Goal: Task Accomplishment & Management: Complete application form

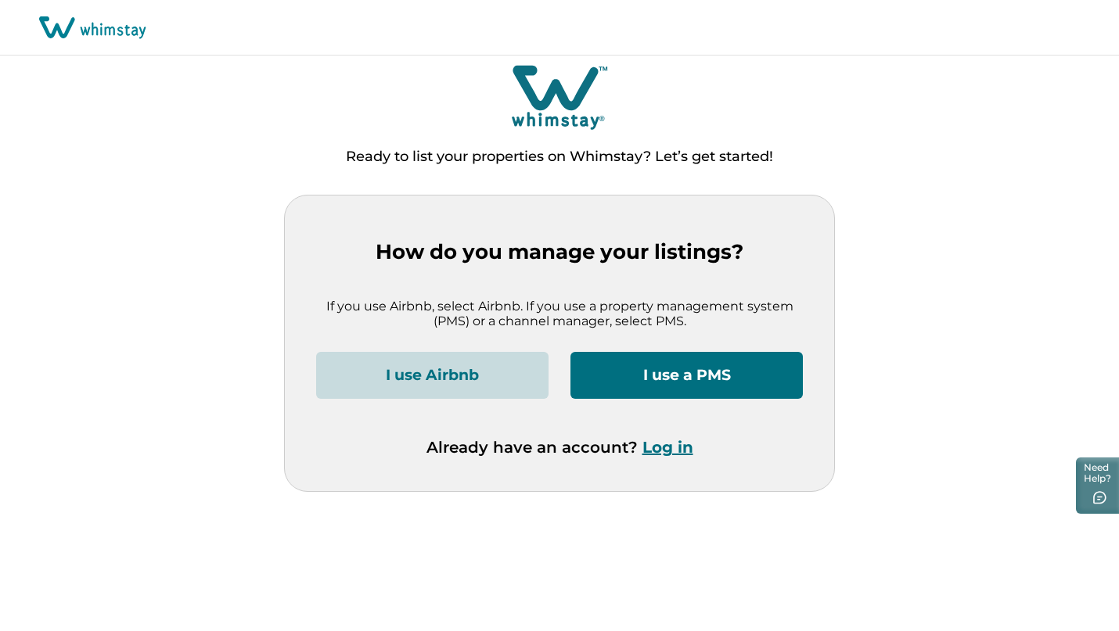
click at [709, 380] on button "I use a PMS" at bounding box center [686, 375] width 232 height 47
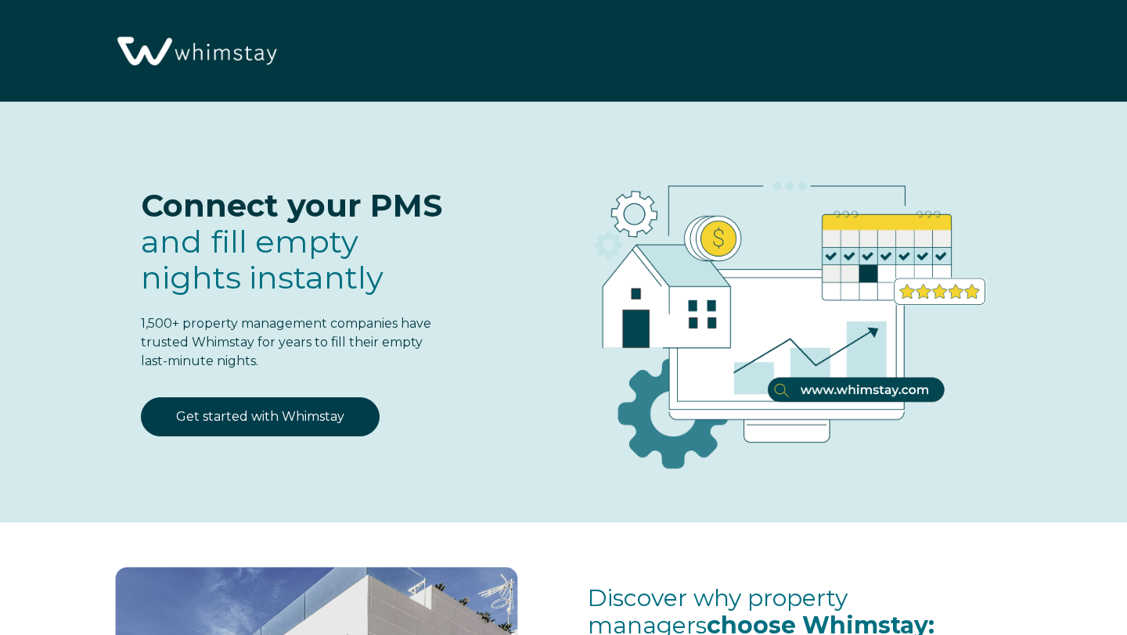
select select "US"
select select "Standard"
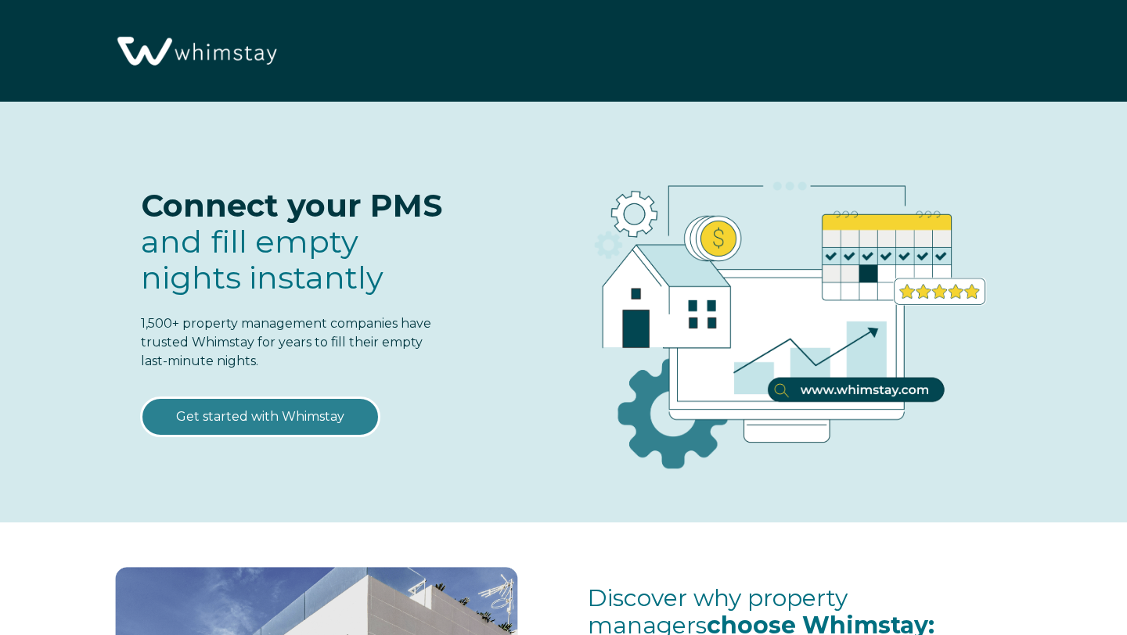
click at [335, 409] on link "Get started with Whimstay" at bounding box center [260, 416] width 239 height 39
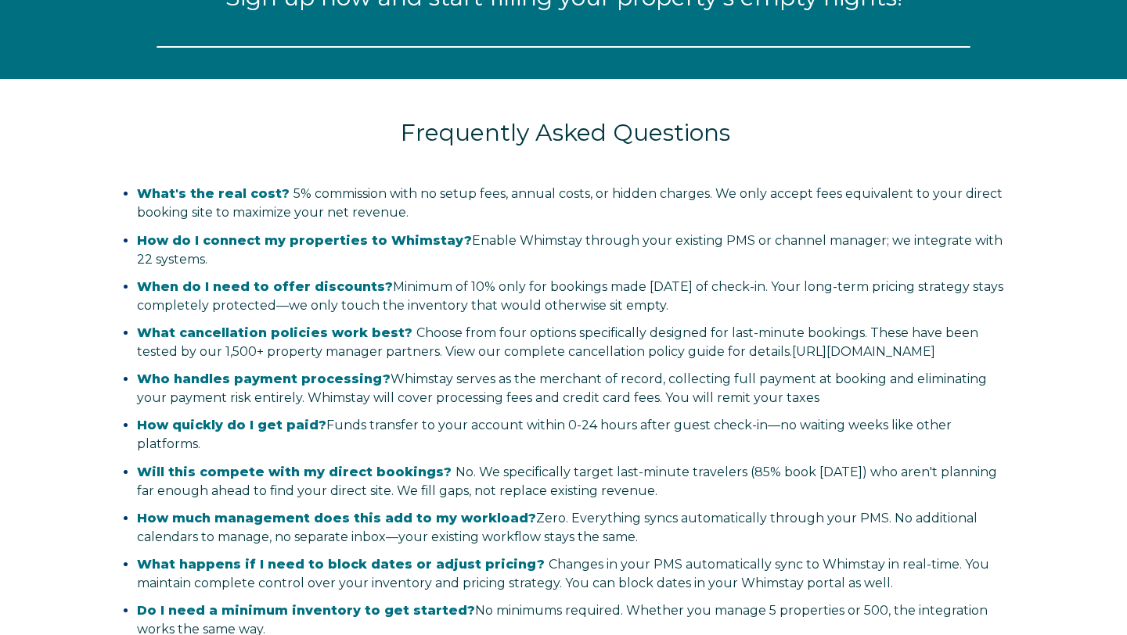
select select "US"
select select "Standard"
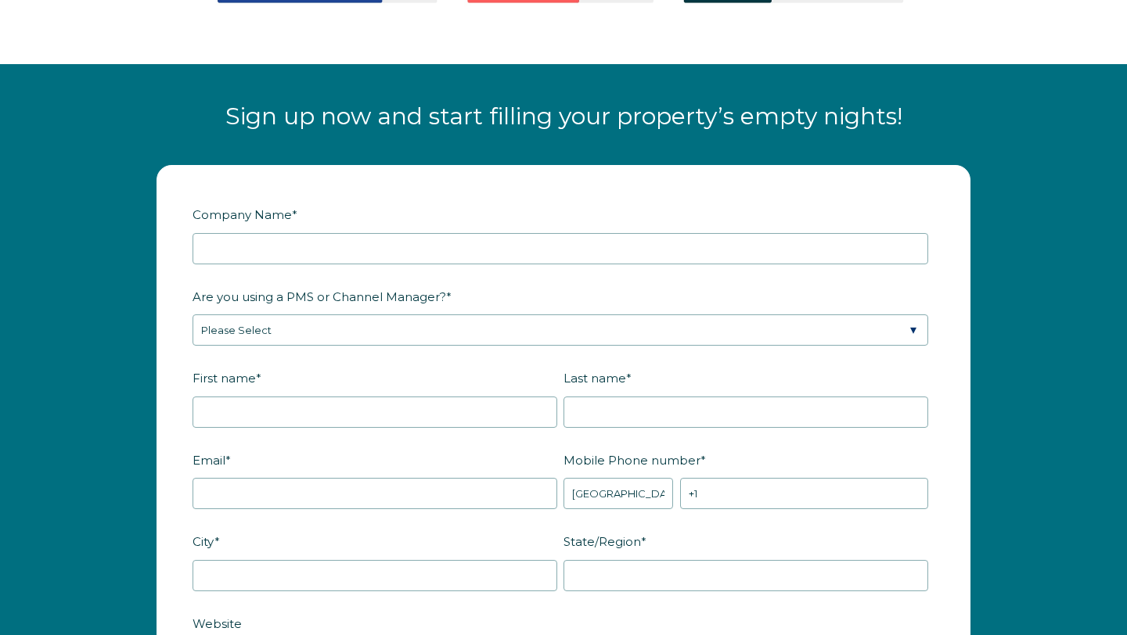
scroll to position [1779, 0]
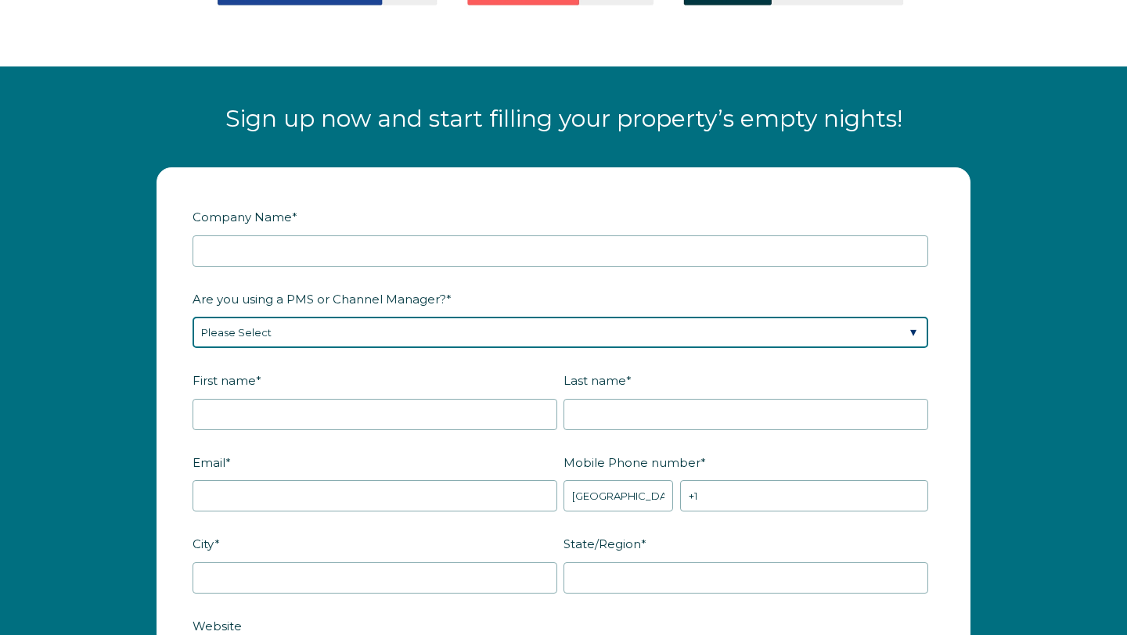
click at [563, 348] on select "Please Select Barefoot BookingPal Boost Brightside CiiRUS Escapia Guesty Hostaw…" at bounding box center [559, 332] width 735 height 31
click at [521, 348] on select "Please Select Barefoot BookingPal Boost Brightside CiiRUS Escapia Guesty Hostaw…" at bounding box center [559, 332] width 735 height 31
select select "Lodgify"
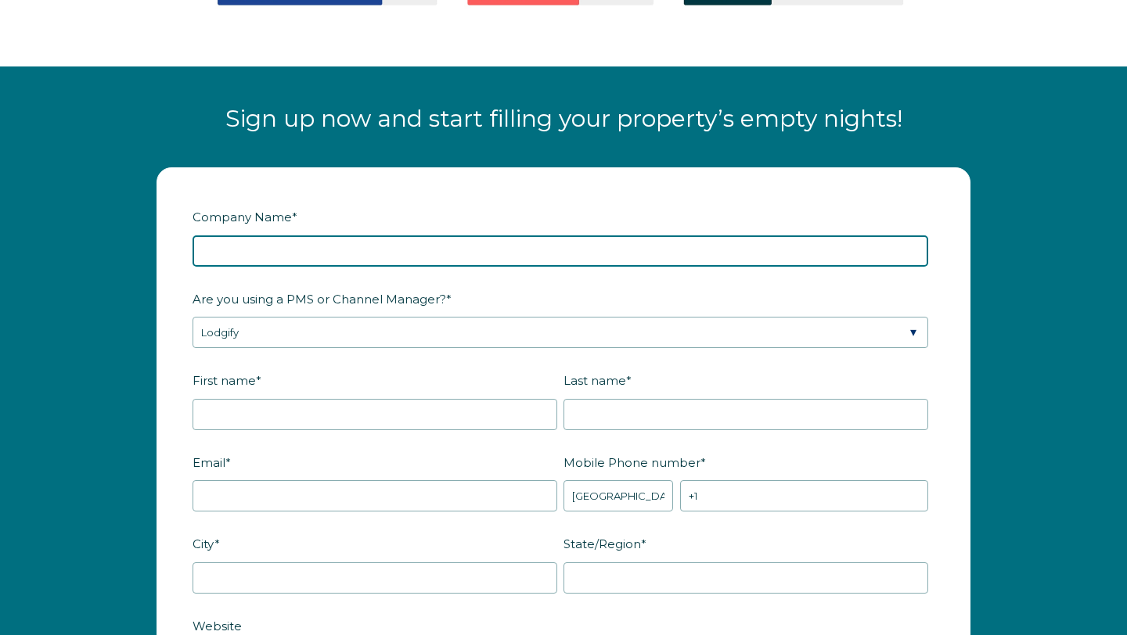
click at [456, 264] on input "Company Name *" at bounding box center [559, 250] width 735 height 31
type input "Coquette Properties"
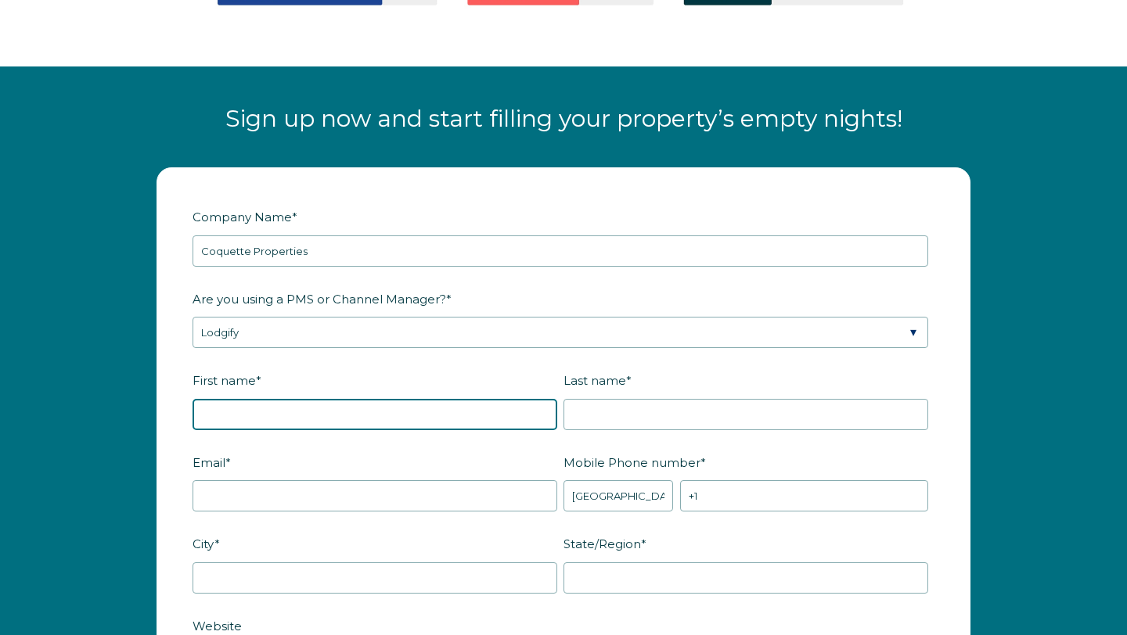
type input "rakia"
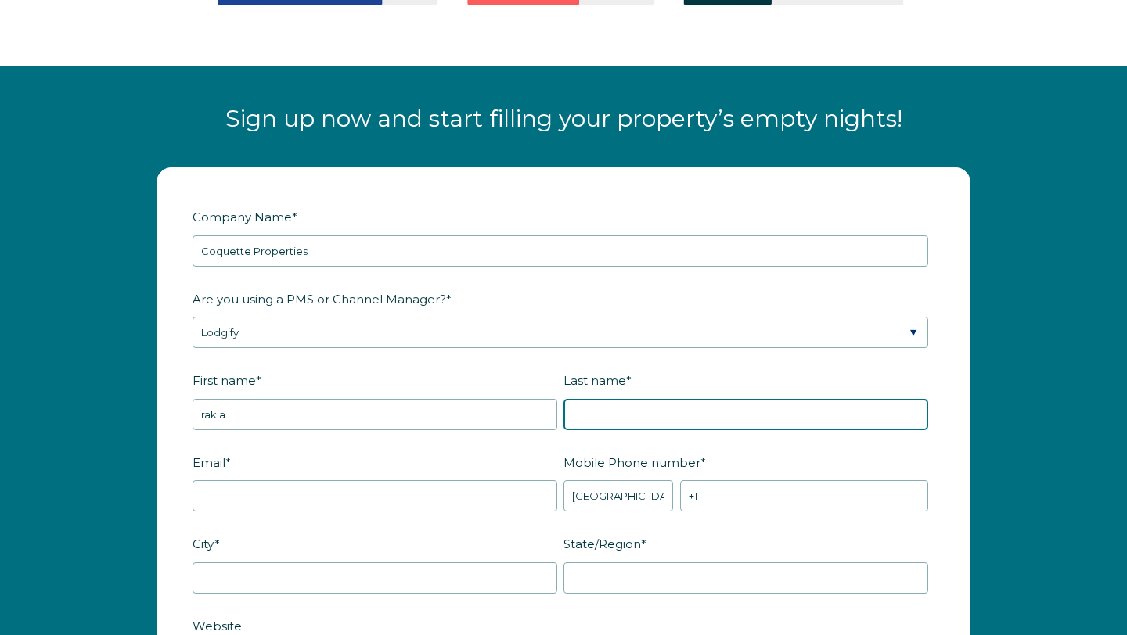
type input "[PERSON_NAME]"
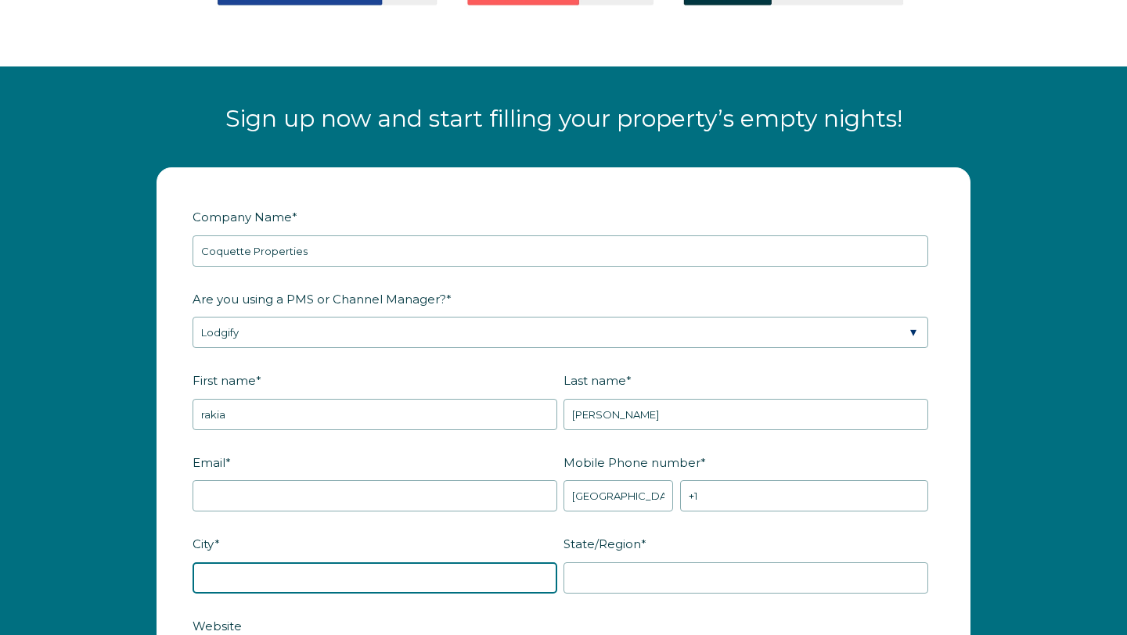
type input "lilburn"
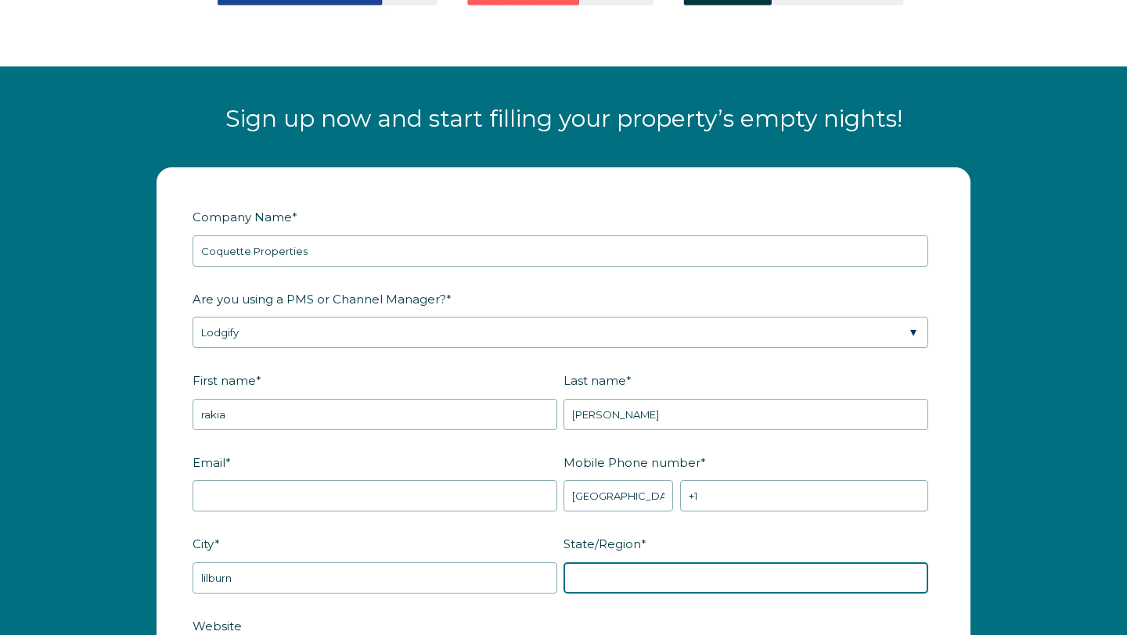
type input "[US_STATE]"
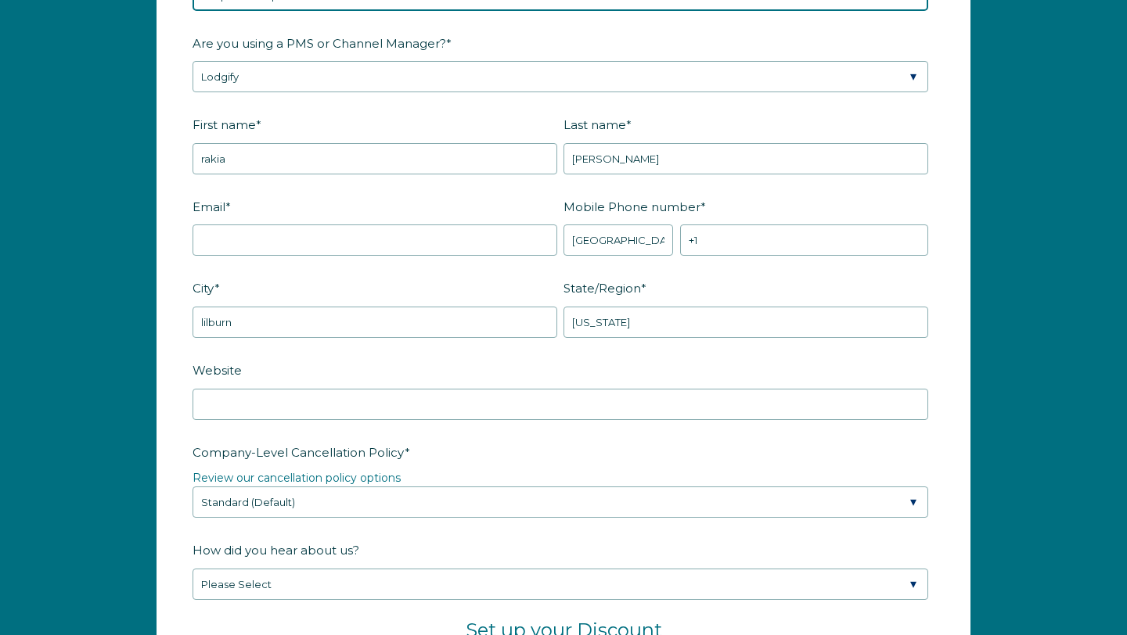
scroll to position [2044, 0]
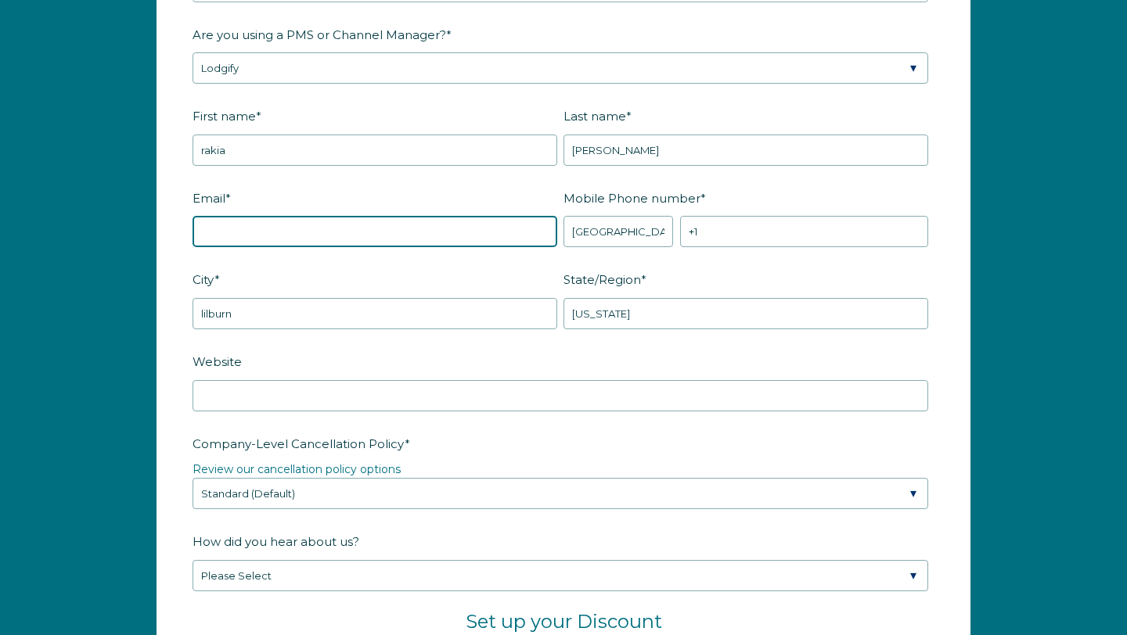
click at [459, 247] on input "Email *" at bounding box center [374, 231] width 365 height 31
type input "[EMAIL_ADDRESS][DOMAIN_NAME]"
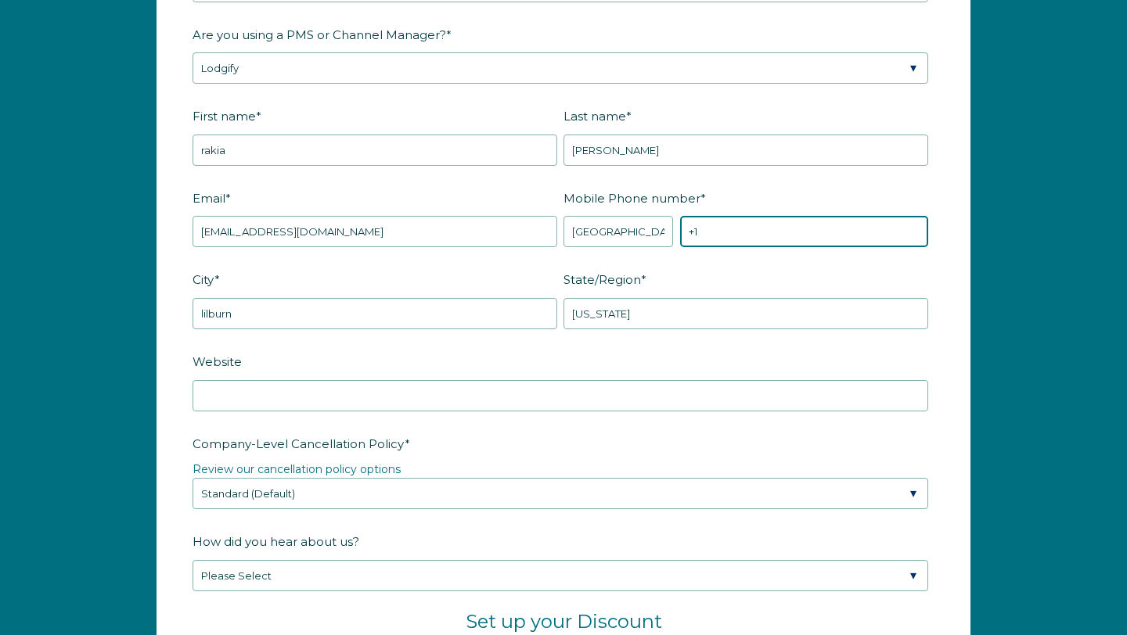
click at [778, 245] on input "+1" at bounding box center [804, 231] width 248 height 31
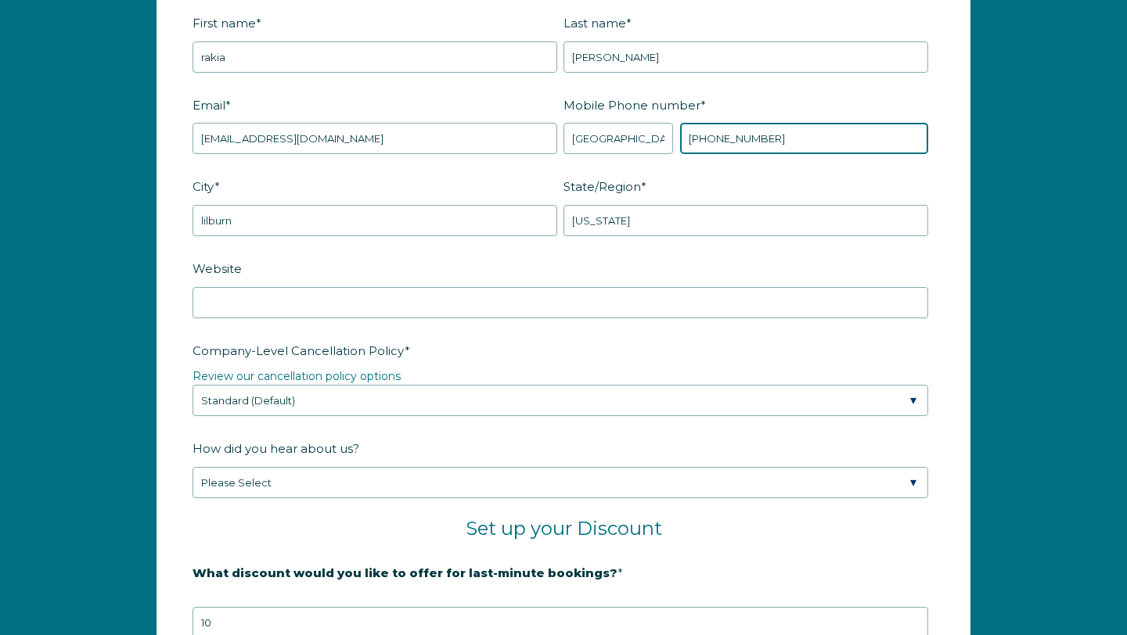
scroll to position [2130, 0]
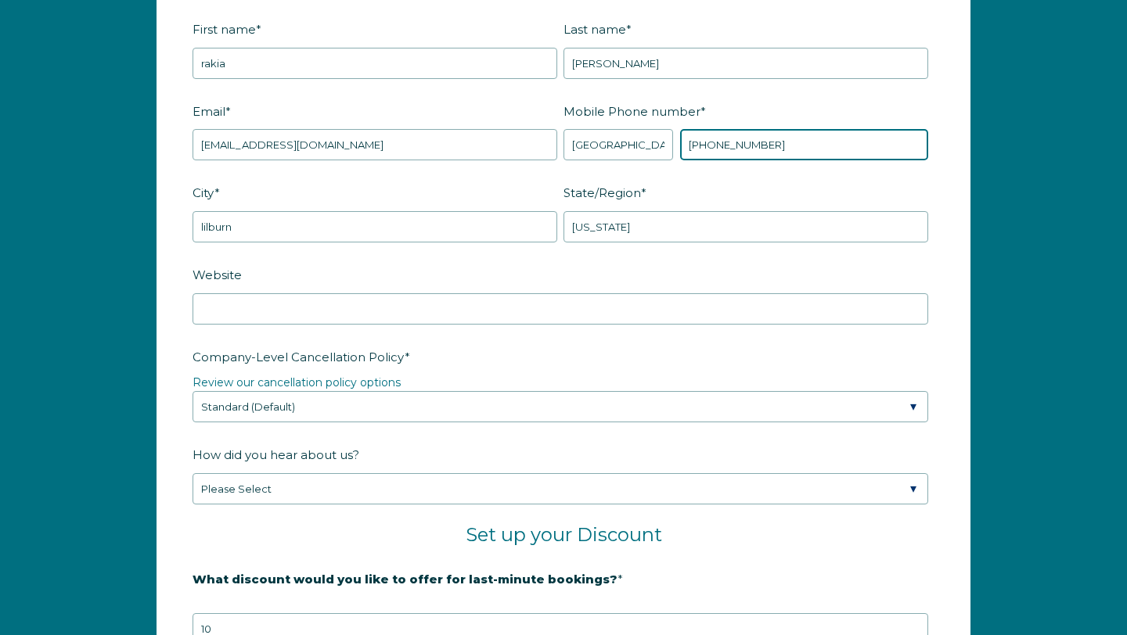
type input "[PHONE_NUMBER]"
click at [552, 343] on fieldset "Website" at bounding box center [563, 302] width 742 height 82
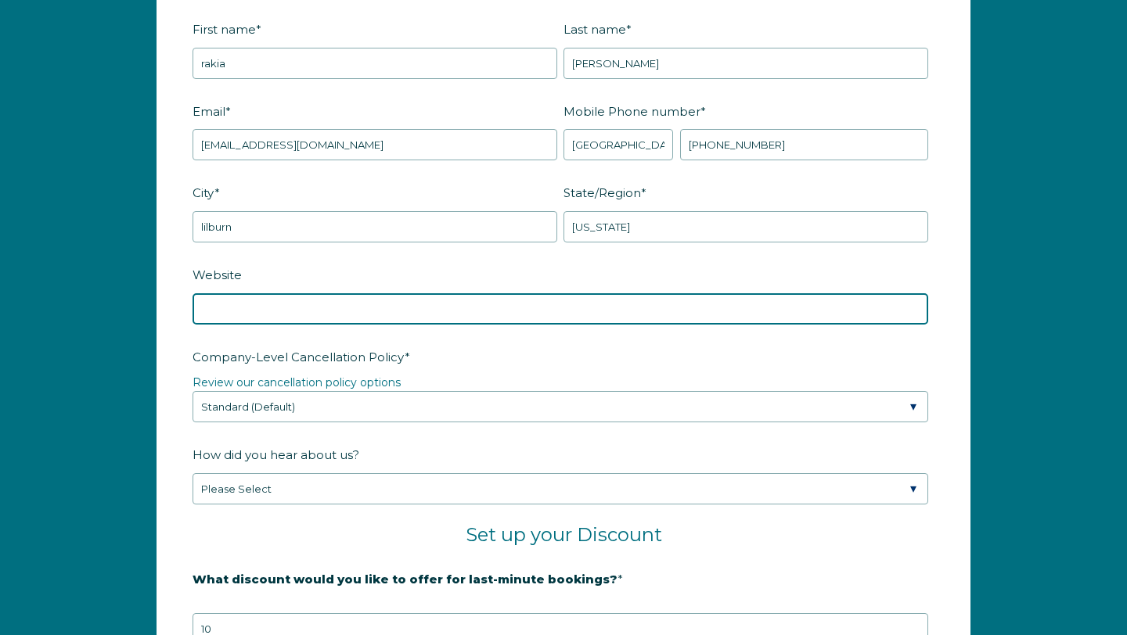
click at [539, 320] on input "Website" at bounding box center [559, 308] width 735 height 31
type input "[DOMAIN_NAME]"
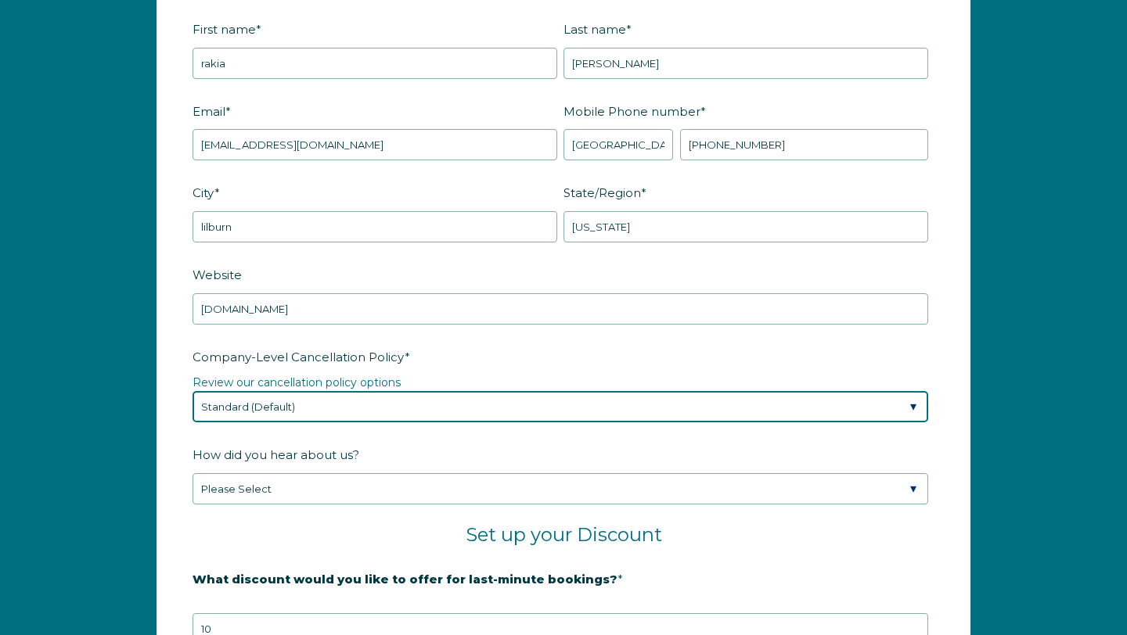
click at [575, 422] on select "Please Select Partial Standard (Default) Moderate Strict" at bounding box center [559, 406] width 735 height 31
click at [564, 419] on select "Please Select Partial Standard (Default) Moderate Strict" at bounding box center [559, 406] width 735 height 31
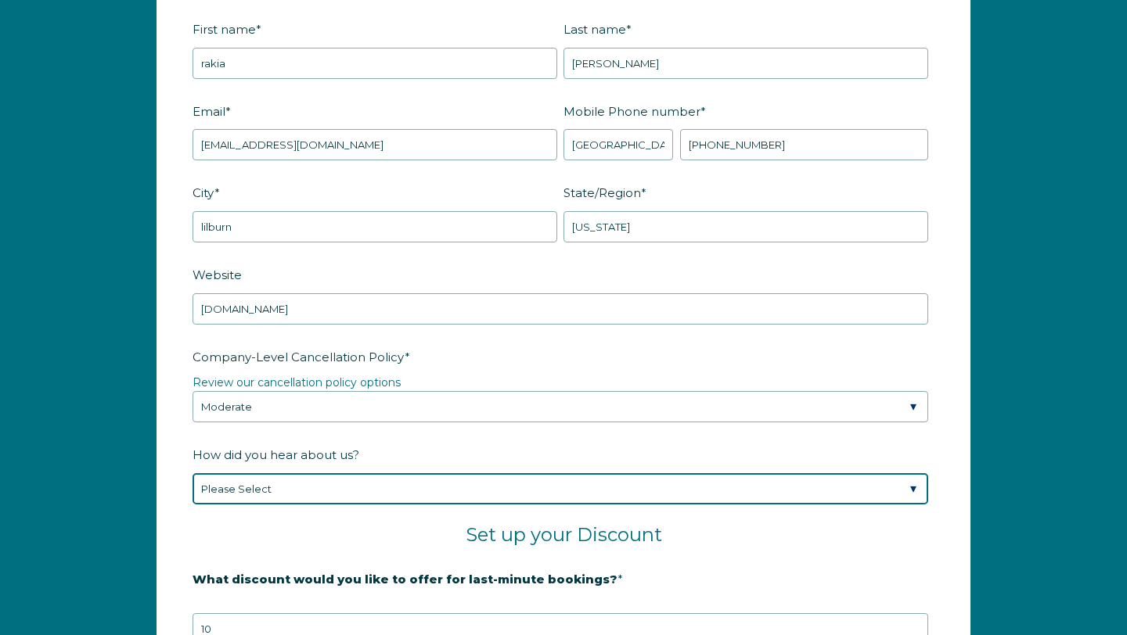
click at [529, 505] on select "Please Select Found Whimstay through a Google search Spoke to a Whimstay salesp…" at bounding box center [559, 488] width 735 height 31
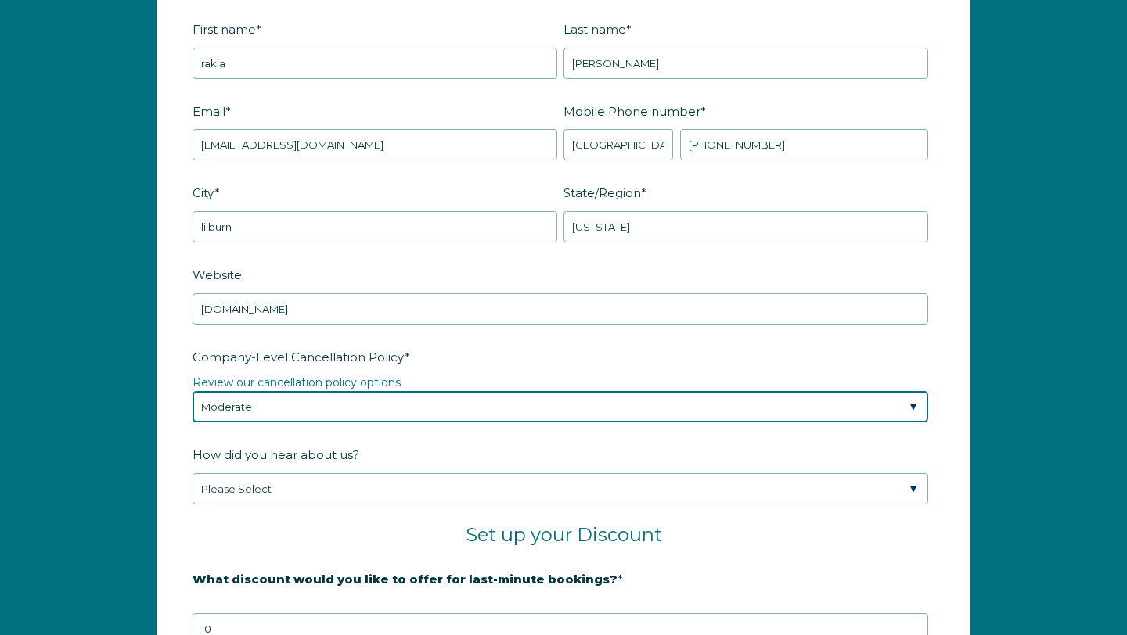
click at [458, 422] on select "Please Select Partial Standard (Default) Moderate Strict" at bounding box center [559, 406] width 735 height 31
select select "Strict"
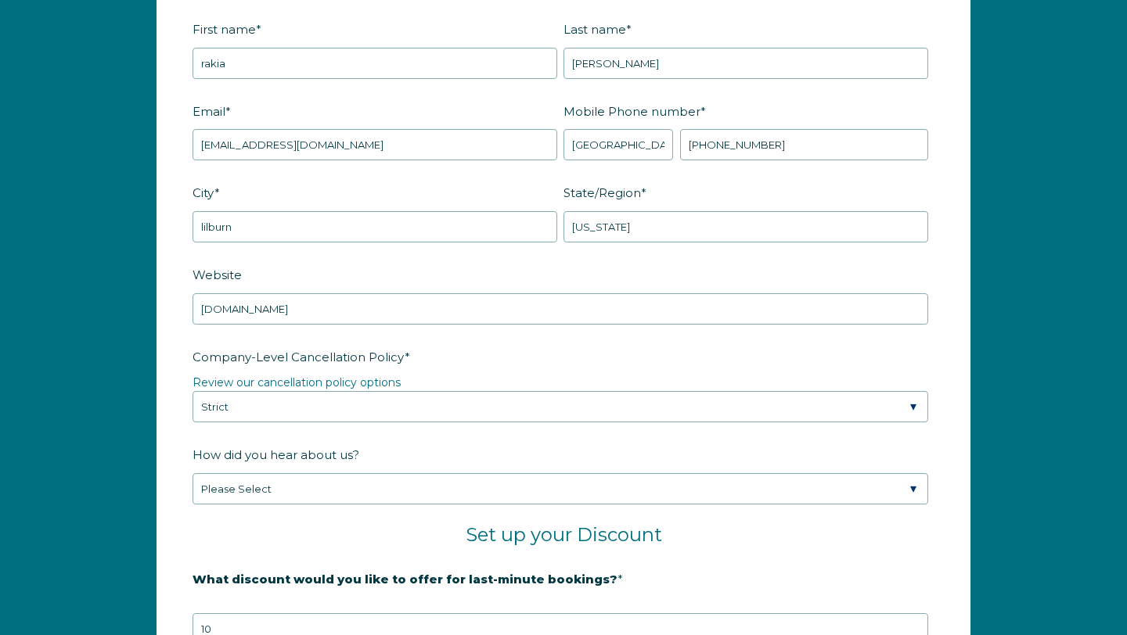
click at [452, 487] on div "How did you hear about us? Please Select Found Whimstay through a Google search…" at bounding box center [563, 472] width 742 height 63
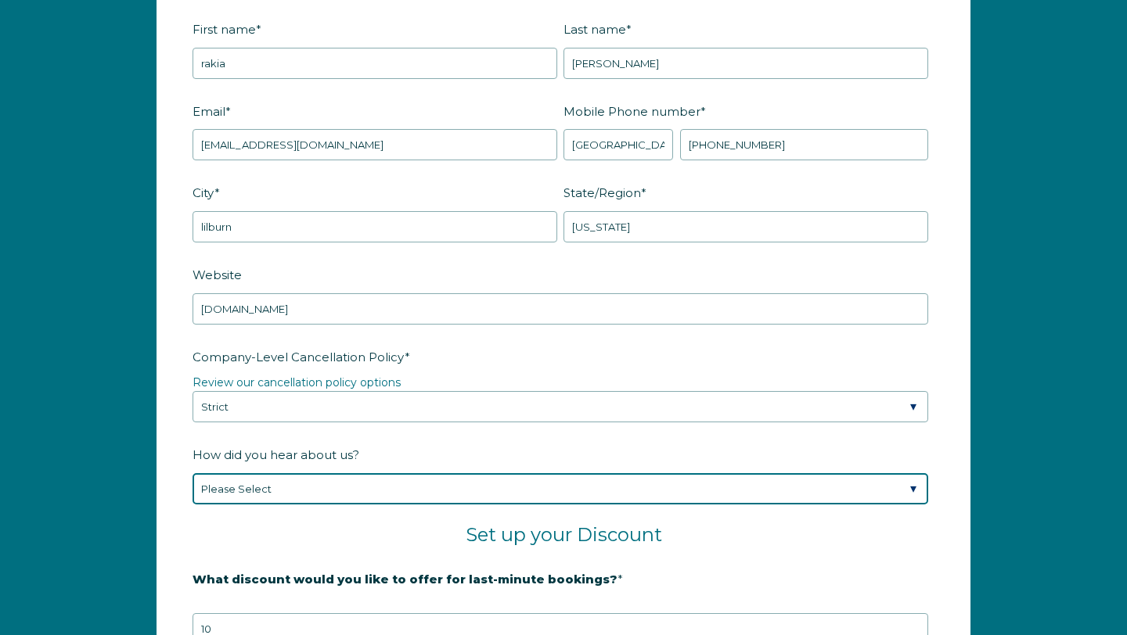
click at [448, 497] on select "Please Select Found Whimstay through a Google search Spoke to a Whimstay salesp…" at bounding box center [559, 488] width 735 height 31
select select "Other"
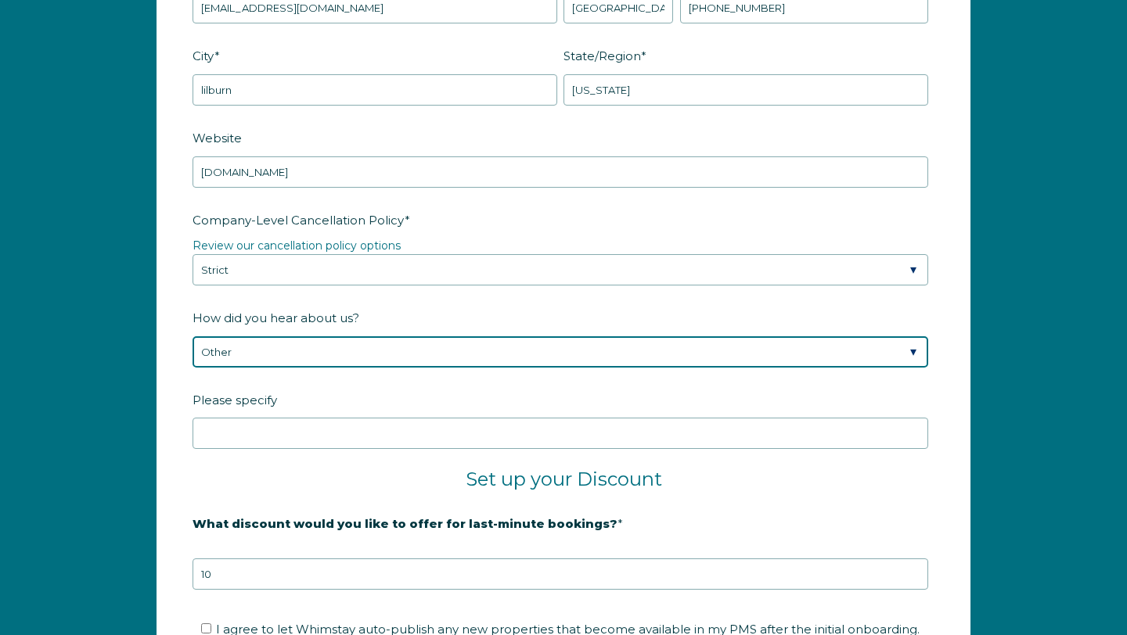
scroll to position [2270, 0]
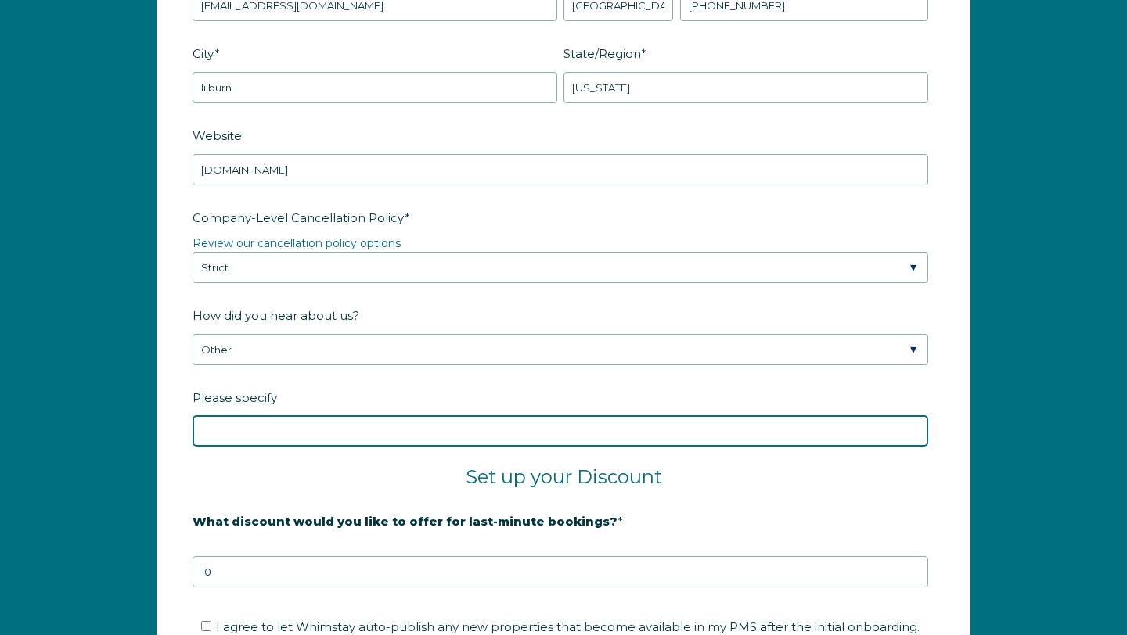
click at [534, 445] on input "Please specify" at bounding box center [559, 430] width 735 height 31
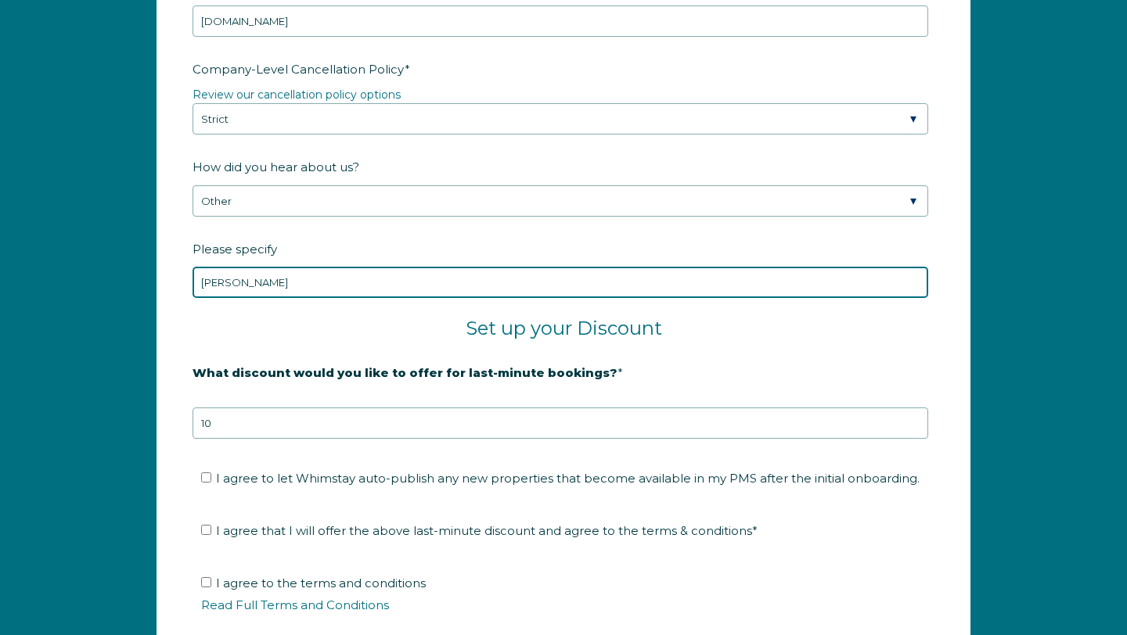
type input "sean radizach"
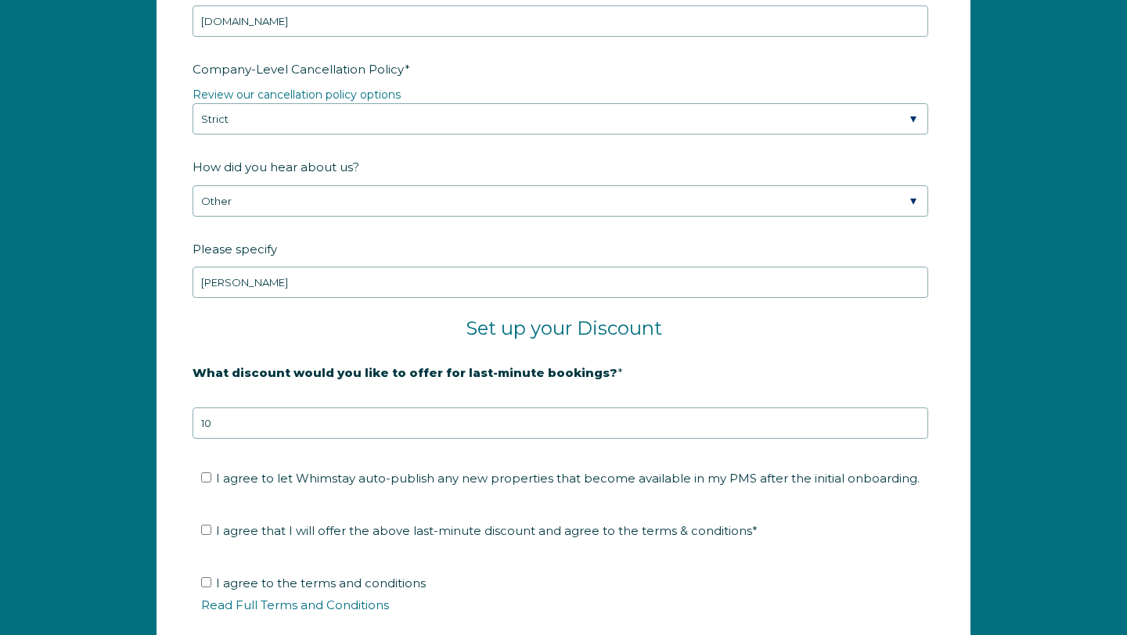
click at [551, 458] on fieldset "What discount would you like to offer for last-minute bookings? * 20% is recomm…" at bounding box center [563, 408] width 742 height 99
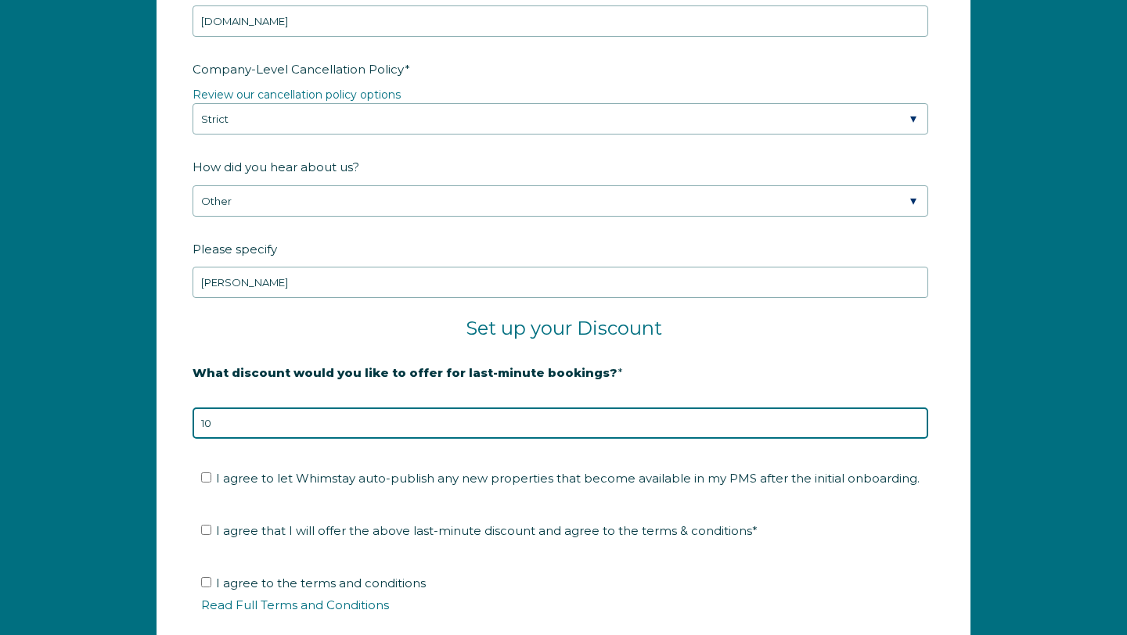
click at [553, 439] on input "10" at bounding box center [559, 423] width 735 height 31
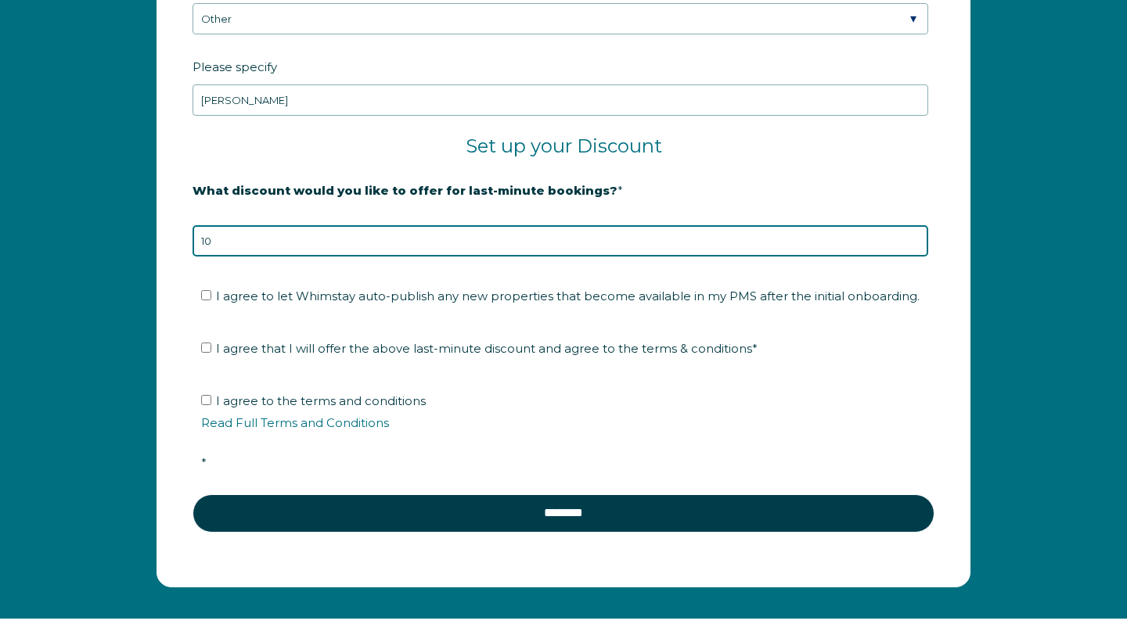
scroll to position [2604, 0]
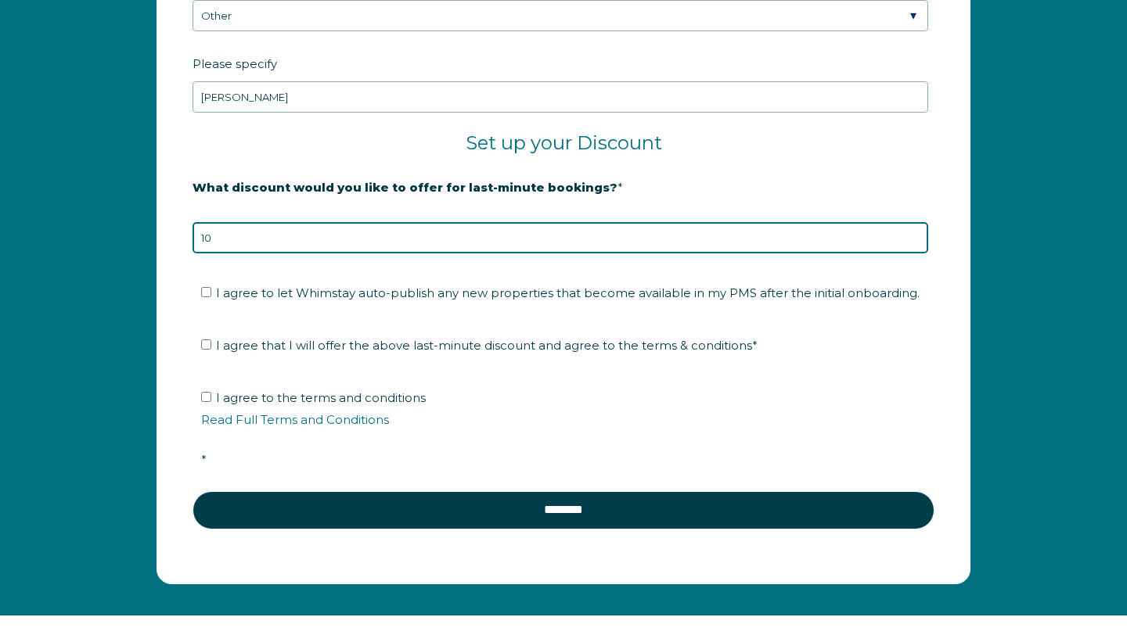
click at [540, 253] on input "10" at bounding box center [559, 237] width 735 height 31
type input "1"
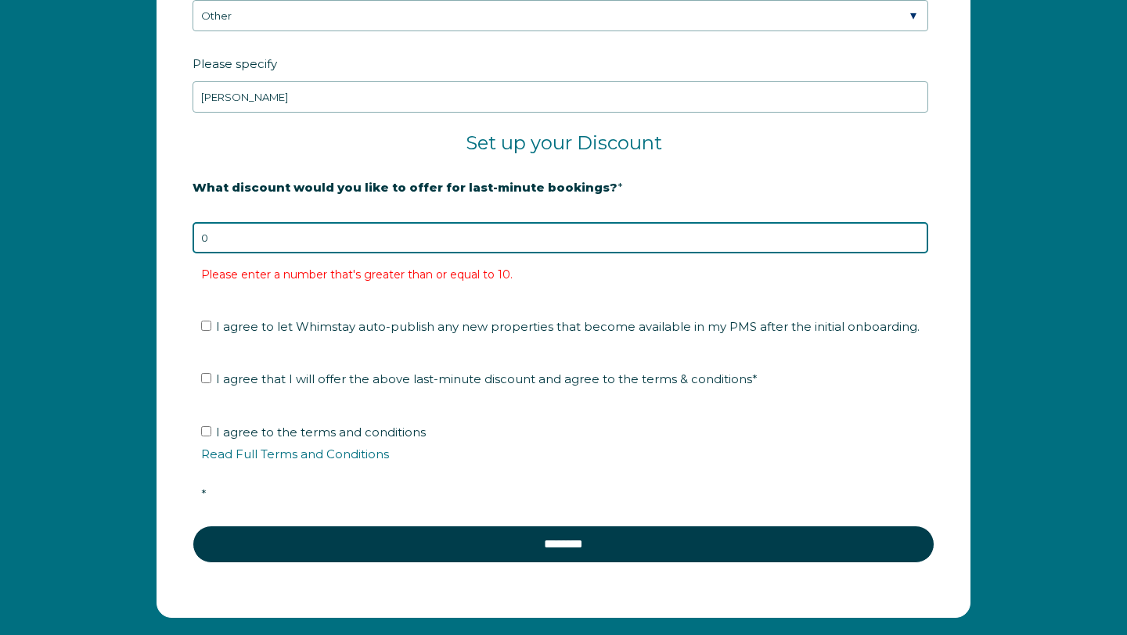
type input "0"
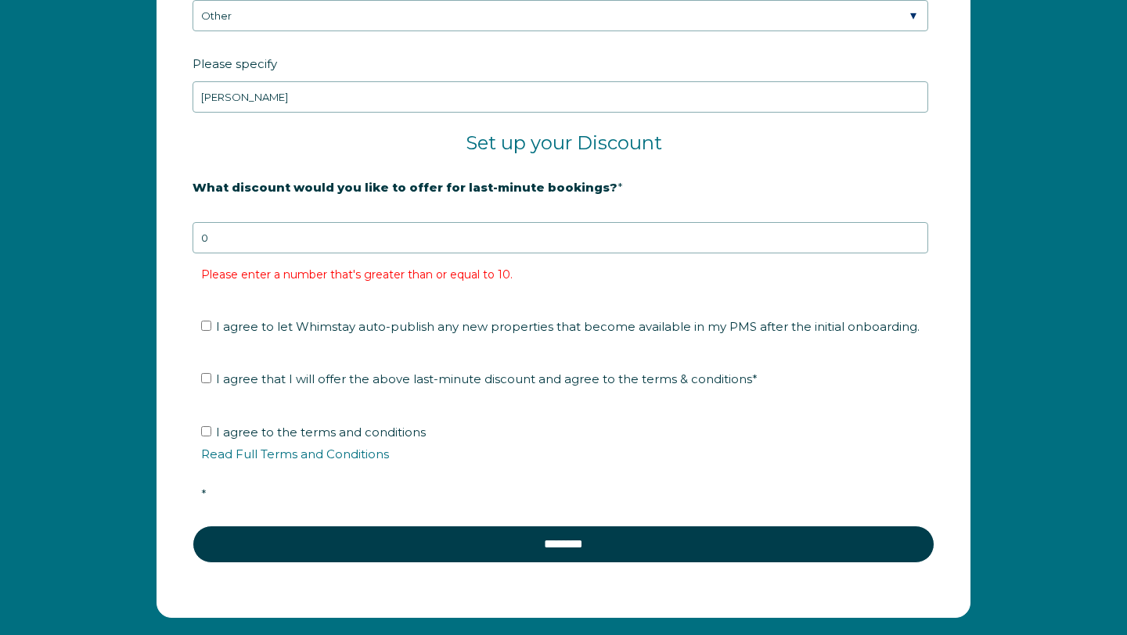
click at [357, 306] on fieldset "What discount would you like to offer for last-minute bookings? * 20% is recomm…" at bounding box center [563, 240] width 742 height 132
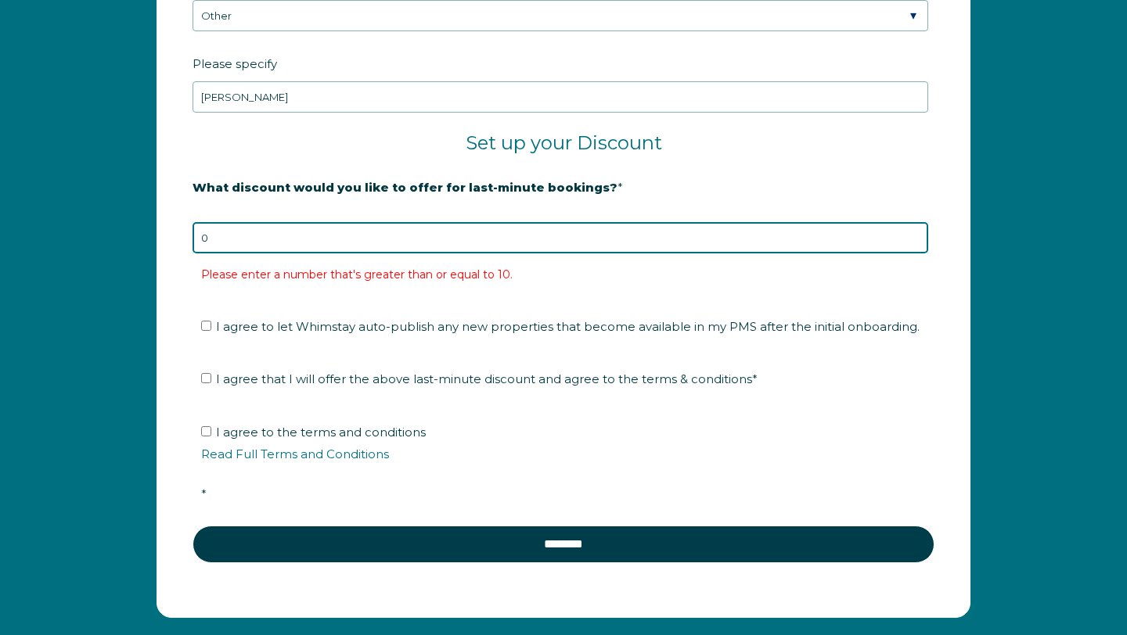
click at [356, 253] on input "0" at bounding box center [559, 237] width 735 height 31
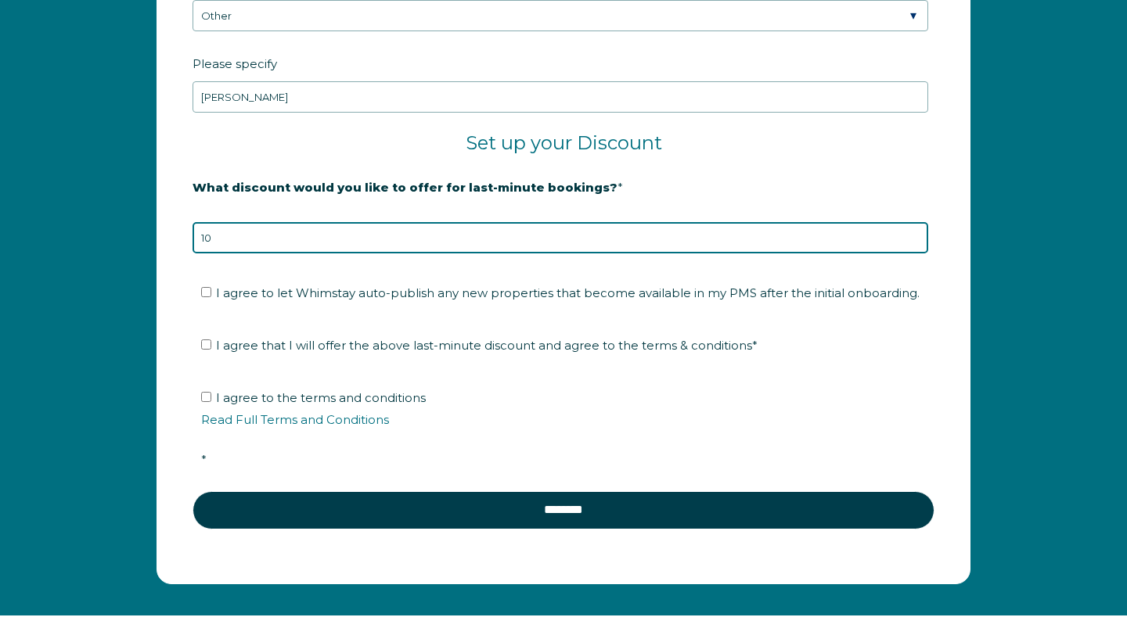
type input "10"
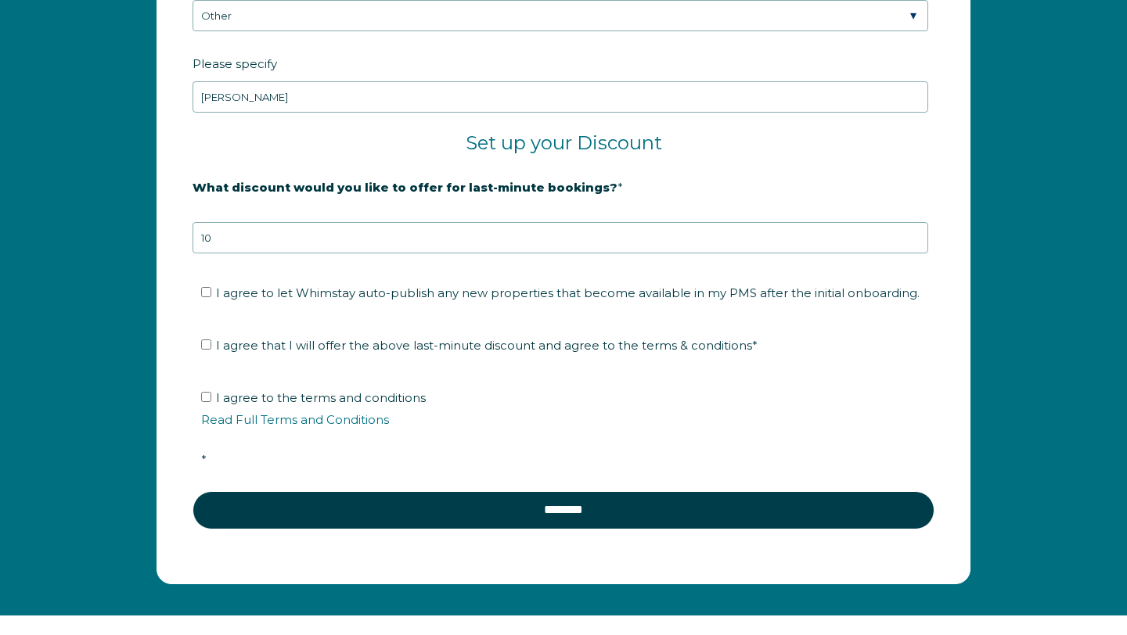
click at [353, 272] on fieldset "What discount would you like to offer for last-minute bookings? * 20% is recomm…" at bounding box center [563, 223] width 742 height 99
click at [287, 300] on span "I agree to let Whimstay auto-publish any new properties that become available i…" at bounding box center [567, 293] width 703 height 15
click at [211, 297] on input "I agree to let Whimstay auto-publish any new properties that become available i…" at bounding box center [206, 292] width 10 height 10
checkbox input "true"
click at [302, 353] on span "I agree that I will offer the above last-minute discount and agree to the terms…" at bounding box center [486, 345] width 541 height 15
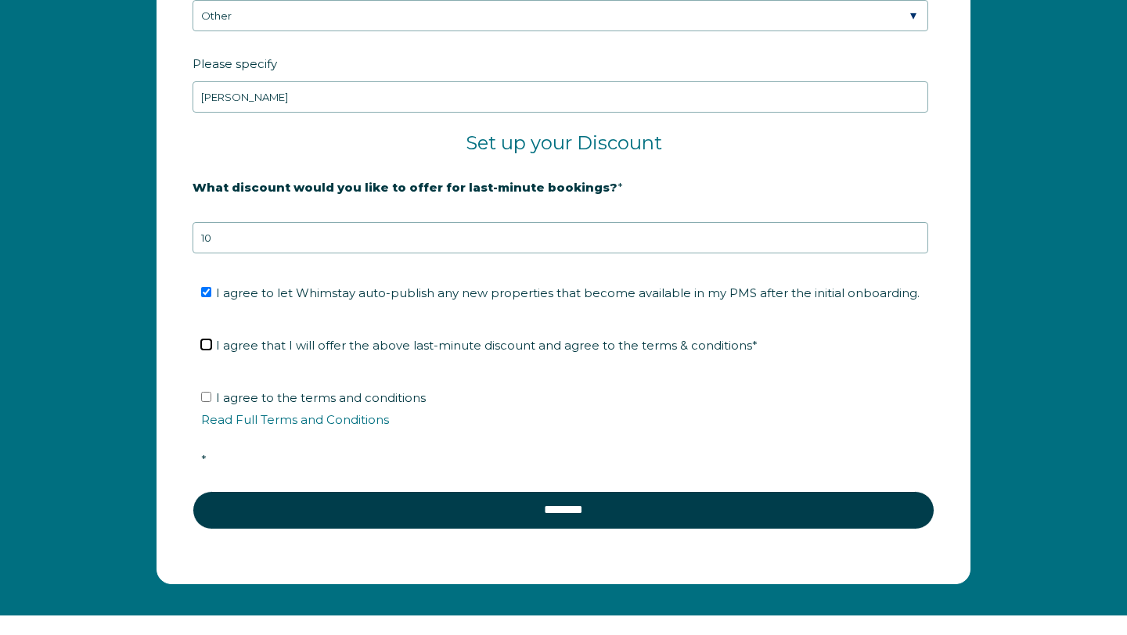
click at [211, 350] on input "I agree that I will offer the above last-minute discount and agree to the terms…" at bounding box center [206, 345] width 10 height 10
checkbox input "true"
click at [274, 419] on span "I agree to the terms and conditions Read Full Terms and Conditions *" at bounding box center [568, 428] width 735 height 77
click at [211, 402] on input "I agree to the terms and conditions Read Full Terms and Conditions *" at bounding box center [206, 397] width 10 height 10
checkbox input "true"
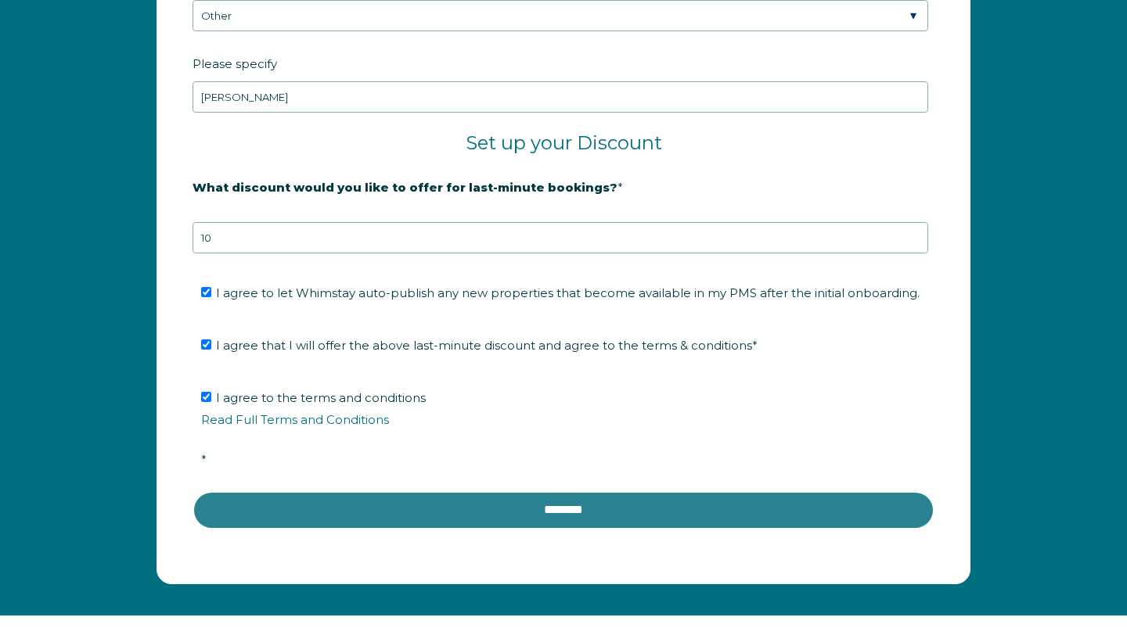
click at [395, 529] on input "********" at bounding box center [563, 510] width 742 height 38
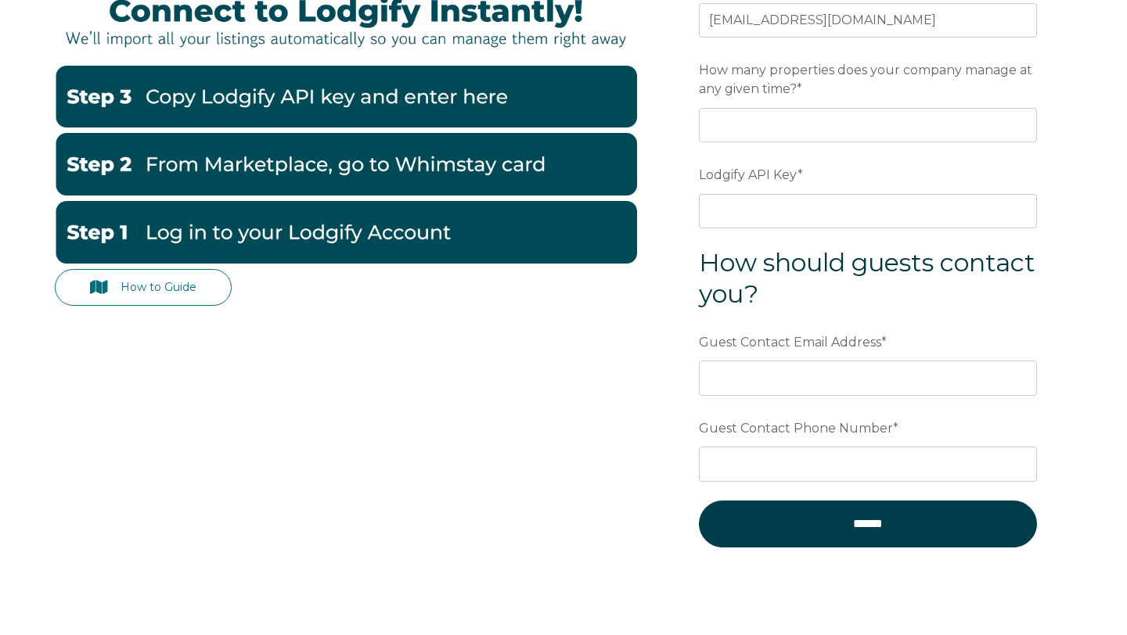
scroll to position [429, 0]
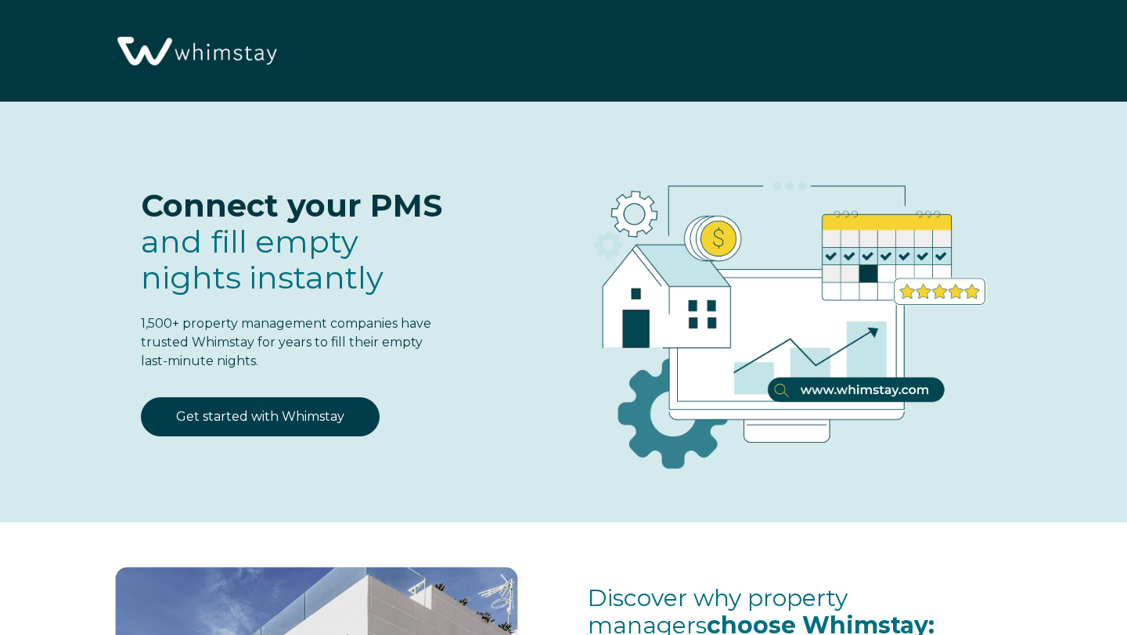
scroll to position [2604, 0]
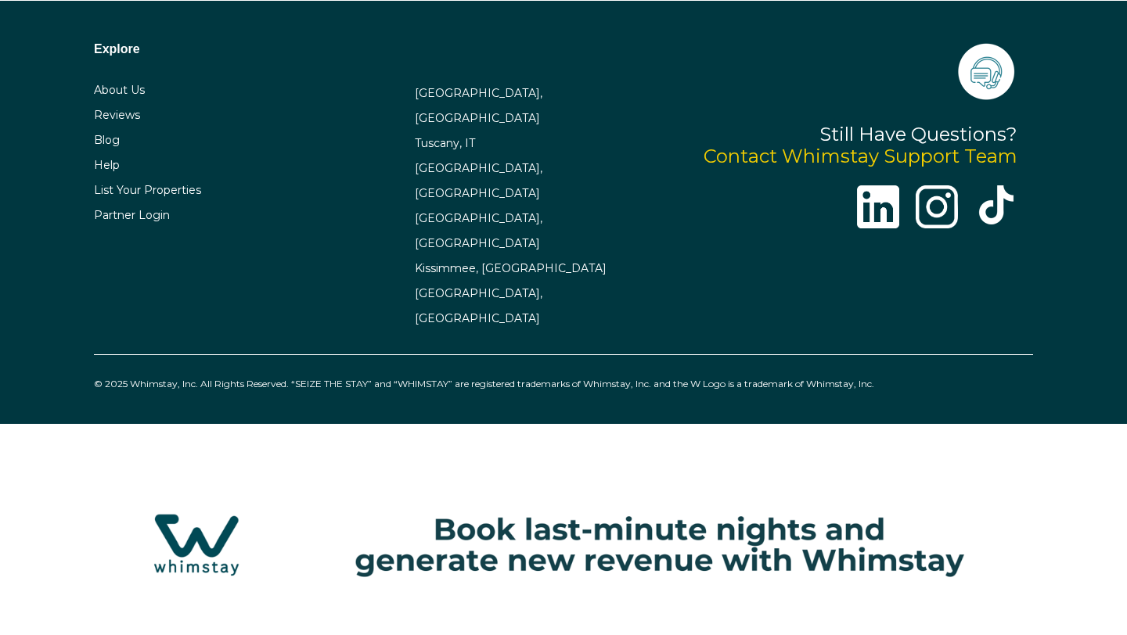
select select "US"
select select "Standard"
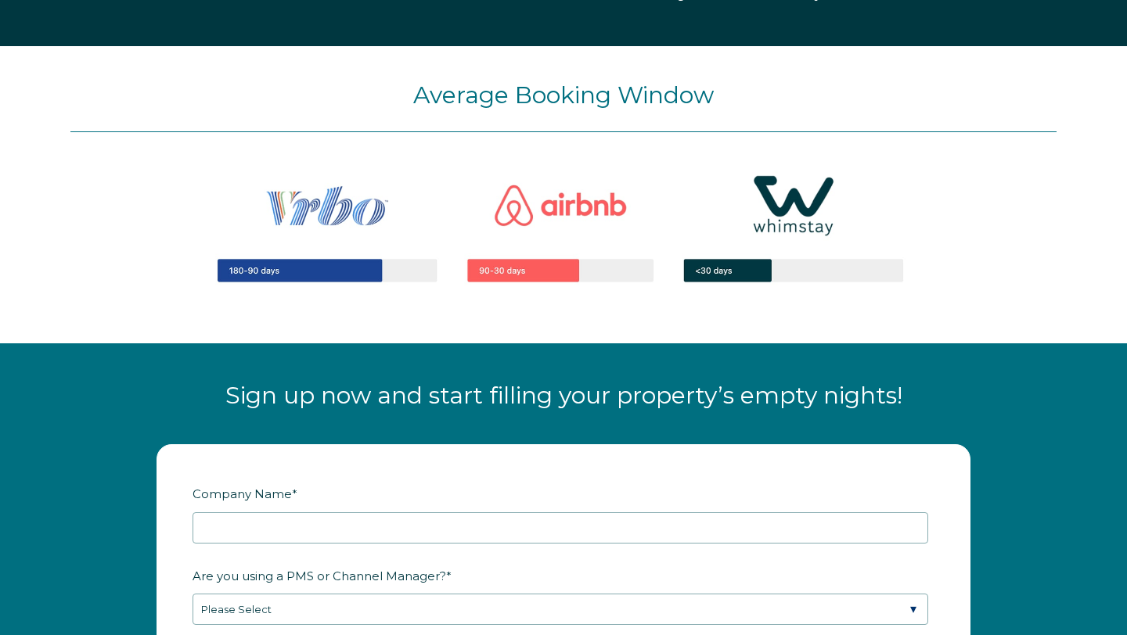
scroll to position [1649, 0]
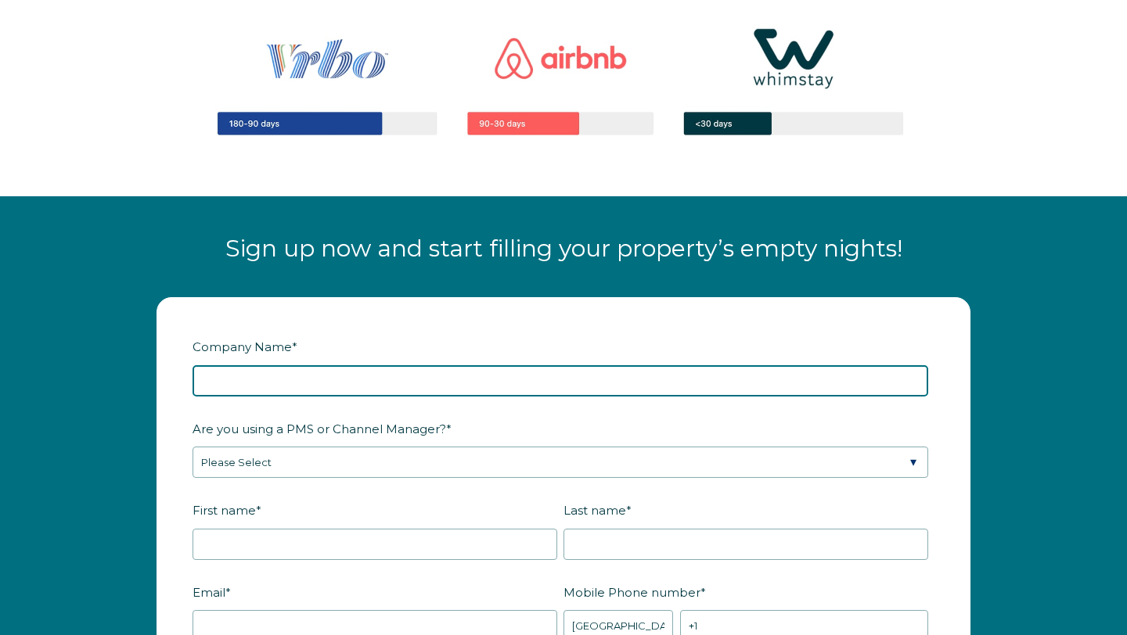
click at [481, 394] on input "Company Name *" at bounding box center [559, 380] width 735 height 31
type input "Coquette Properties"
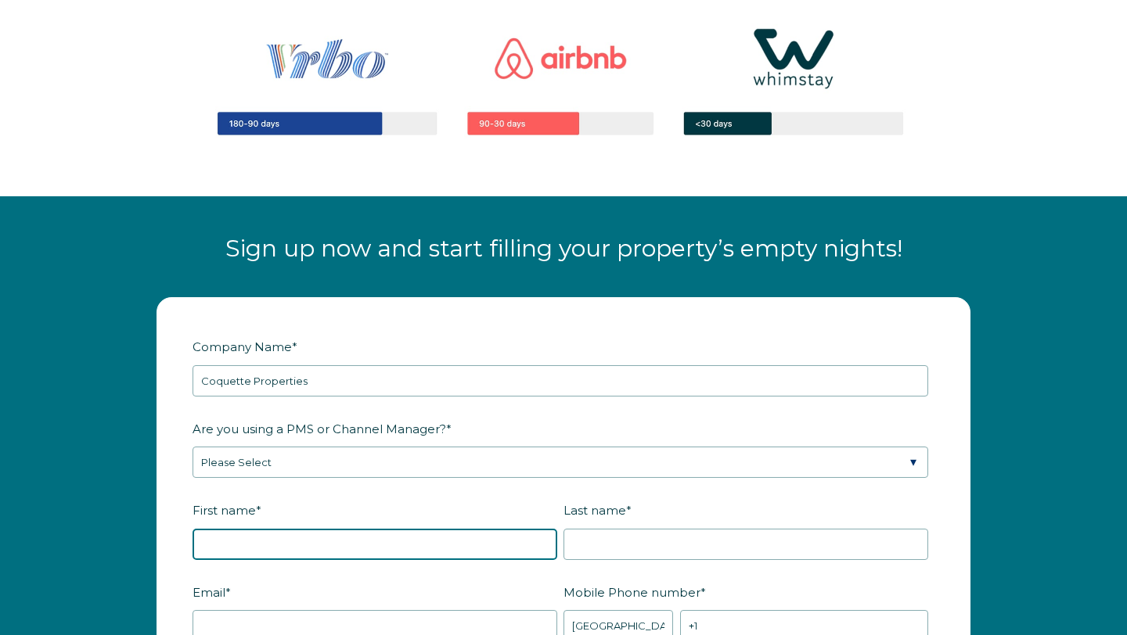
type input "rakia"
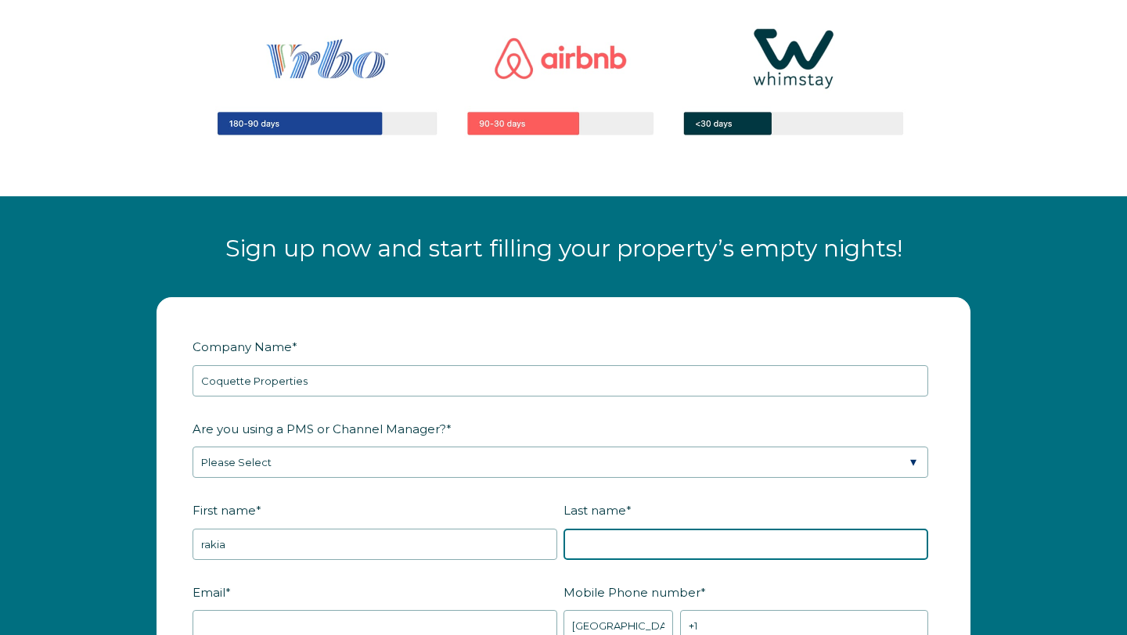
type input "[PERSON_NAME]"
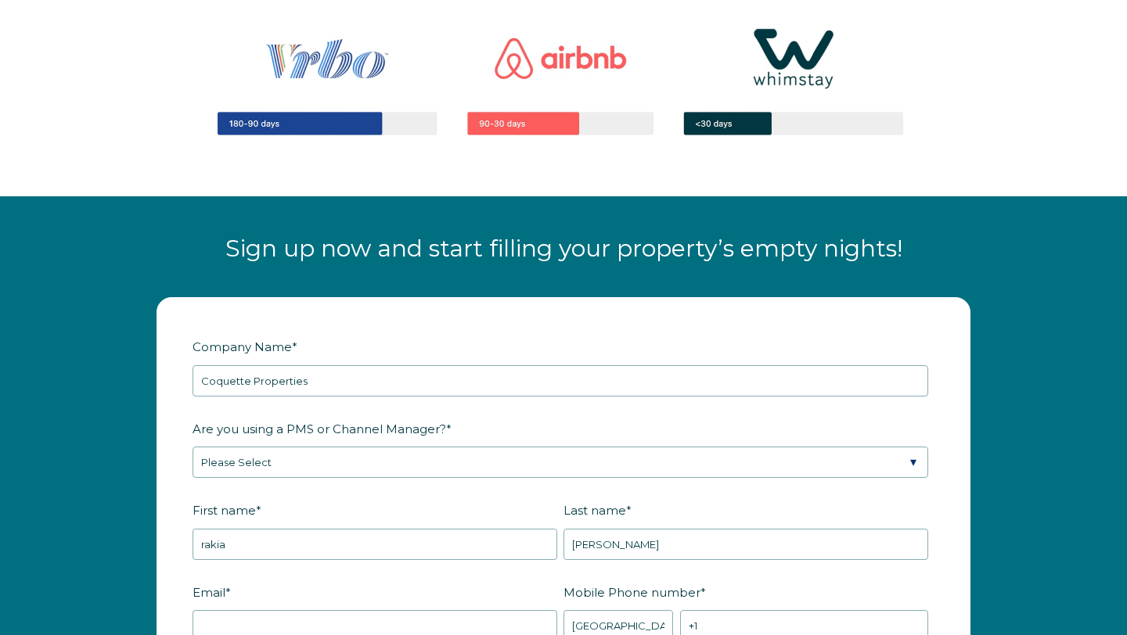
type input "lilburn"
type input "[US_STATE]"
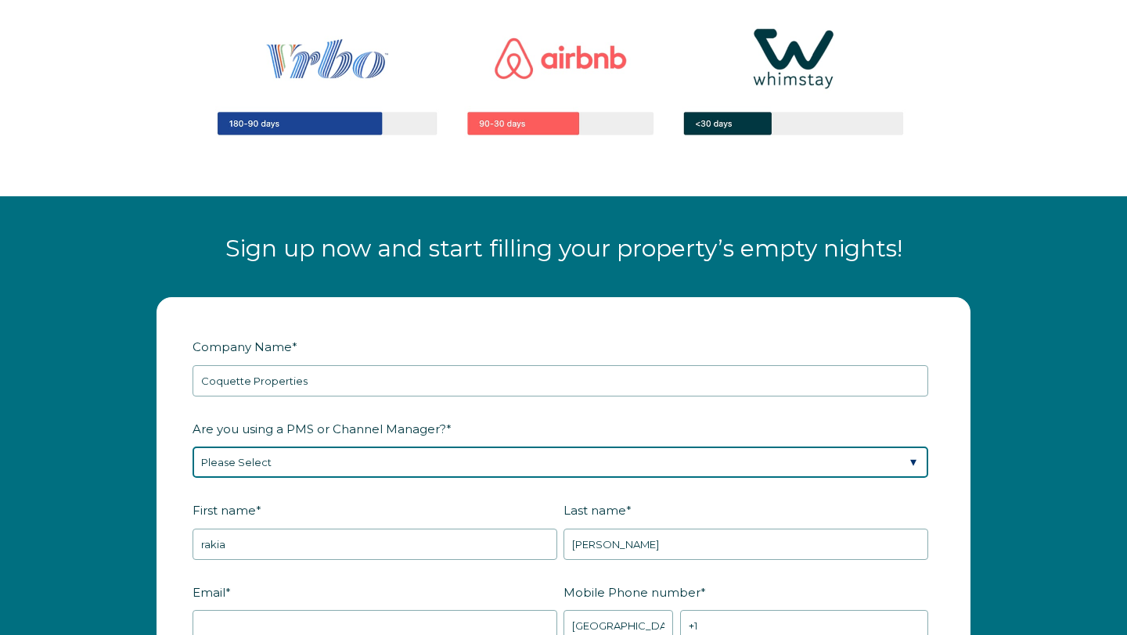
click at [496, 474] on select "Please Select Barefoot BookingPal Boost Brightside CiiRUS Escapia Guesty Hostaw…" at bounding box center [559, 462] width 735 height 31
select select "Lodgify"
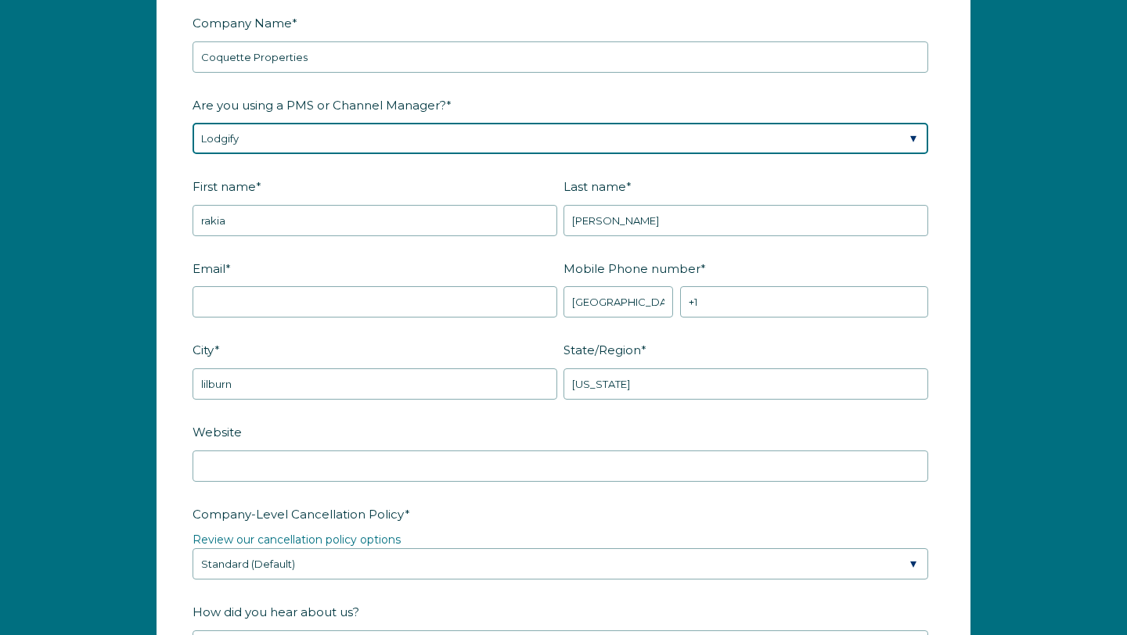
scroll to position [1979, 0]
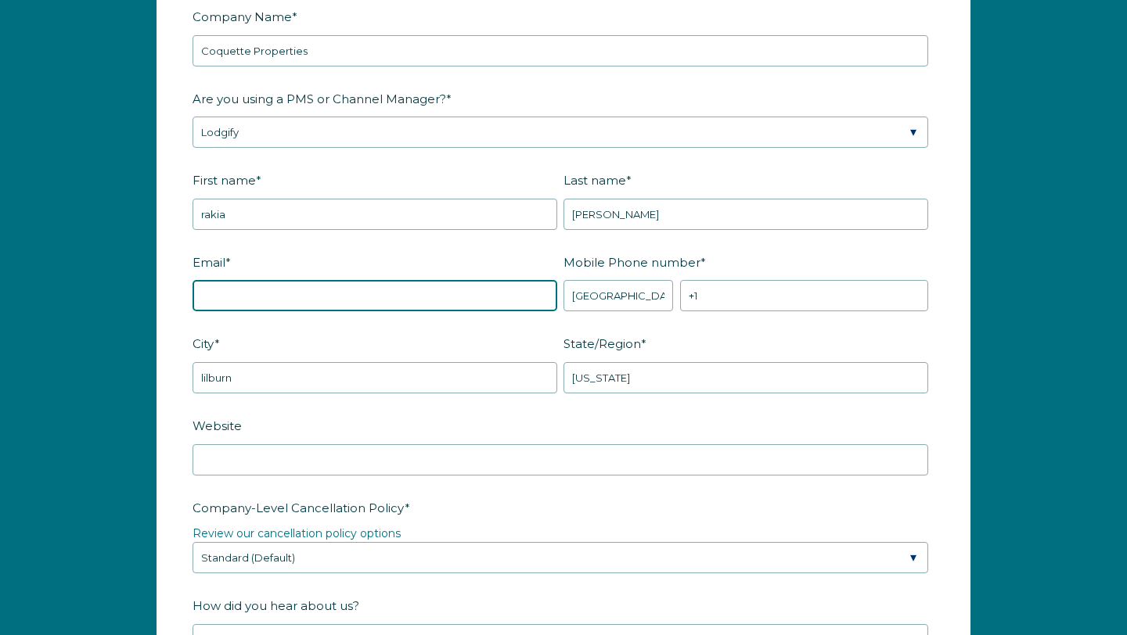
click at [413, 305] on input "Email *" at bounding box center [374, 295] width 365 height 31
type input "[EMAIL_ADDRESS][DOMAIN_NAME]"
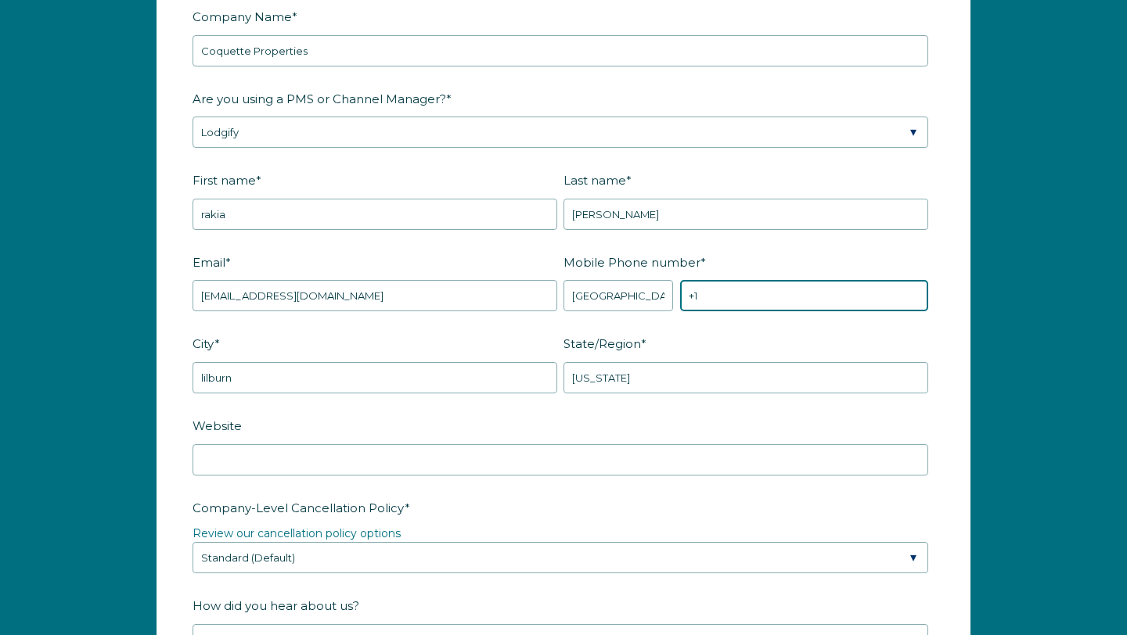
click at [796, 309] on input "+1" at bounding box center [804, 295] width 248 height 31
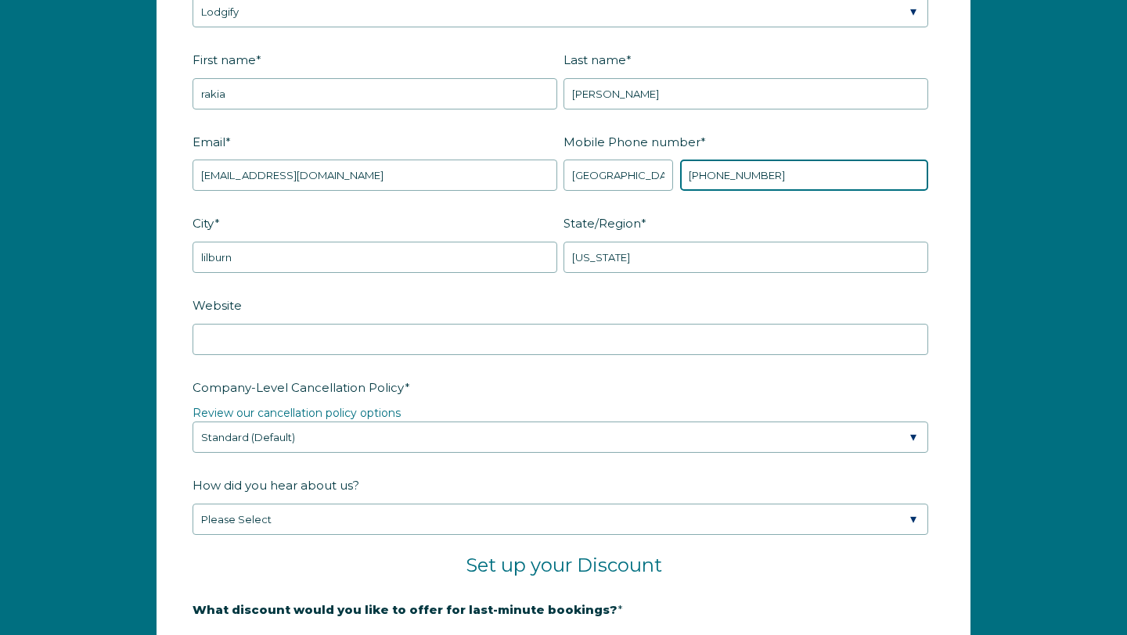
scroll to position [2101, 0]
type input "[PHONE_NUMBER]"
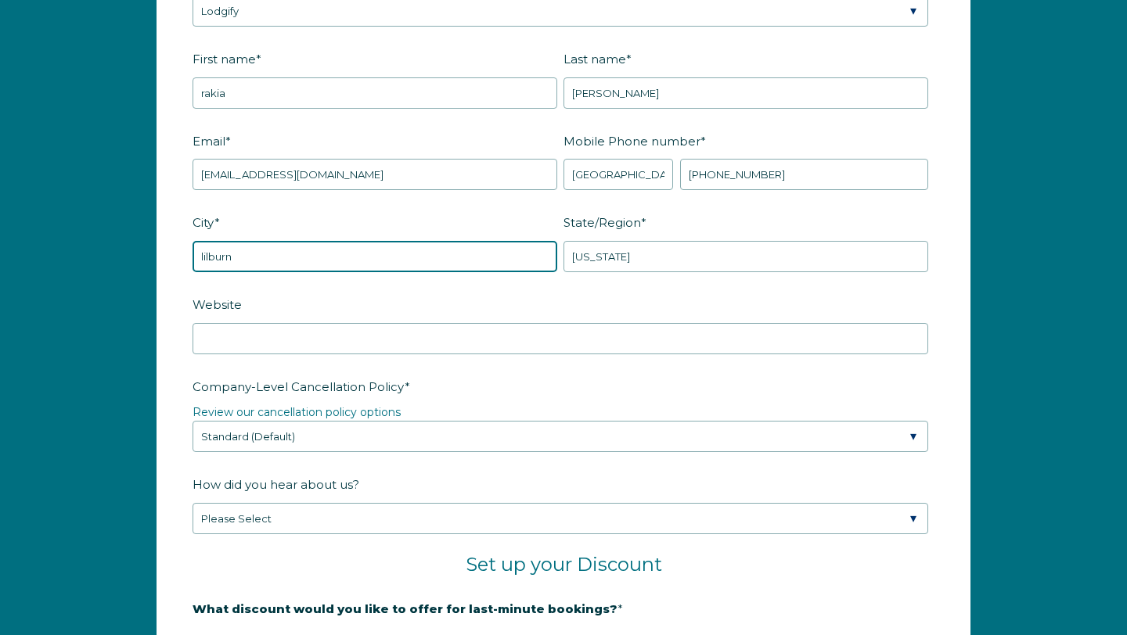
click at [507, 272] on input "lilburn" at bounding box center [374, 256] width 365 height 31
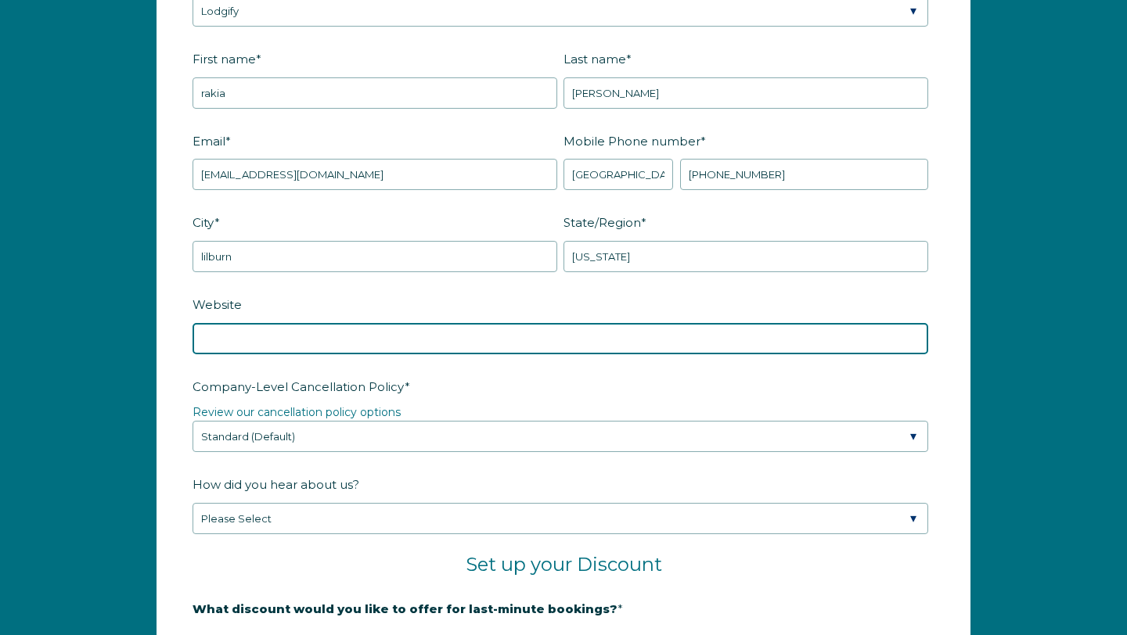
click at [598, 344] on input "Website" at bounding box center [559, 338] width 735 height 31
type input "[DOMAIN_NAME]"
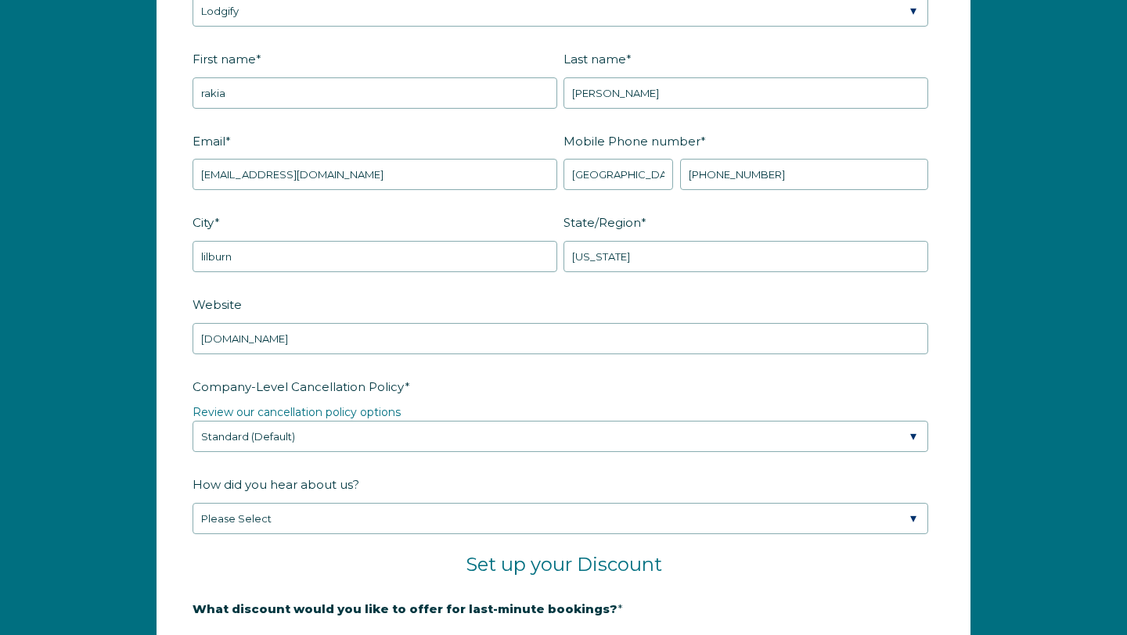
click at [739, 400] on label "Company-Level Cancellation Policy *" at bounding box center [563, 386] width 742 height 27
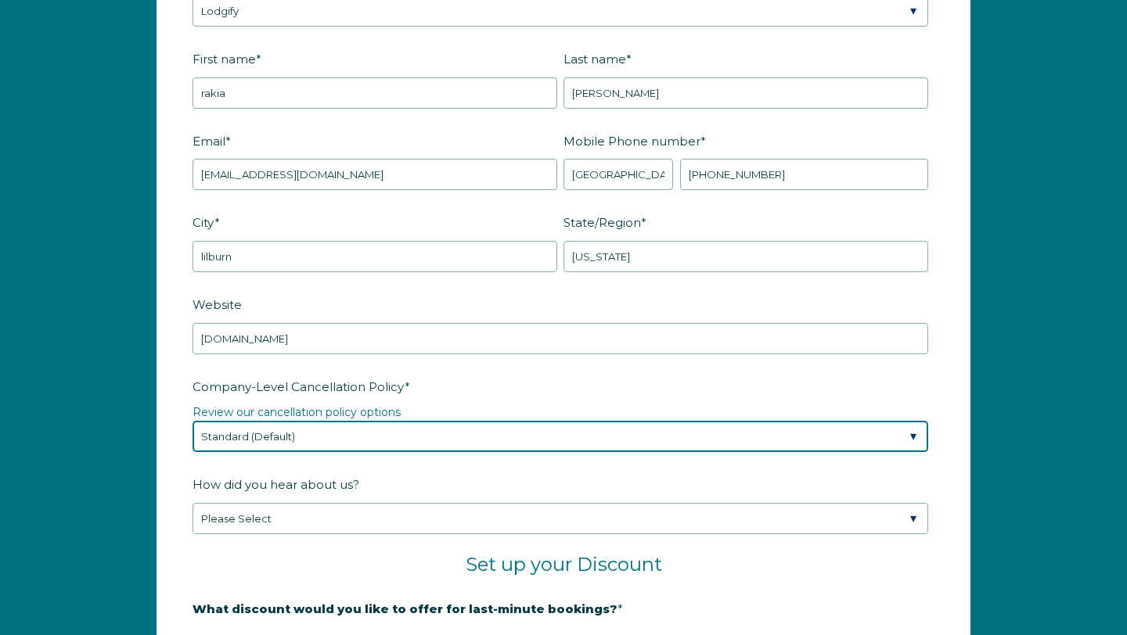
click at [739, 421] on select "Please Select Partial Standard (Default) Moderate Strict" at bounding box center [559, 436] width 735 height 31
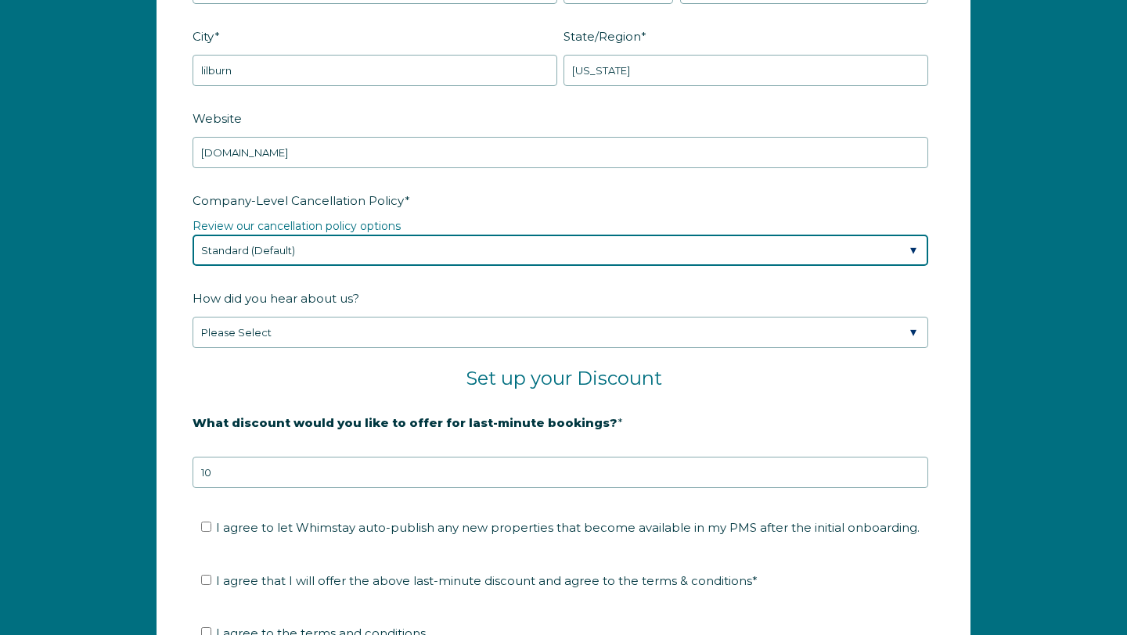
scroll to position [2288, 0]
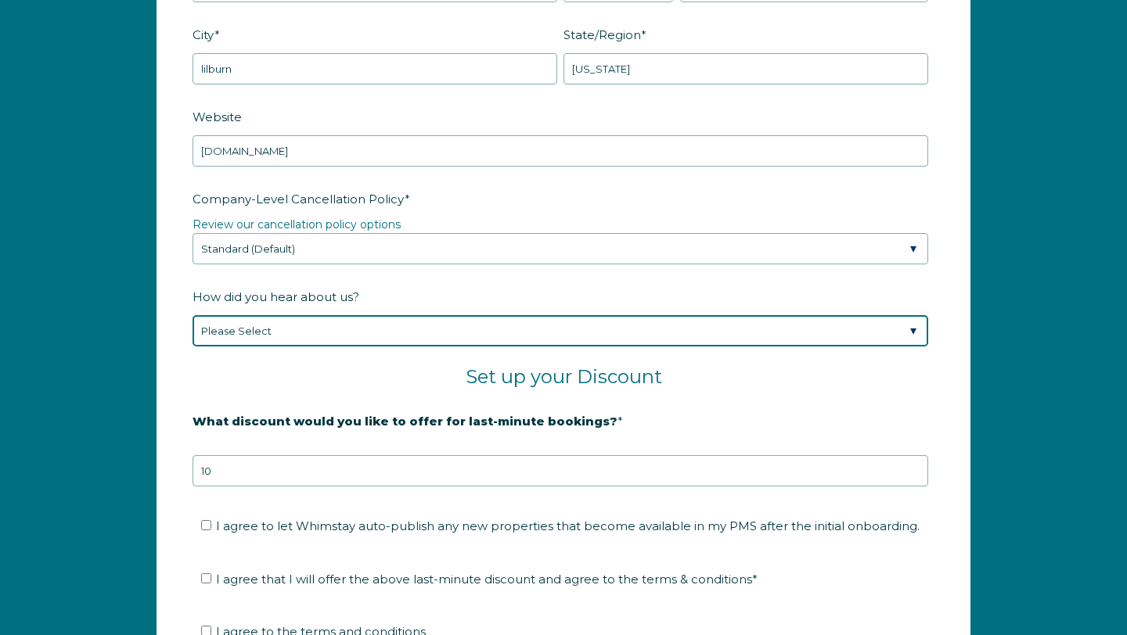
click at [602, 347] on select "Please Select Found Whimstay through a Google search Spoke to a Whimstay salesp…" at bounding box center [559, 330] width 735 height 31
select select "Podcast"
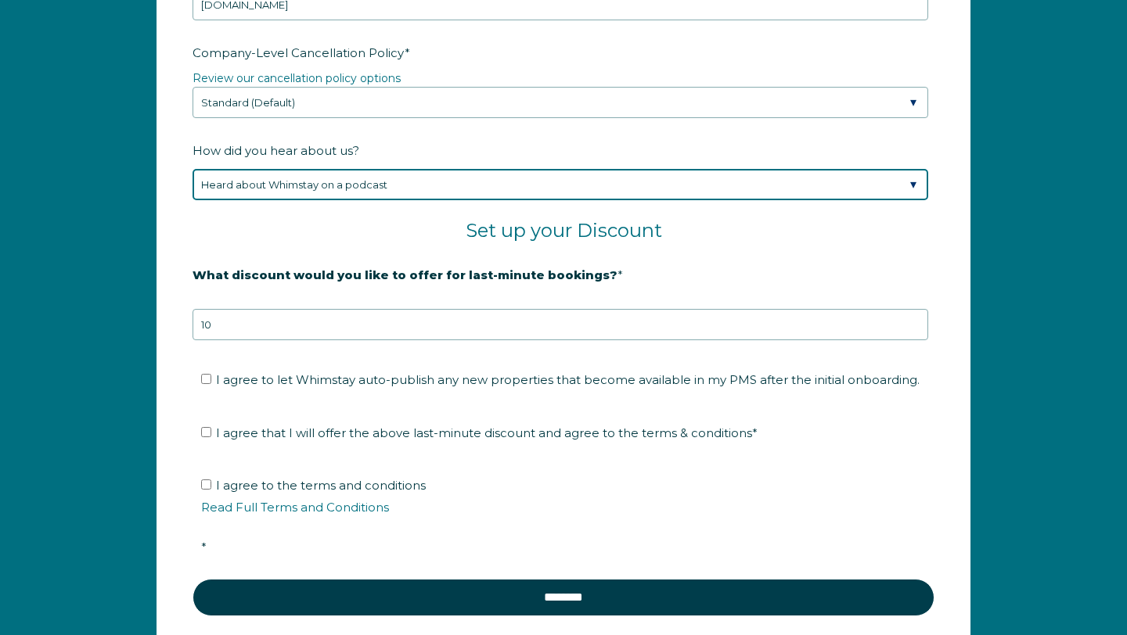
scroll to position [2448, 0]
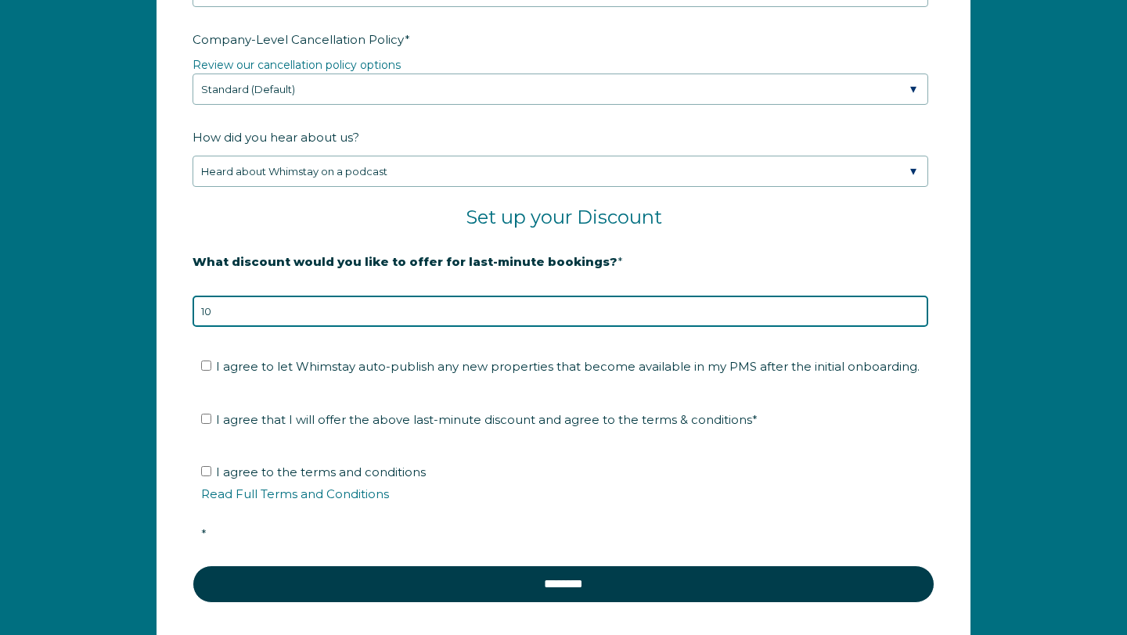
click at [514, 326] on input "10" at bounding box center [559, 311] width 735 height 31
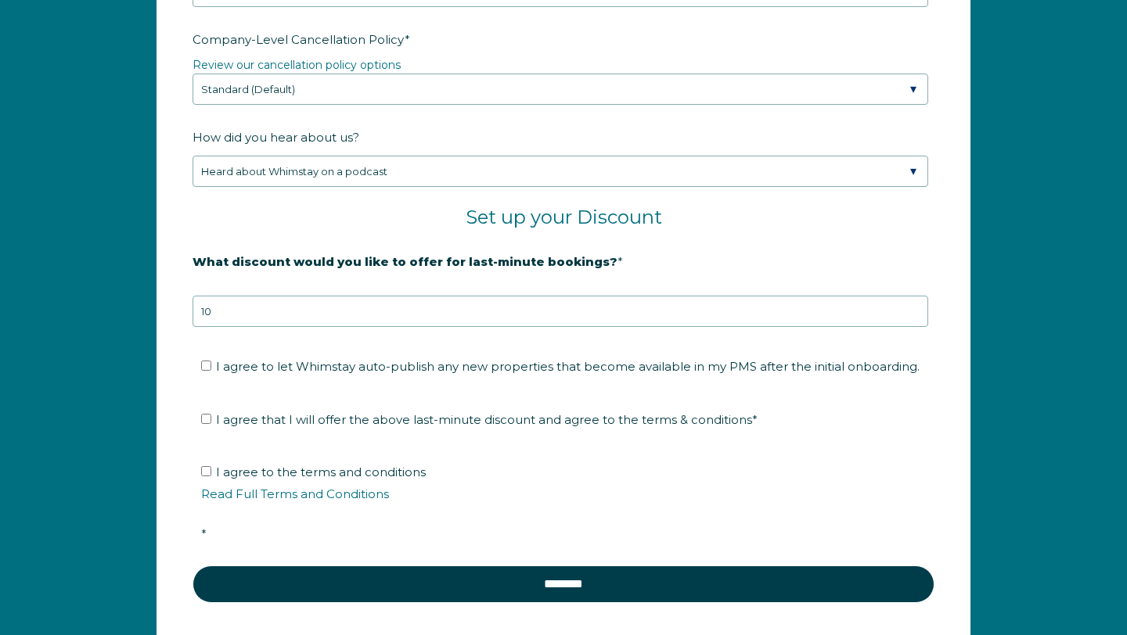
click at [408, 374] on span "I agree to let Whimstay auto-publish any new properties that become available i…" at bounding box center [567, 366] width 703 height 15
click at [211, 371] on input "I agree to let Whimstay auto-publish any new properties that become available i…" at bounding box center [206, 366] width 10 height 10
checkbox input "true"
click at [373, 427] on span "I agree that I will offer the above last-minute discount and agree to the terms…" at bounding box center [486, 419] width 541 height 15
click at [211, 424] on input "I agree that I will offer the above last-minute discount and agree to the terms…" at bounding box center [206, 419] width 10 height 10
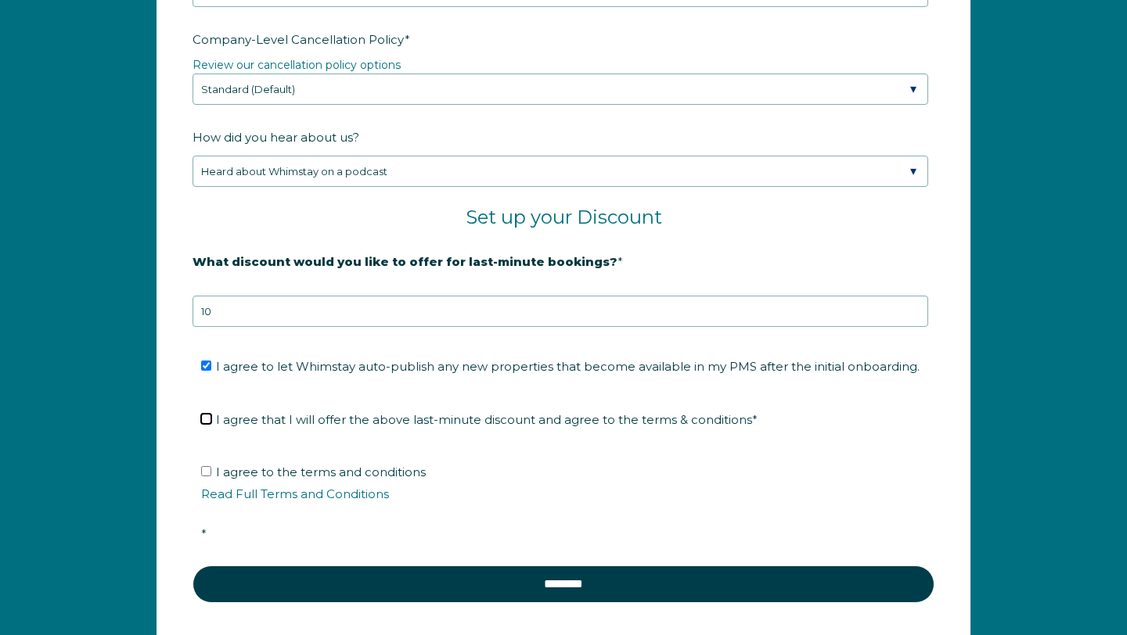
checkbox input "true"
click at [293, 487] on span "I agree to the terms and conditions Read Full Terms and Conditions *" at bounding box center [568, 503] width 735 height 77
click at [211, 476] on input "I agree to the terms and conditions Read Full Terms and Conditions *" at bounding box center [206, 471] width 10 height 10
checkbox input "true"
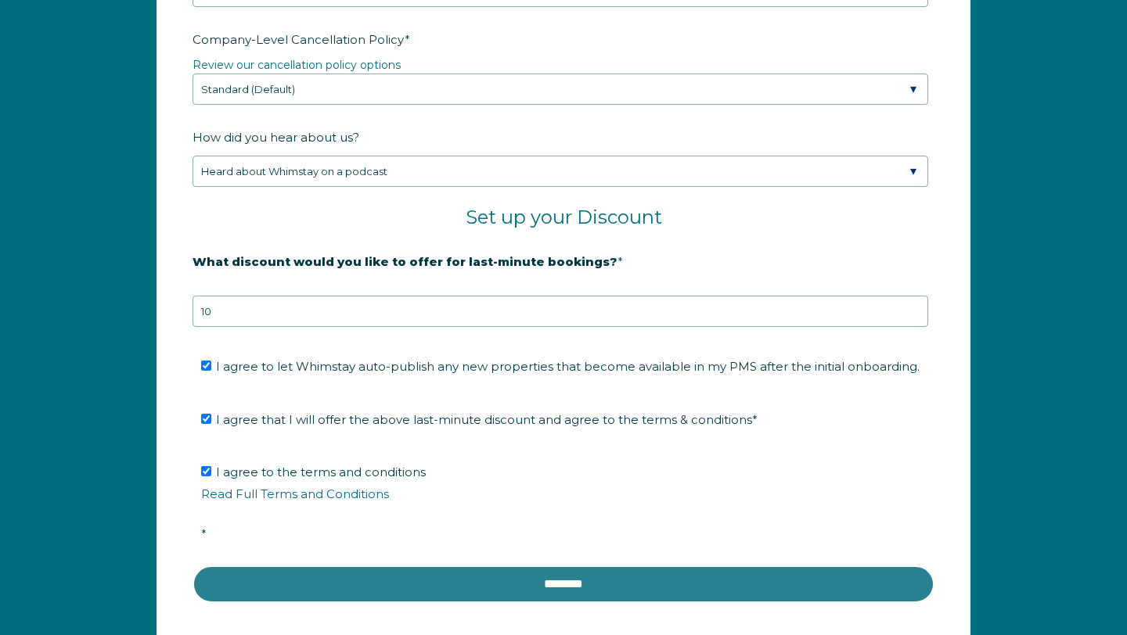
click at [462, 599] on input "********" at bounding box center [563, 585] width 742 height 38
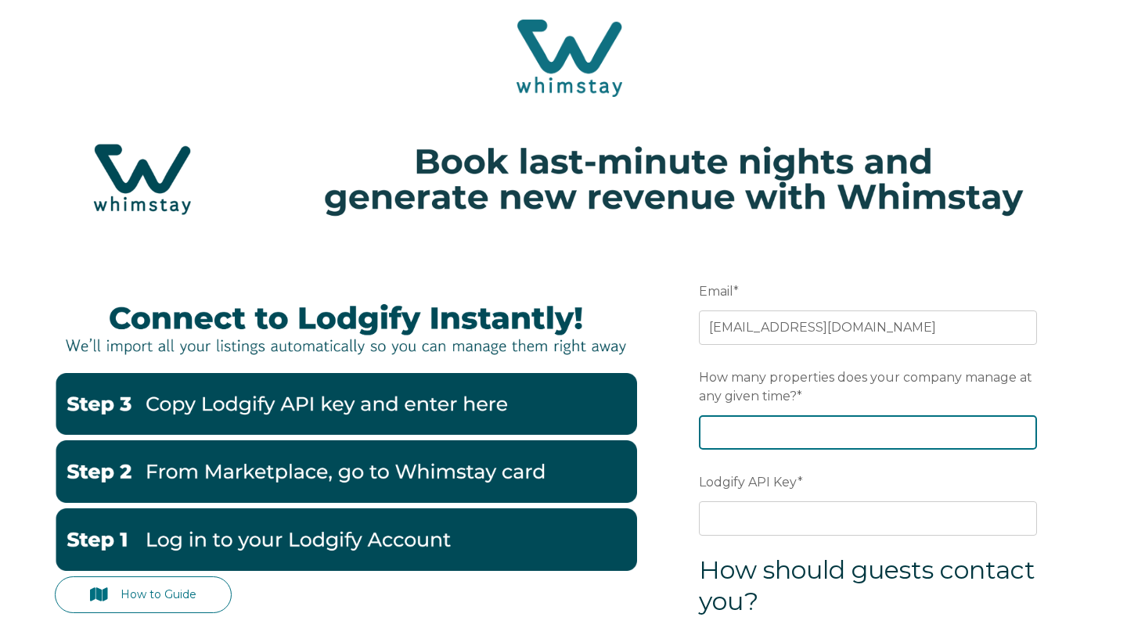
click at [786, 416] on input "How many properties does your company manage at any given time? *" at bounding box center [868, 432] width 338 height 34
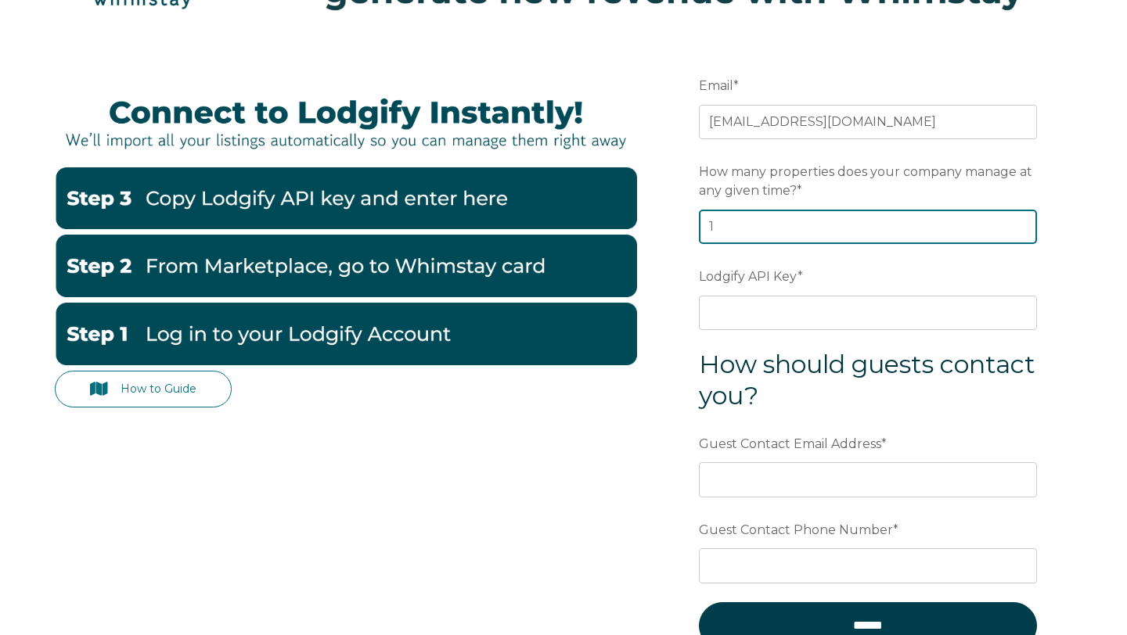
scroll to position [209, 0]
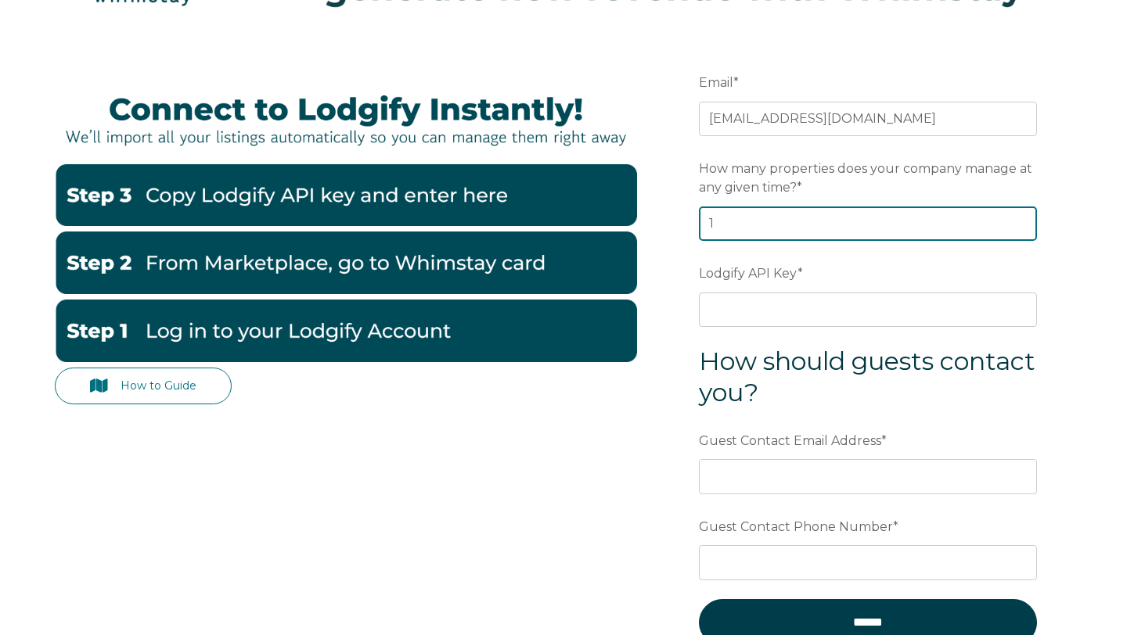
type input "1"
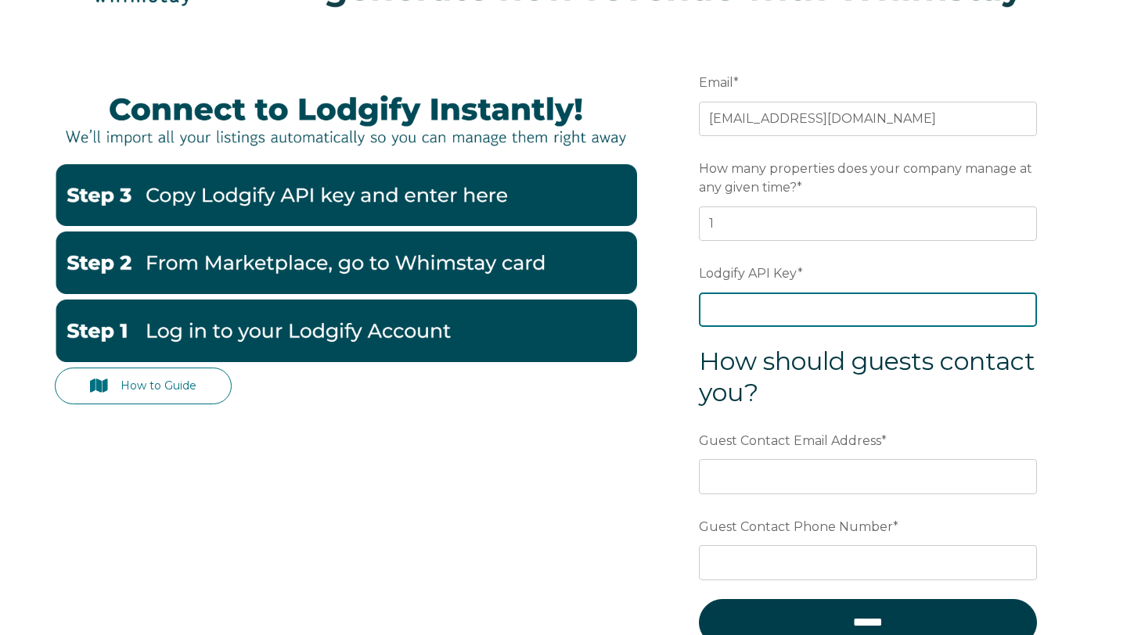
click at [825, 304] on input "Lodgify API Key *" at bounding box center [868, 310] width 338 height 34
paste input "wdVC4ov/cShTJIH+jSCzJPRtqOLh98IpU2/HbDap3r9i8hS3AYccxJL1b96LEw4q"
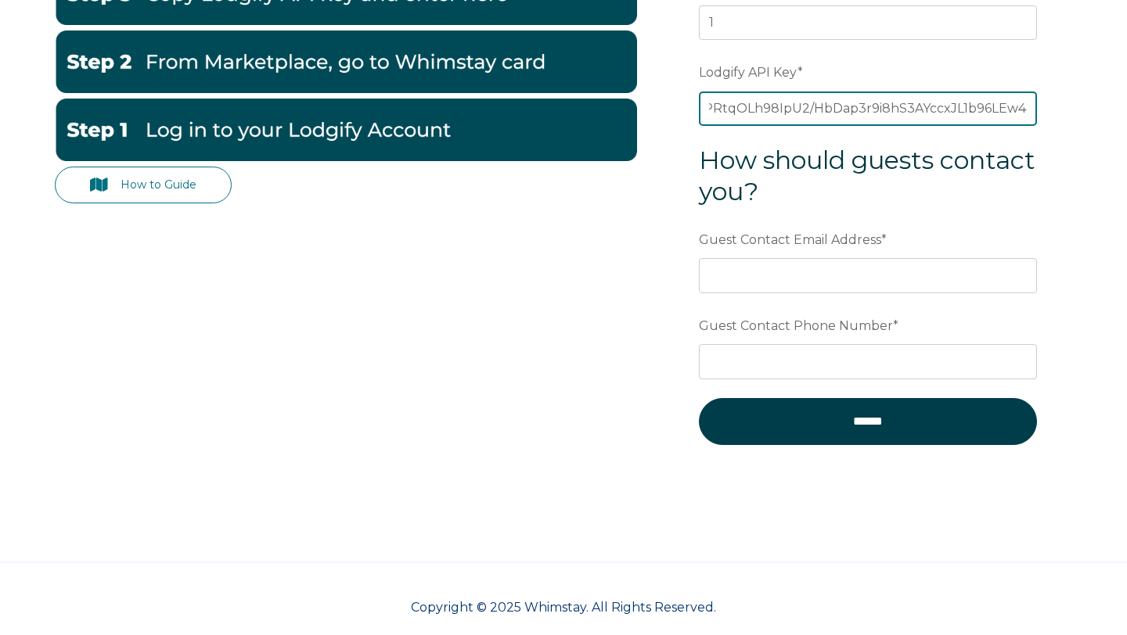
scroll to position [429, 0]
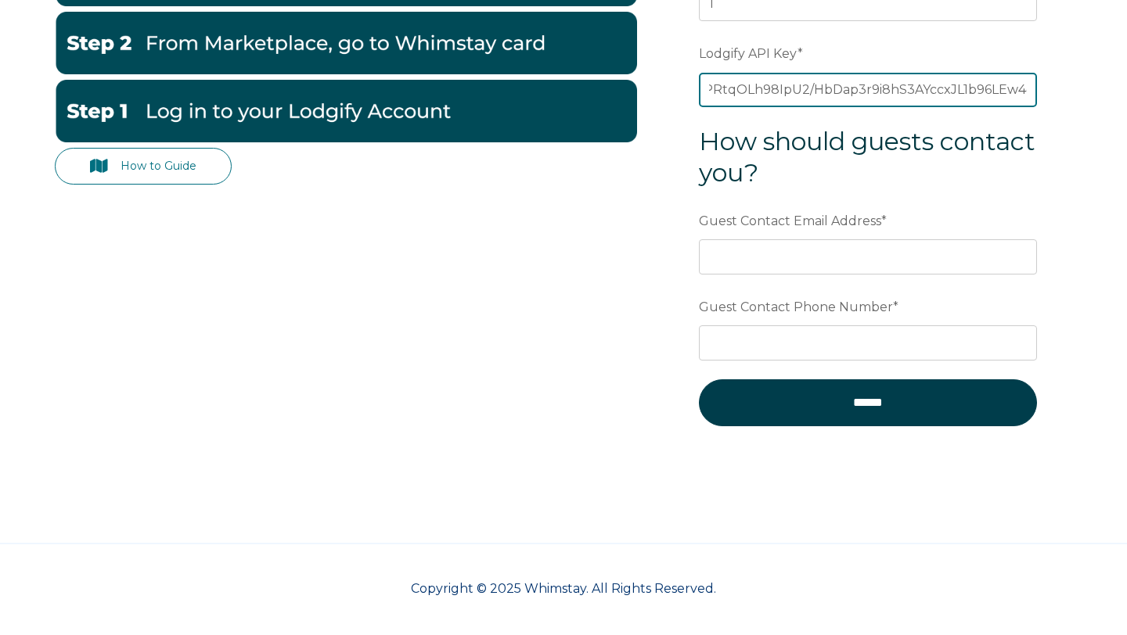
type input "wdVC4ov/cShTJIH+jSCzJPRtqOLh98IpU2/HbDap3r9i8hS3AYccxJL1b96LEw4q"
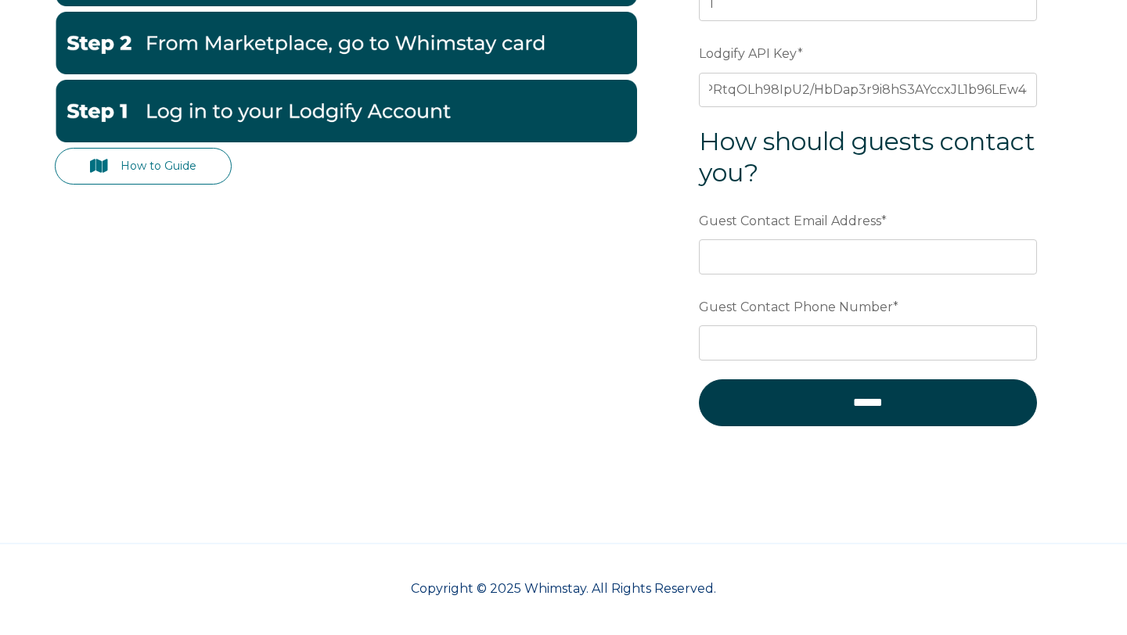
scroll to position [0, 0]
click at [922, 181] on h3 "How should guests contact you?" at bounding box center [868, 157] width 338 height 63
click at [909, 264] on input "Guest Contact Email Address *" at bounding box center [868, 256] width 338 height 34
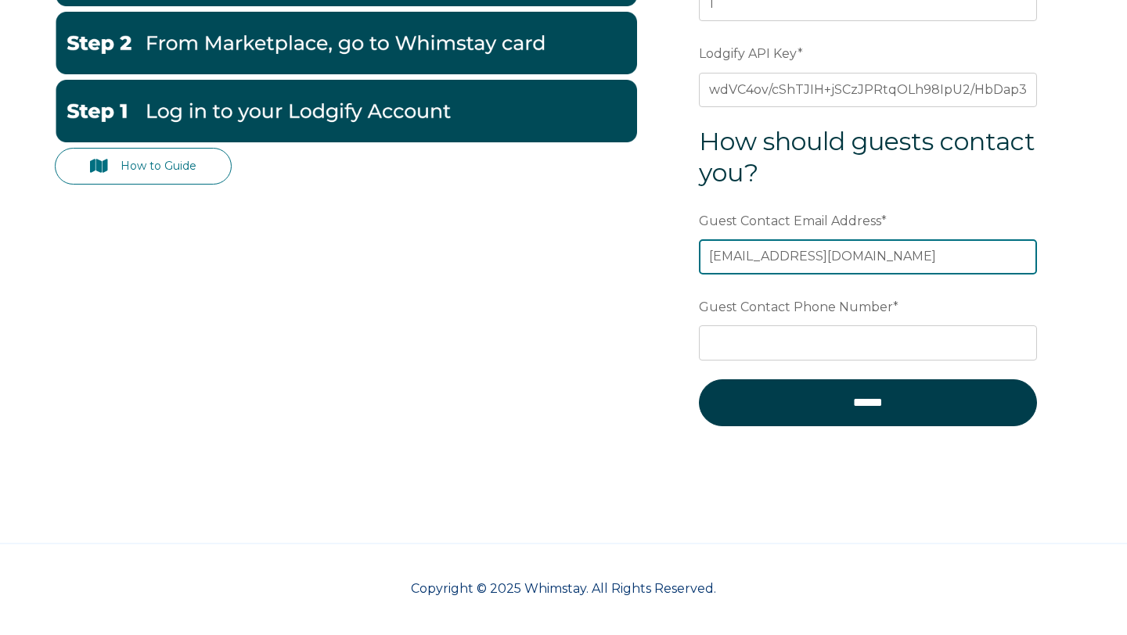
type input "[EMAIL_ADDRESS][DOMAIN_NAME]"
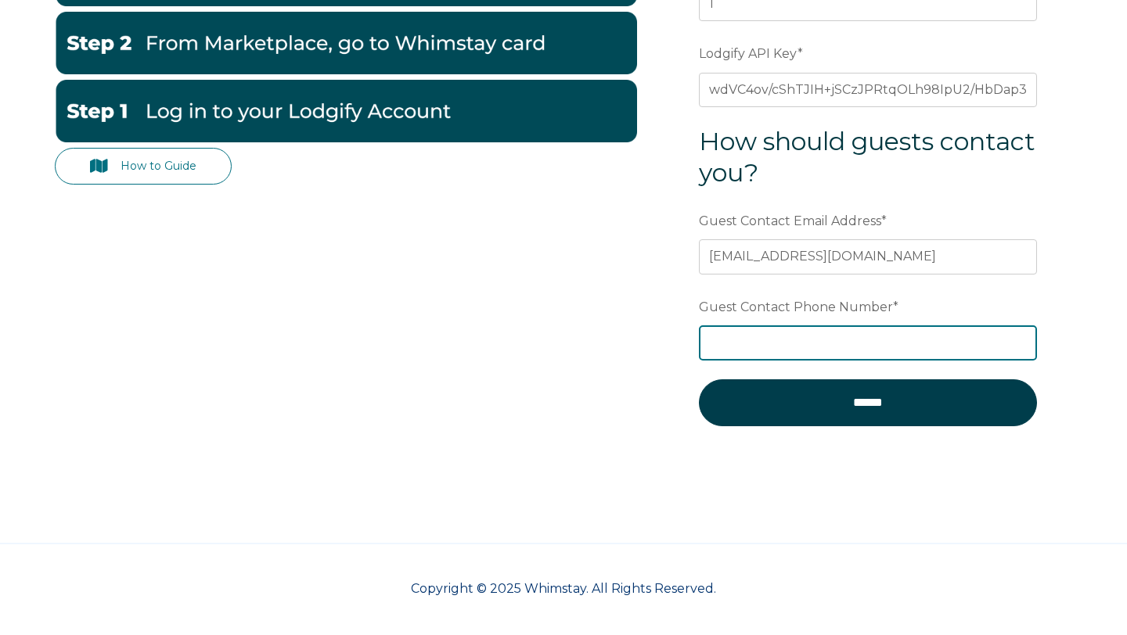
click at [918, 327] on input "Guest Contact Phone Number *" at bounding box center [868, 342] width 338 height 34
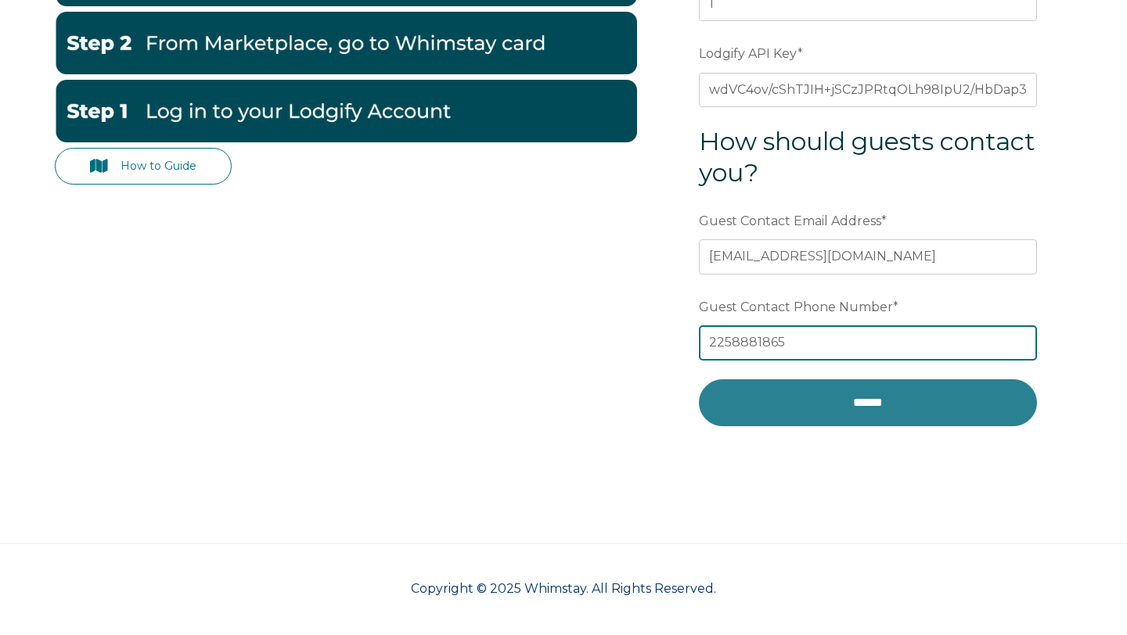
type input "2258881865"
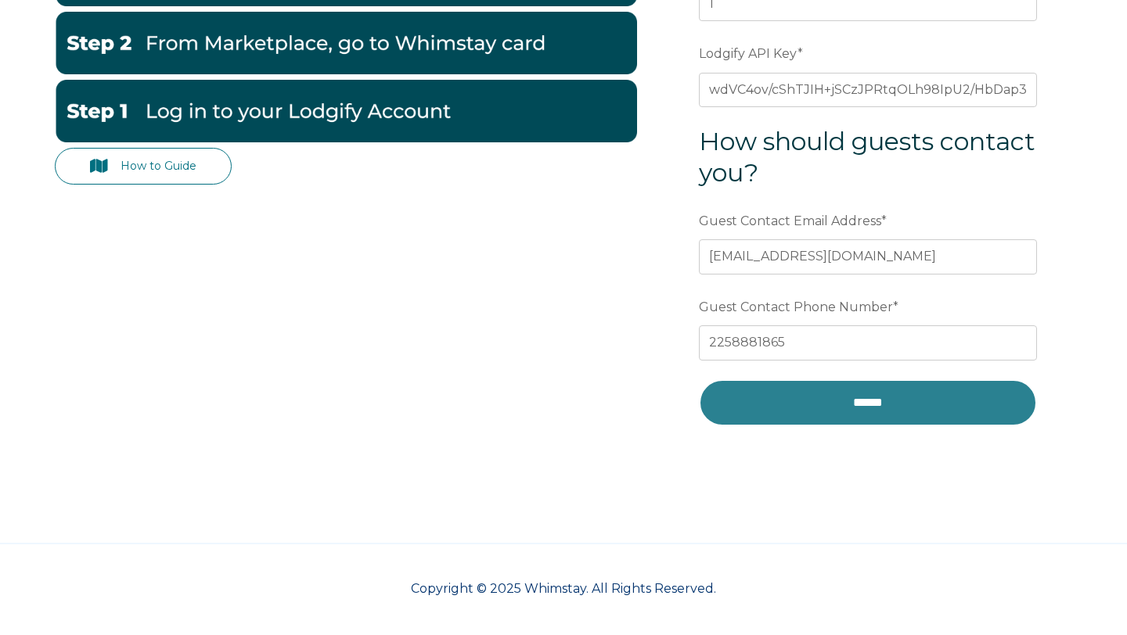
click at [910, 408] on input "******" at bounding box center [868, 402] width 338 height 47
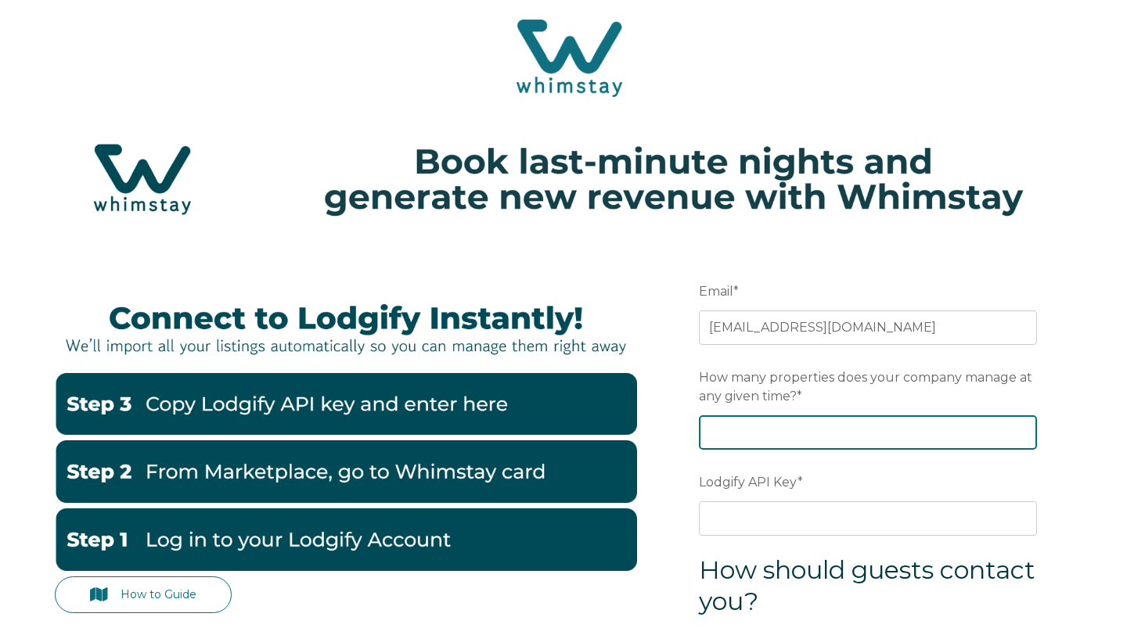
click at [901, 419] on input "How many properties does your company manage at any given time? *" at bounding box center [868, 432] width 338 height 34
type input "1"
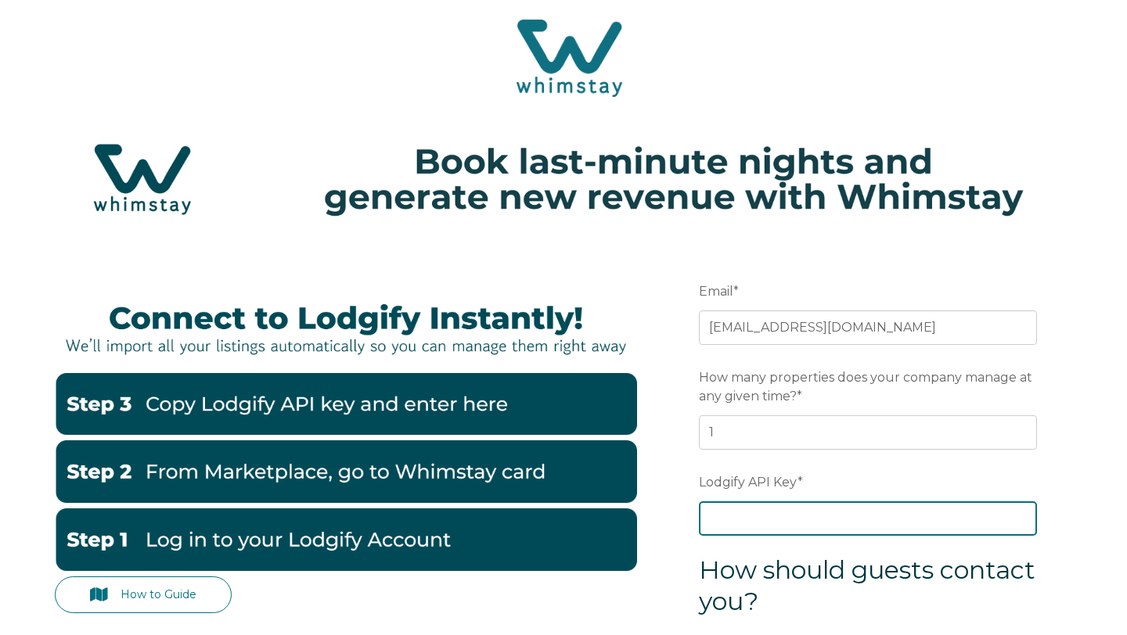
click at [815, 517] on input "Lodgify API Key *" at bounding box center [868, 518] width 338 height 34
paste input "wdVC4ov/cShTJIH+jSCzJPRtqOLh98IpU2/HbDap3r9i8hS3AYccxJL1b96LEw4q"
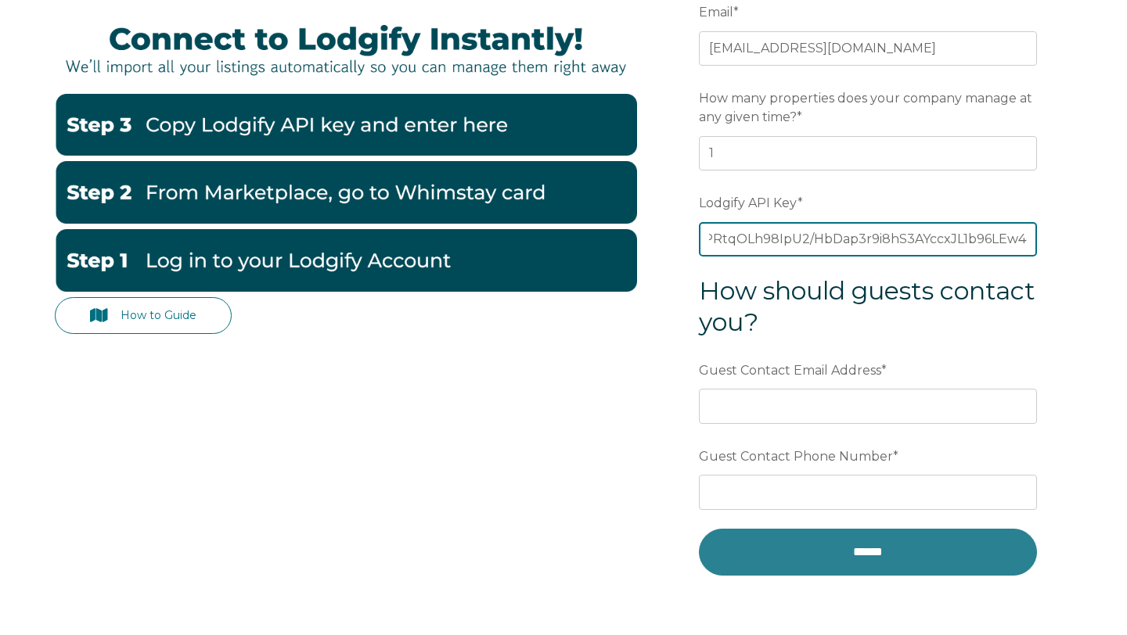
scroll to position [315, 0]
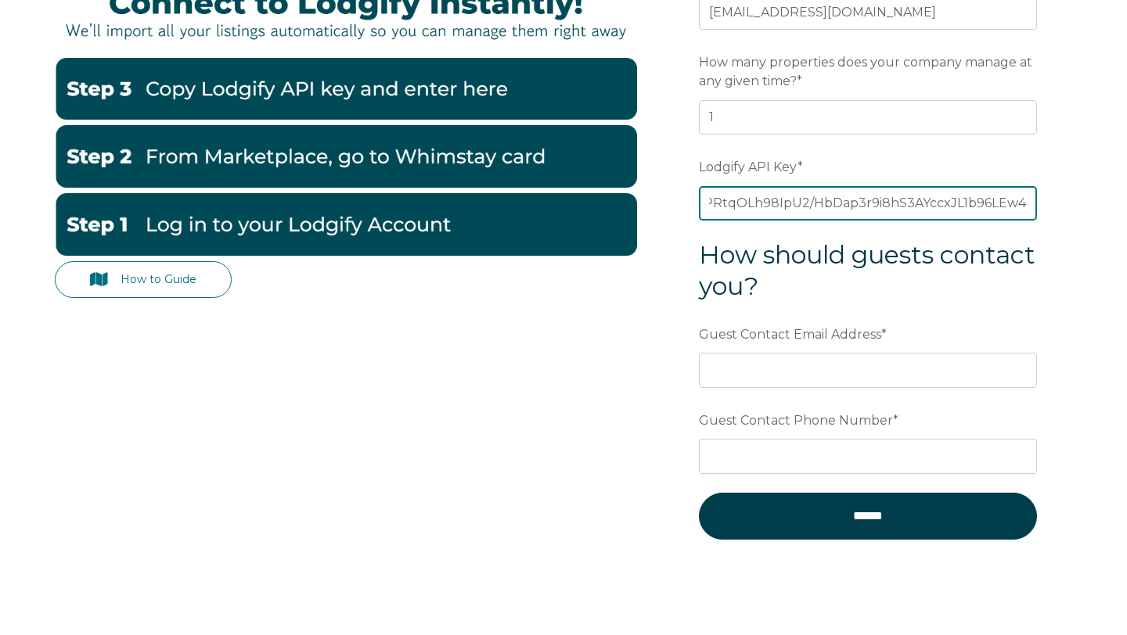
type input "wdVC4ov/cShTJIH+jSCzJPRtqOLh98IpU2/HbDap3r9i8hS3AYccxJL1b96LEw4q"
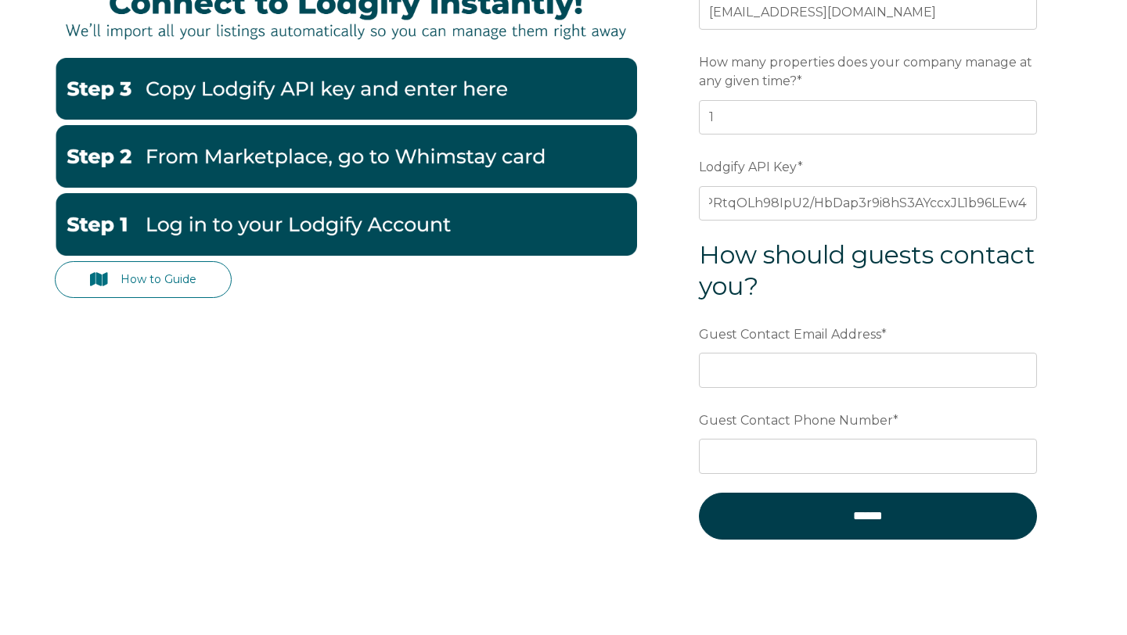
scroll to position [0, 0]
click at [839, 351] on div "Guest Contact Email Address *" at bounding box center [868, 354] width 338 height 67
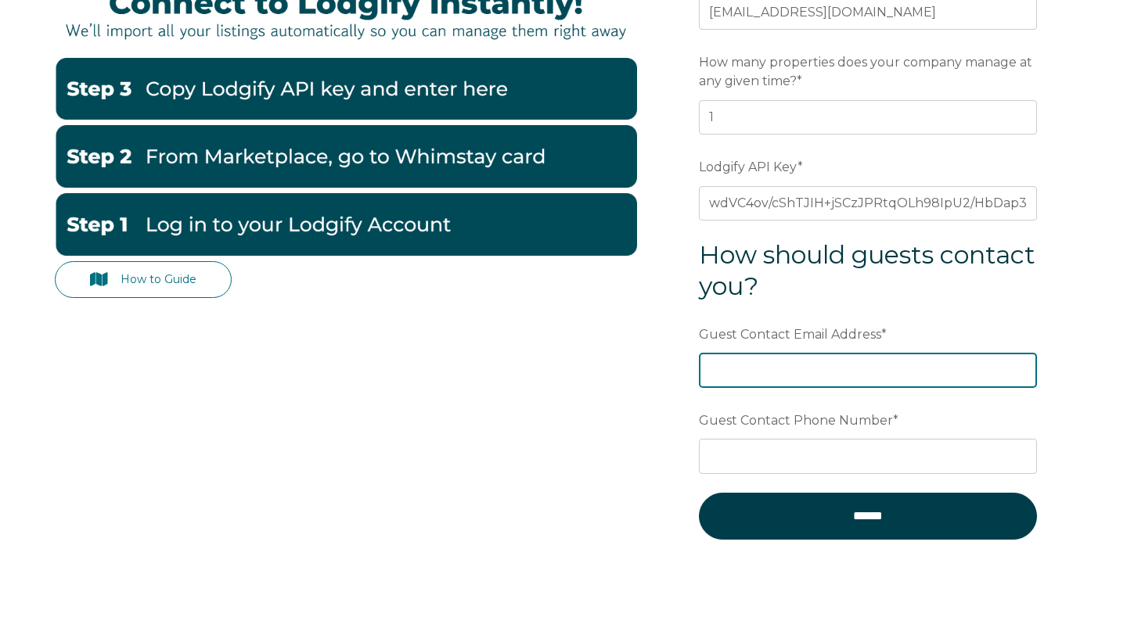
click at [839, 369] on input "Guest Contact Email Address *" at bounding box center [868, 370] width 338 height 34
type input "[EMAIL_ADDRESS][DOMAIN_NAME]"
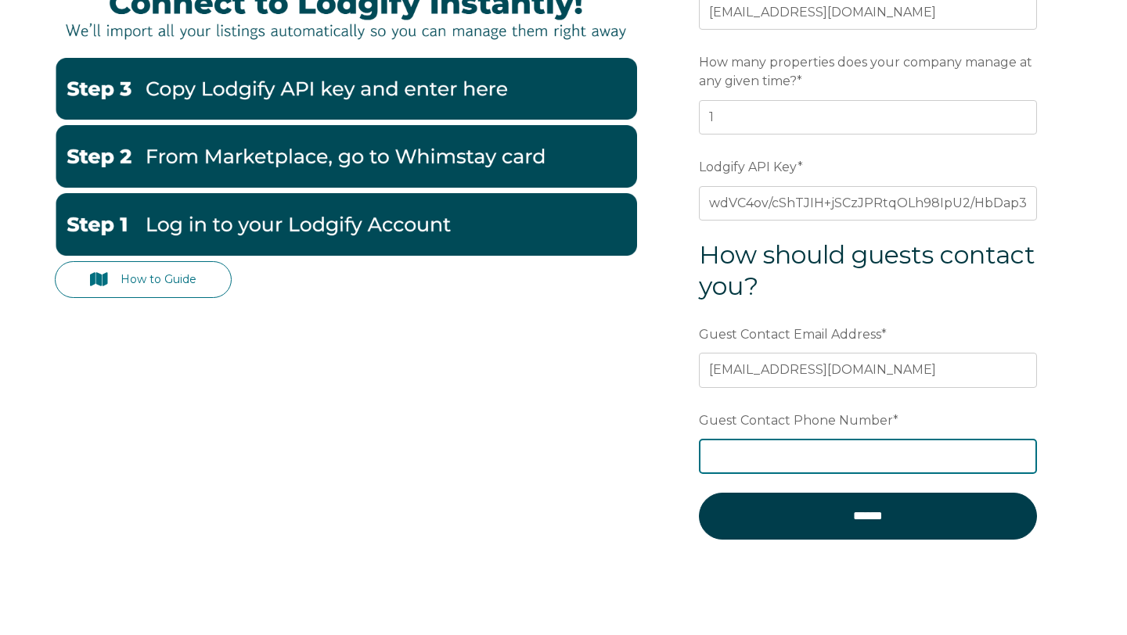
click at [876, 447] on input "Guest Contact Phone Number *" at bounding box center [868, 456] width 338 height 34
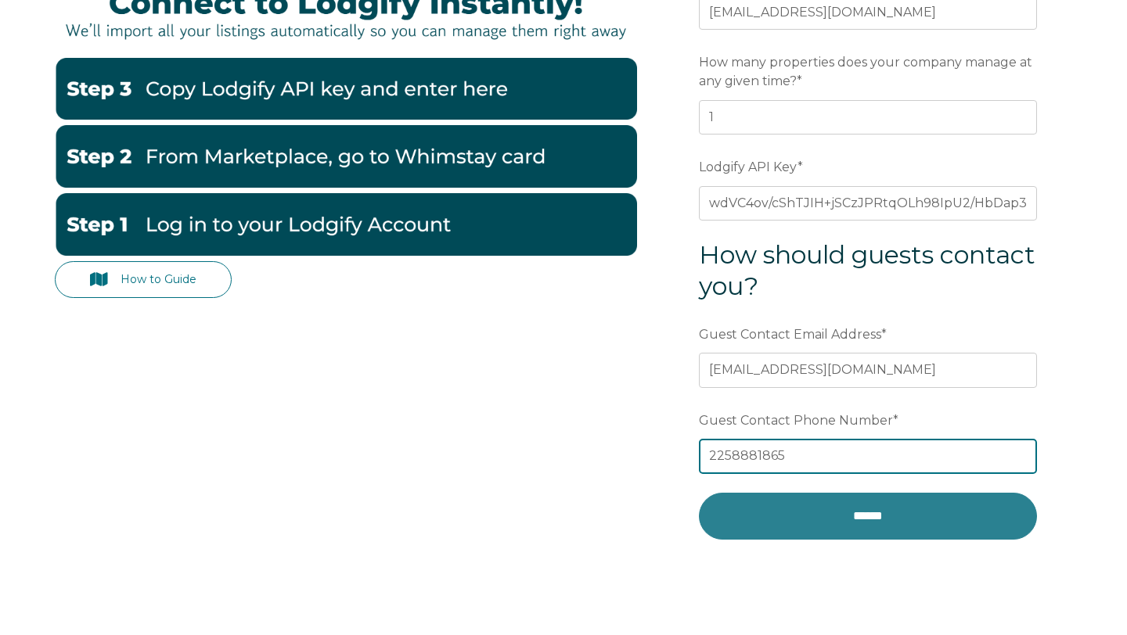
type input "2258881865"
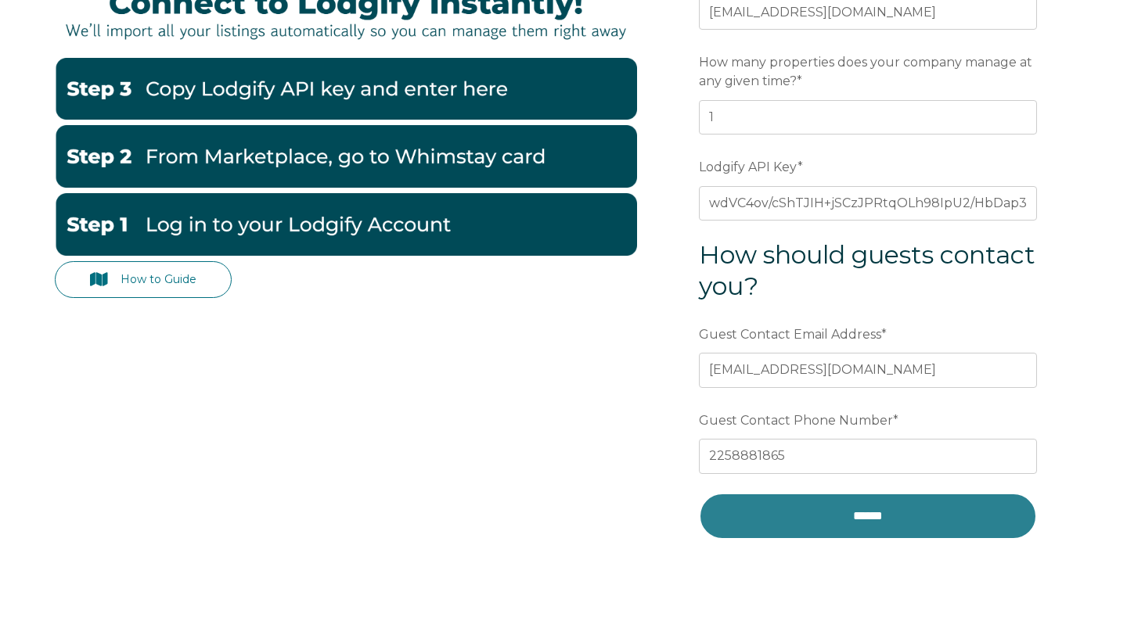
click at [968, 519] on input "******" at bounding box center [868, 516] width 338 height 47
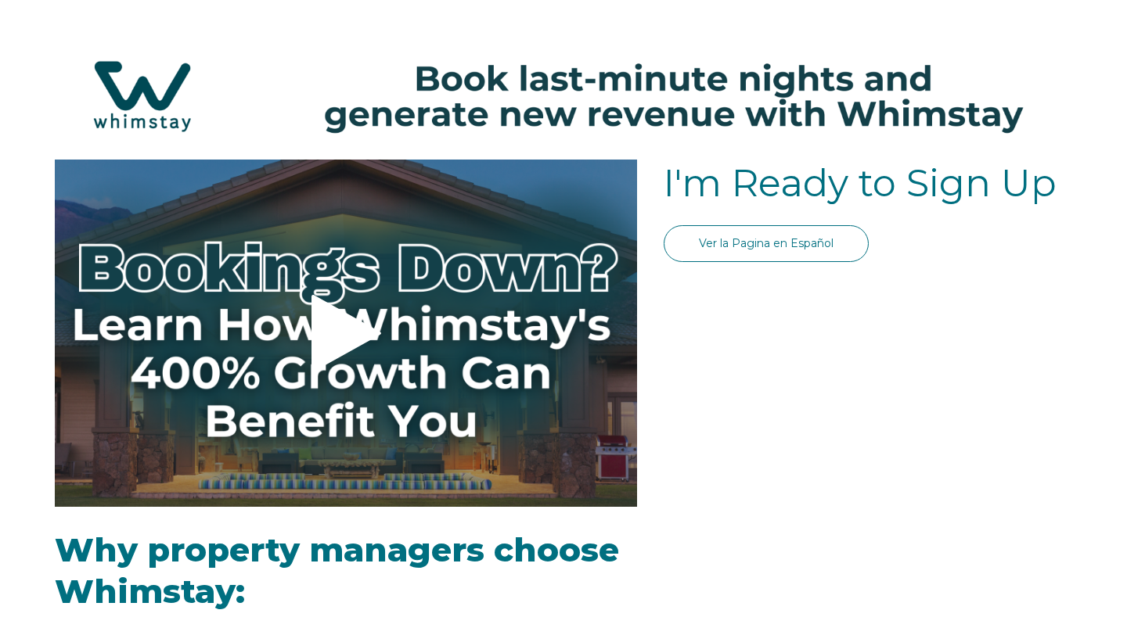
select select "US"
select select "Standard"
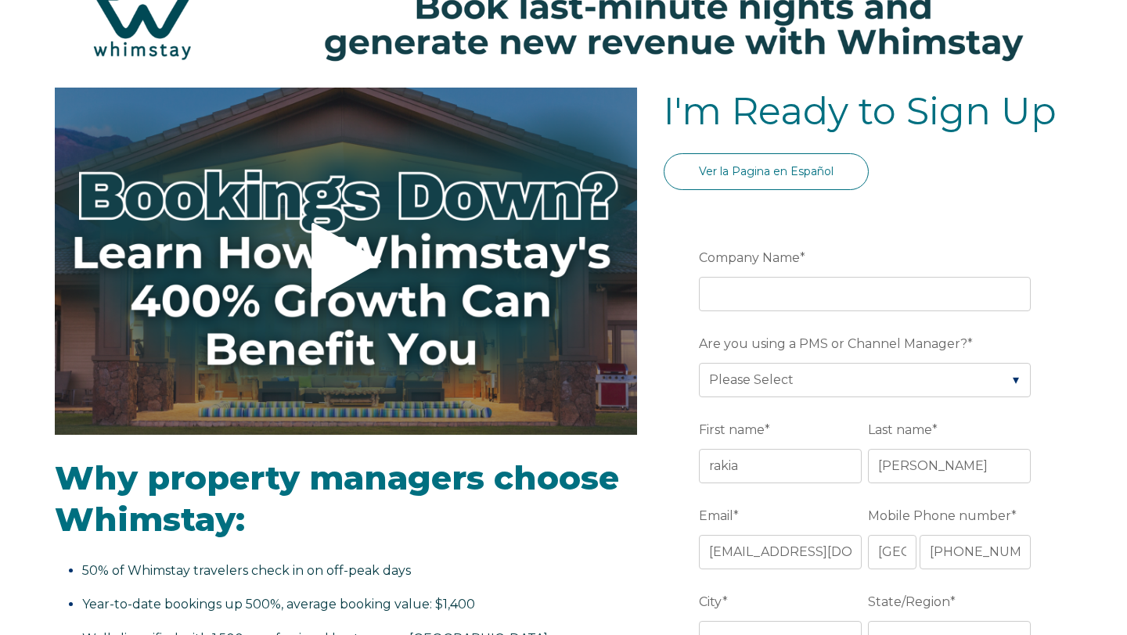
scroll to position [102, 0]
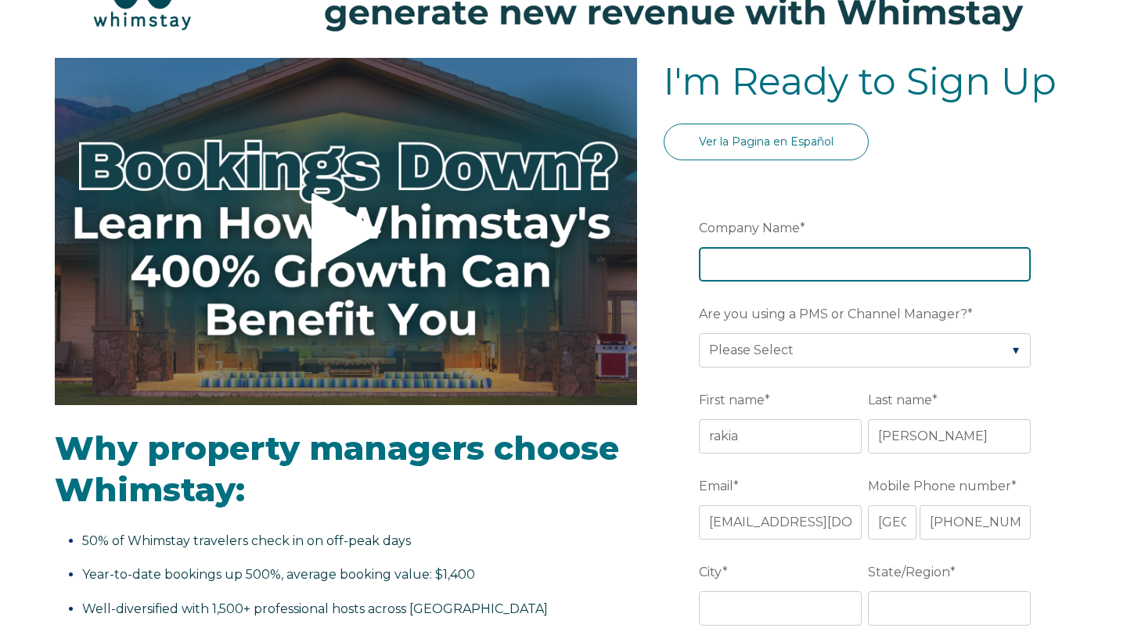
click at [771, 254] on input "Company Name *" at bounding box center [865, 264] width 332 height 34
type input "Coquette Properties"
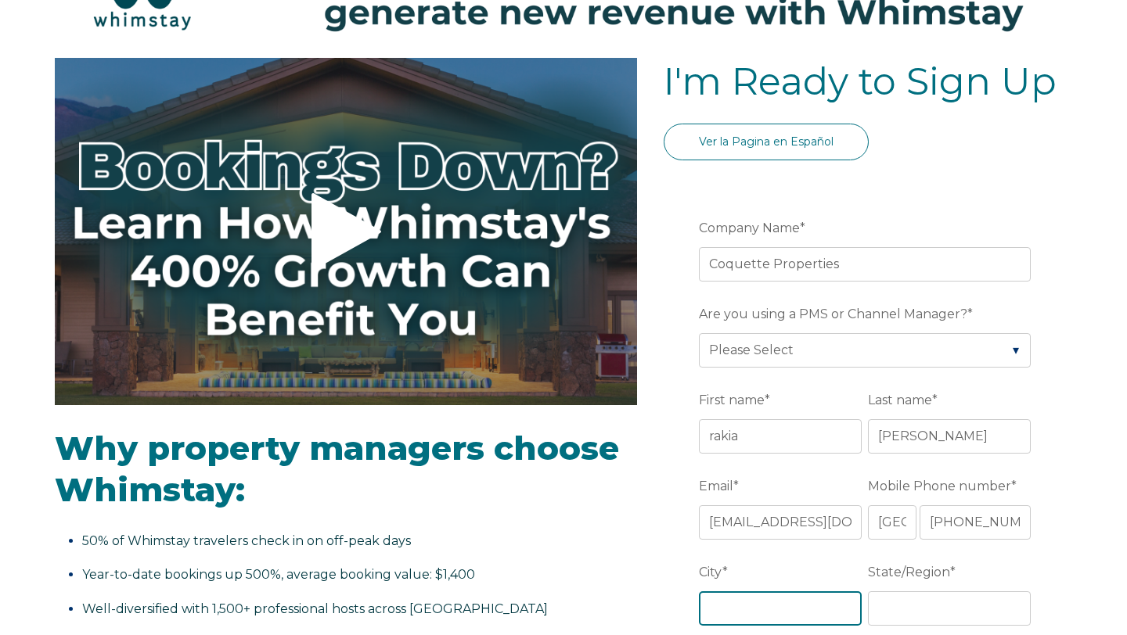
type input "lilburn"
type input "[US_STATE]"
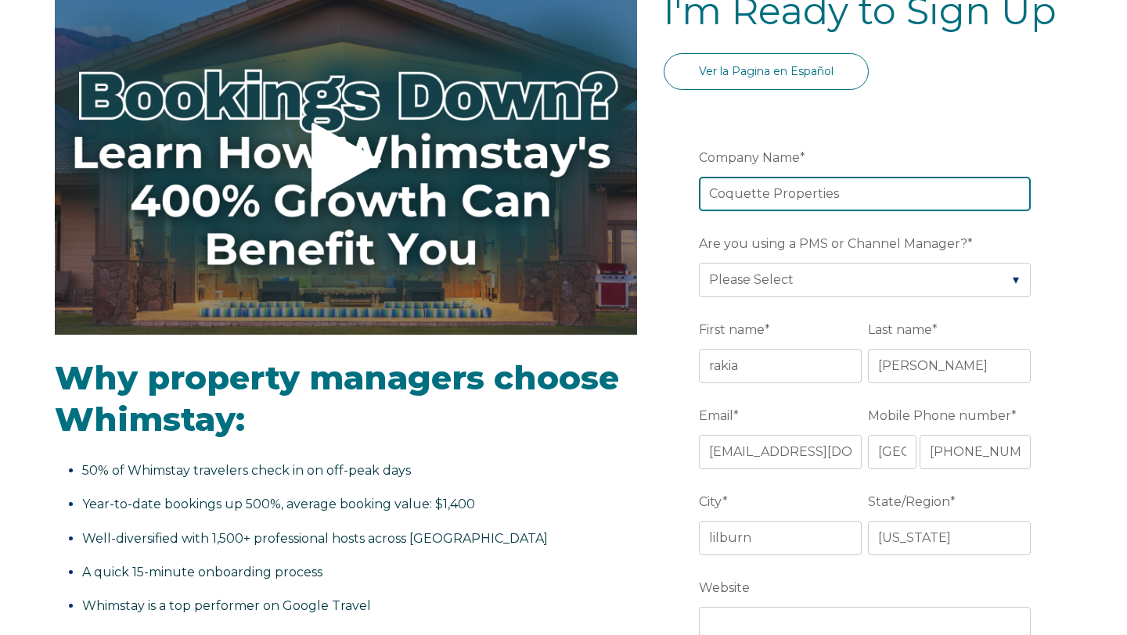
scroll to position [174, 0]
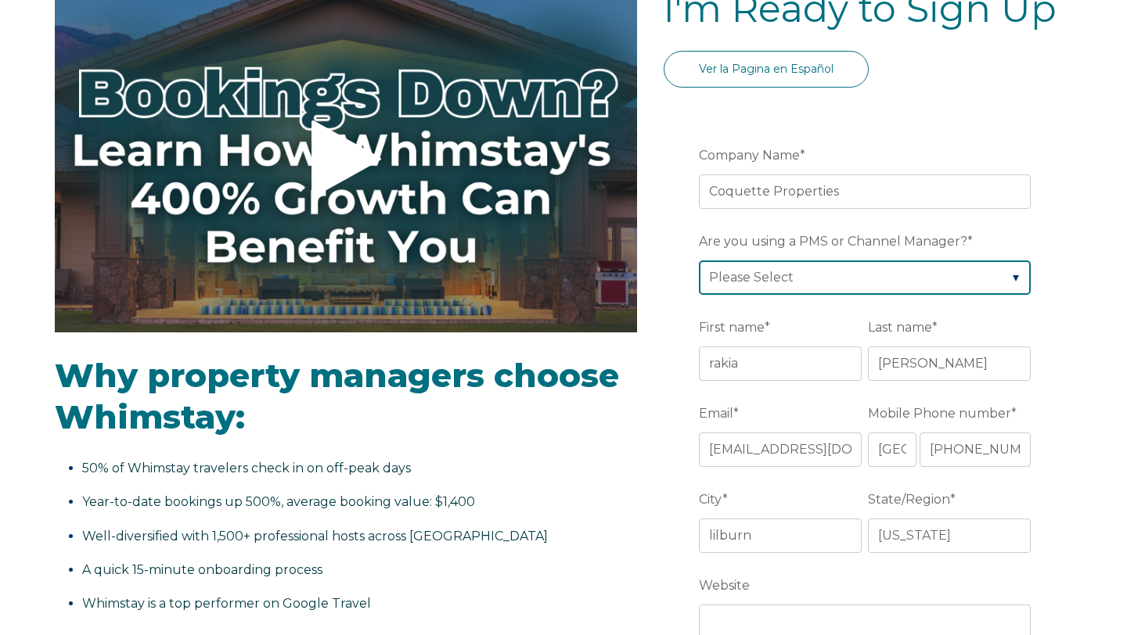
click at [829, 275] on select "Please Select Barefoot BookingPal Boost Brightside CiiRUS Escapia Guesty Hostaw…" at bounding box center [865, 278] width 332 height 34
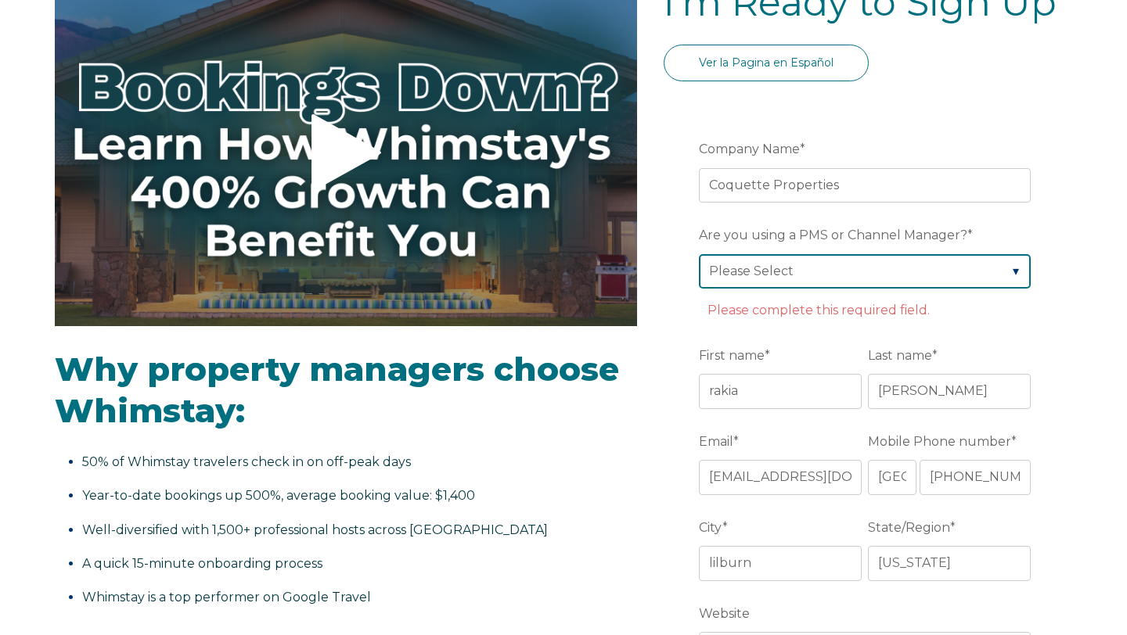
scroll to position [182, 0]
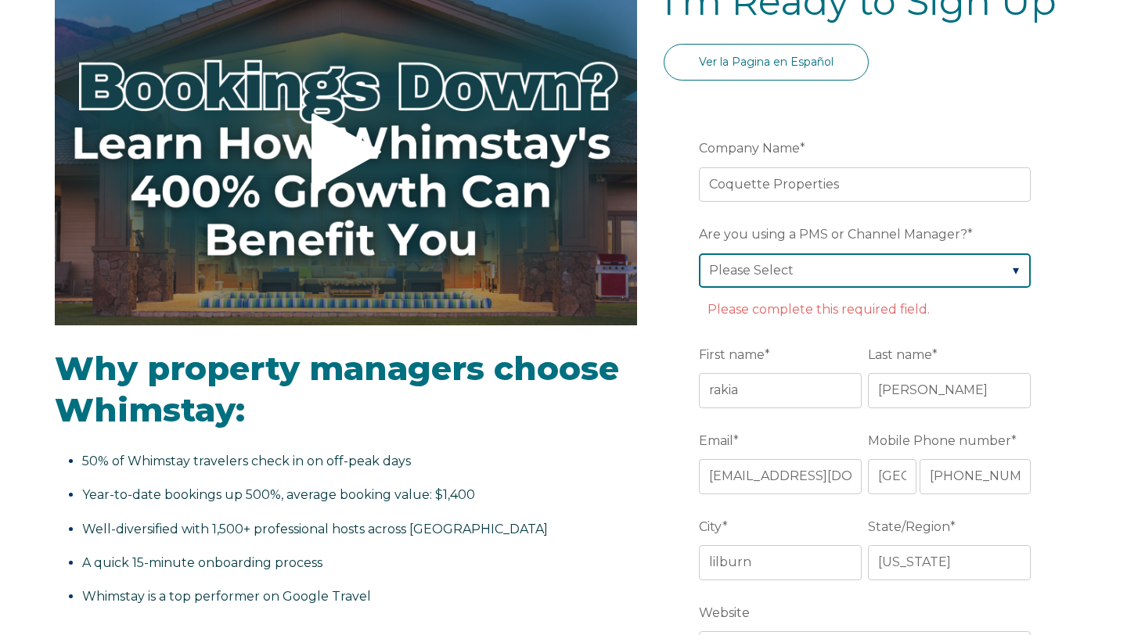
click at [839, 263] on select "Please Select Barefoot BookingPal Boost Brightside CiiRUS Escapia Guesty Hostaw…" at bounding box center [865, 270] width 332 height 34
select select "Lodgify"
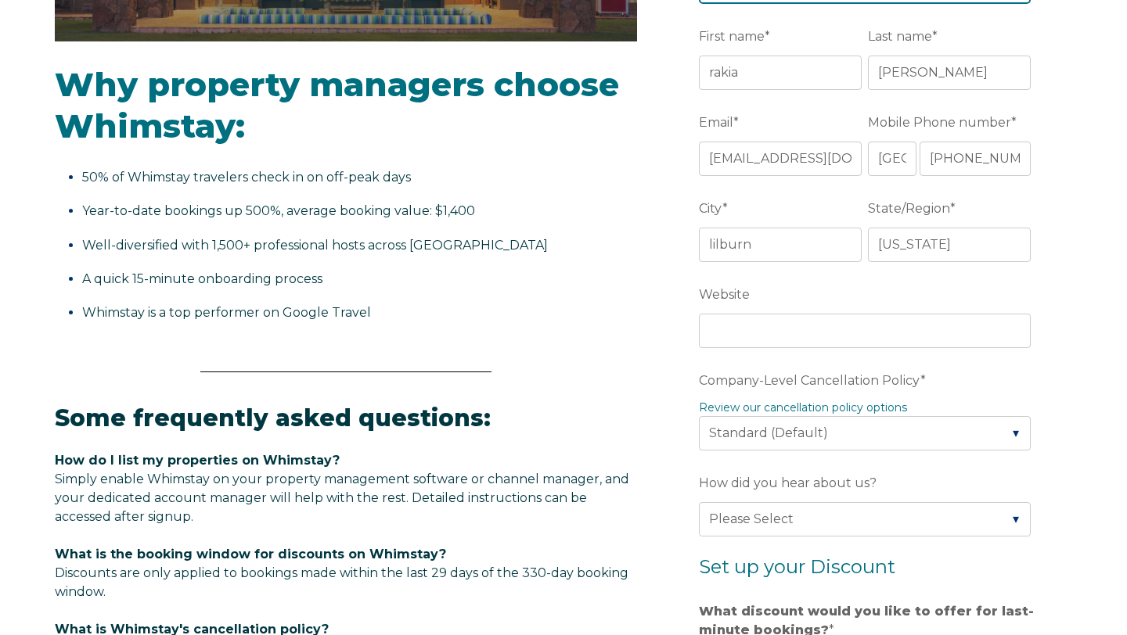
scroll to position [466, 0]
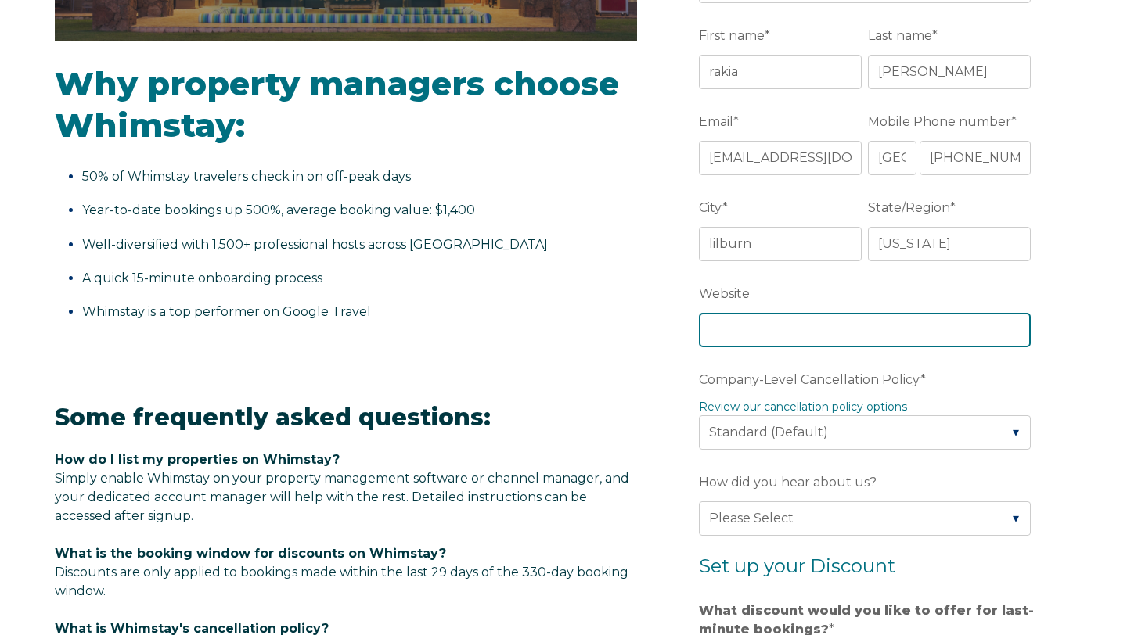
click at [823, 333] on input "Website" at bounding box center [865, 330] width 332 height 34
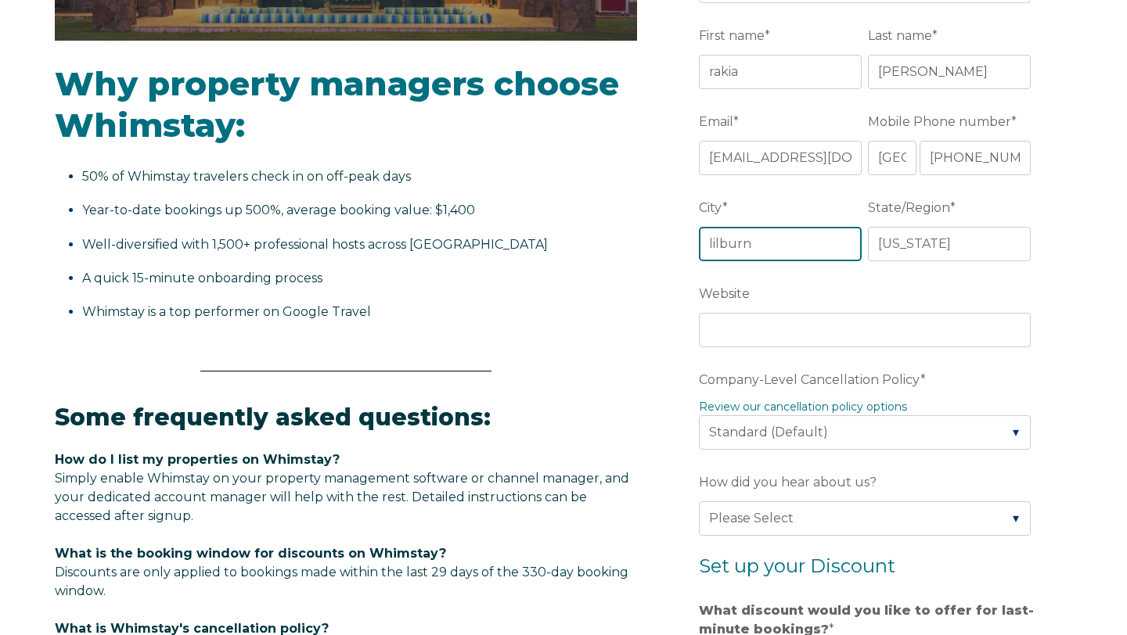
click at [797, 250] on input "lilburn" at bounding box center [780, 244] width 163 height 34
drag, startPoint x: 796, startPoint y: 249, endPoint x: 689, endPoint y: 239, distance: 107.7
click at [689, 239] on form "Company Name * Coquette Properties Are you using a PMS or Channel Manager? * Pl…" at bounding box center [867, 468] width 408 height 1307
type input "[GEOGRAPHIC_DATA]"
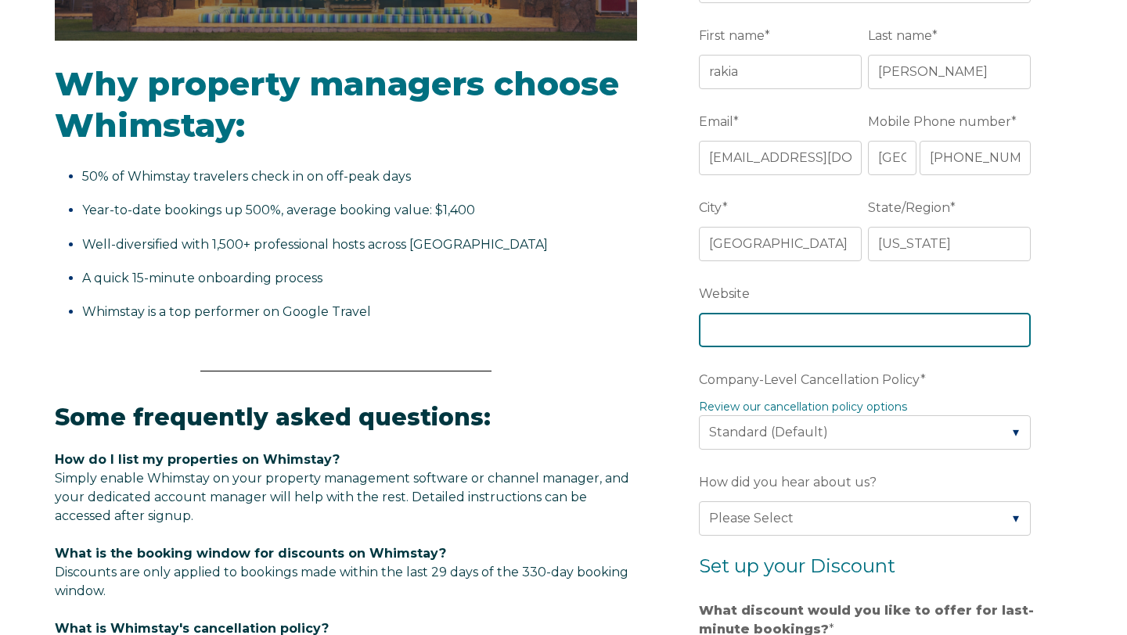
click at [712, 324] on input "Website" at bounding box center [865, 330] width 332 height 34
type input "[DOMAIN_NAME]"
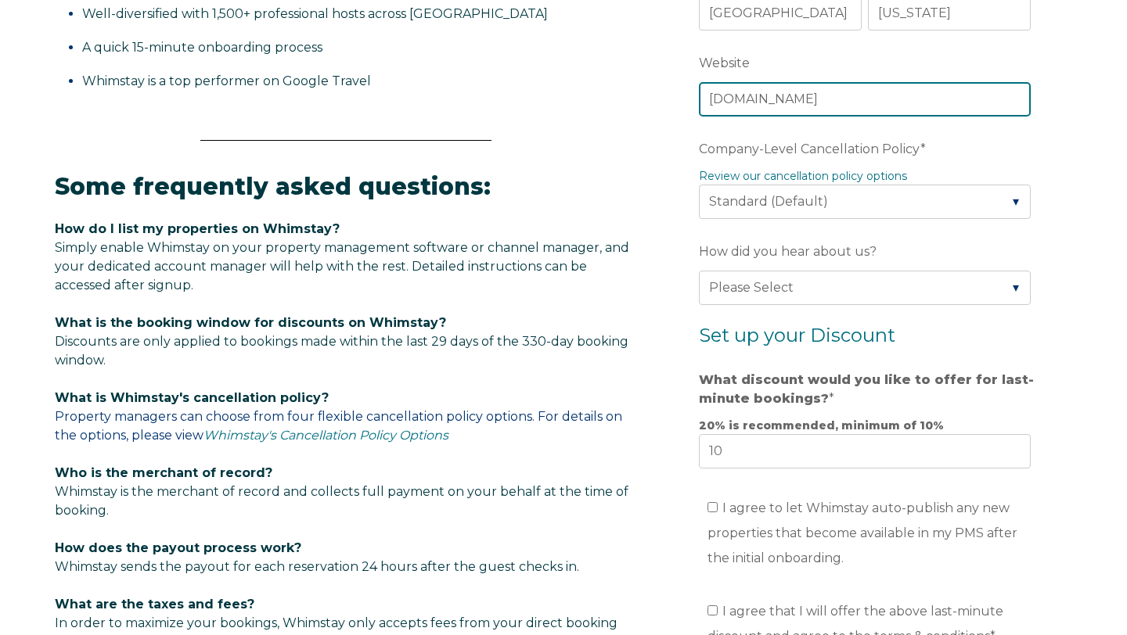
scroll to position [702, 0]
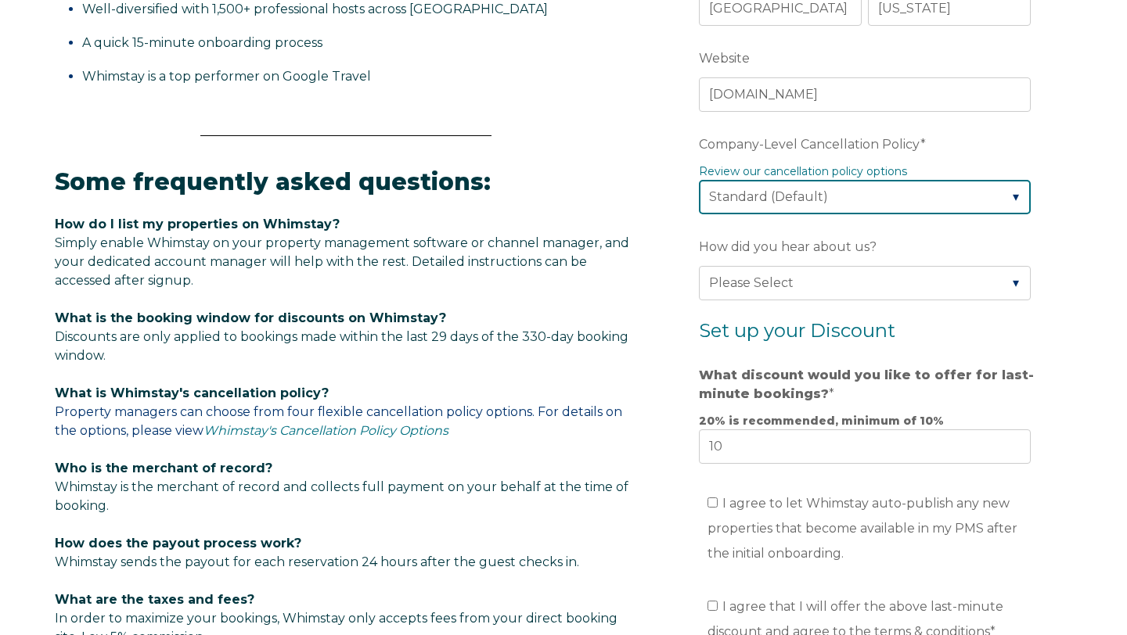
click at [889, 191] on select "Please Select Partial Standard (Default) Moderate Strict" at bounding box center [865, 197] width 332 height 34
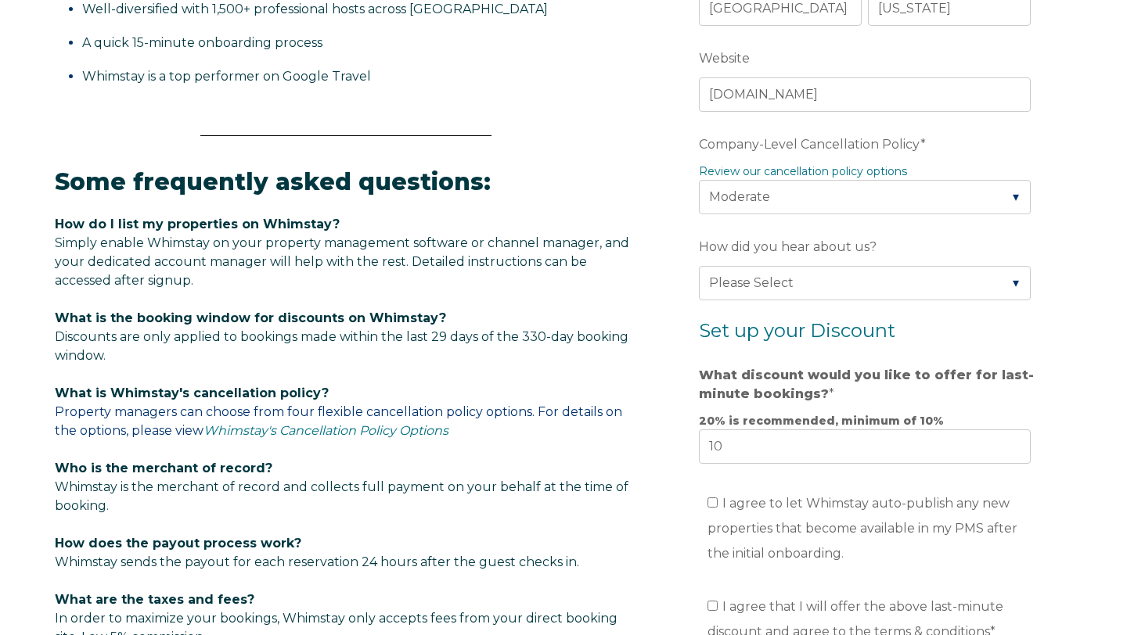
click at [900, 246] on label "How did you hear about us?" at bounding box center [868, 247] width 338 height 28
click at [900, 266] on select "Please Select Found Whimstay through a Google search Spoke to a Whimstay salesp…" at bounding box center [865, 283] width 332 height 34
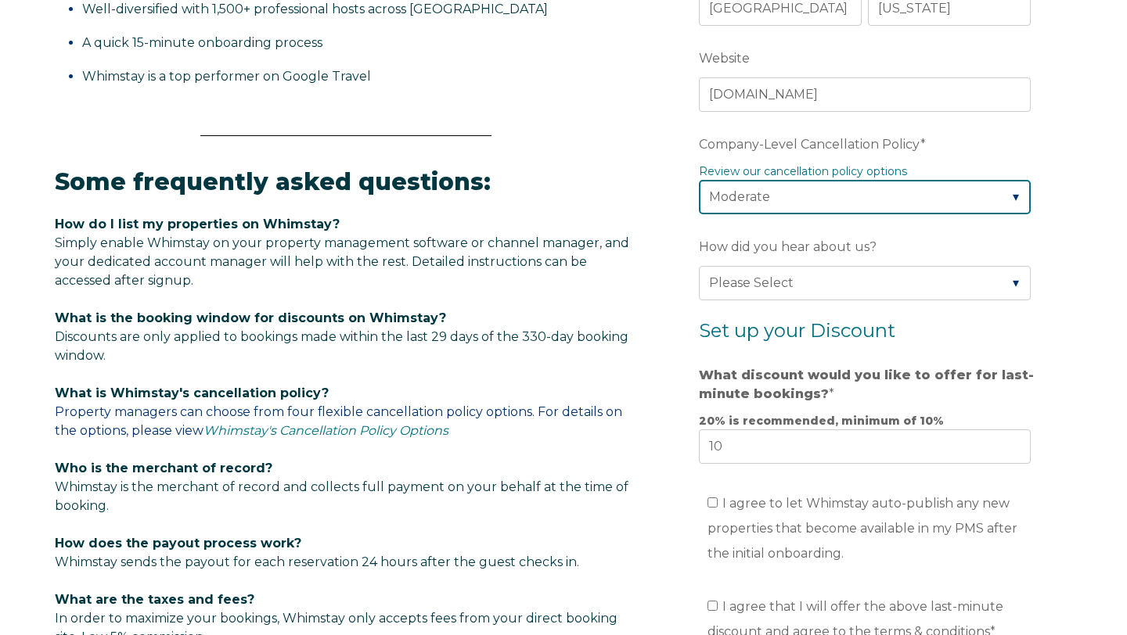
click at [891, 200] on select "Please Select Partial Standard (Default) Moderate Strict" at bounding box center [865, 197] width 332 height 34
select select "Strict"
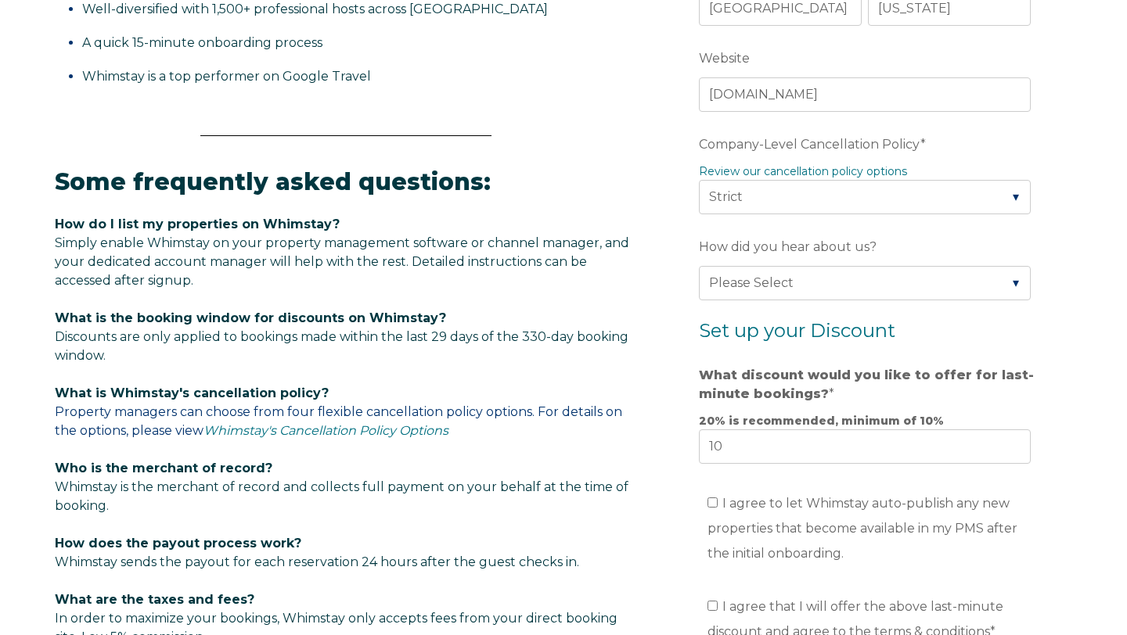
click at [890, 244] on label "How did you hear about us?" at bounding box center [868, 247] width 338 height 28
click at [890, 266] on select "Please Select Found Whimstay through a Google search Spoke to a Whimstay salesp…" at bounding box center [865, 283] width 332 height 34
click at [900, 282] on select "Please Select Found Whimstay through a Google search Spoke to a Whimstay salesp…" at bounding box center [865, 283] width 332 height 34
select select "Podcast"
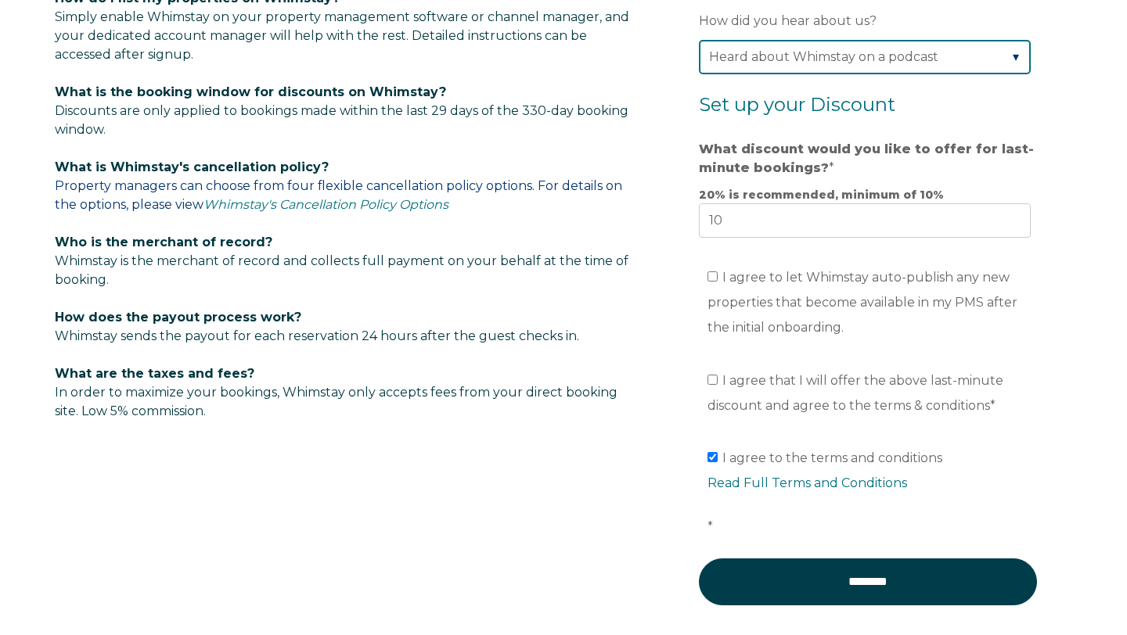
scroll to position [936, 0]
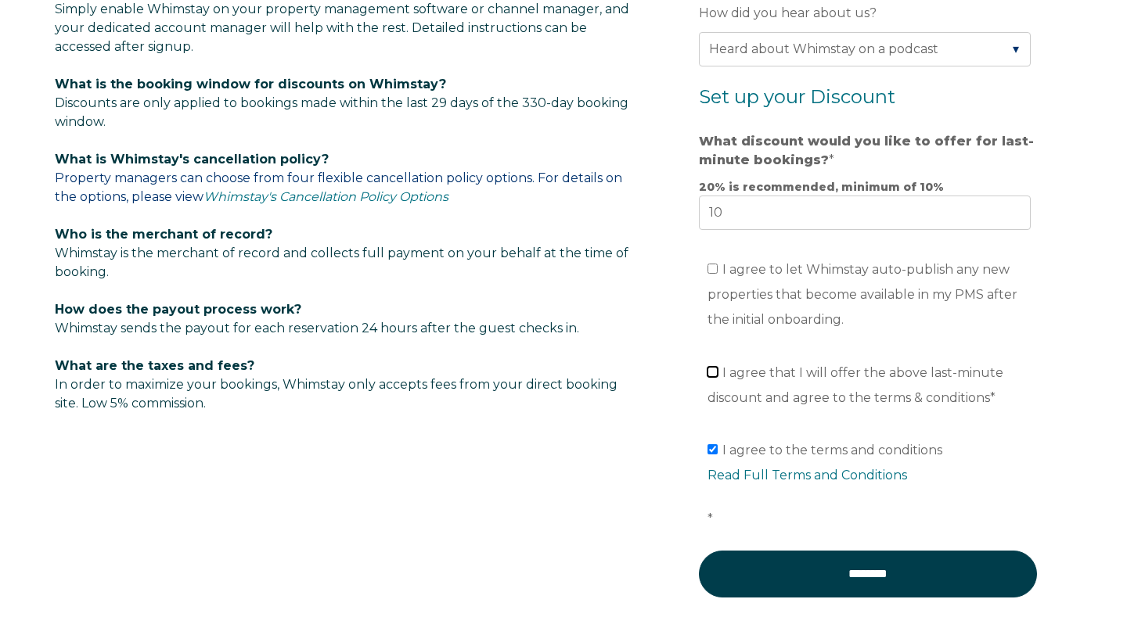
click at [715, 374] on input "I agree that I will offer the above last-minute discount and agree to the terms…" at bounding box center [712, 372] width 10 height 10
checkbox input "true"
click at [711, 268] on input "I agree to let Whimstay auto-publish any new properties that become available i…" at bounding box center [712, 269] width 10 height 10
checkbox input "true"
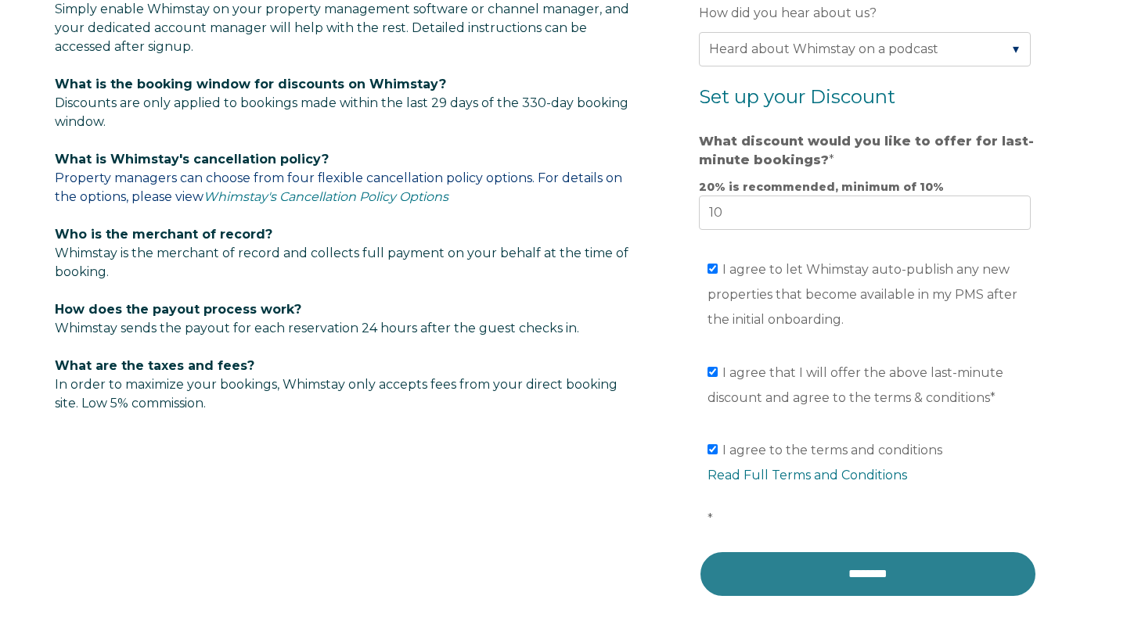
click at [813, 573] on input "********" at bounding box center [868, 574] width 338 height 47
